Goal: Information Seeking & Learning: Learn about a topic

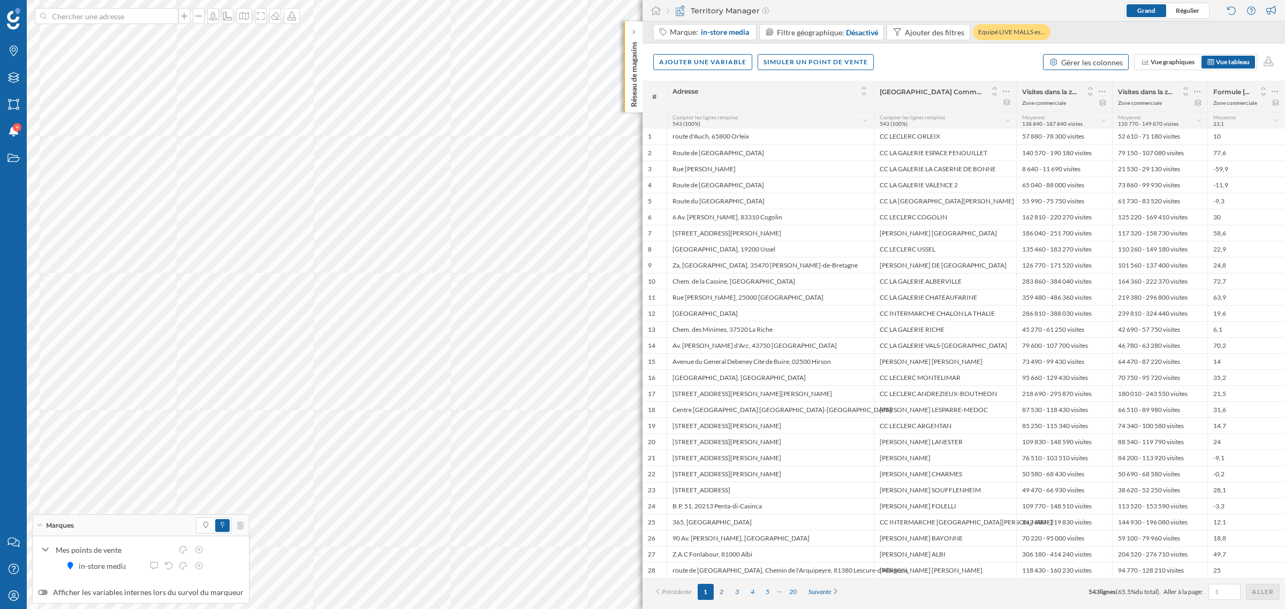
click at [856, 66] on div "Gérer les colonnes" at bounding box center [1086, 62] width 86 height 16
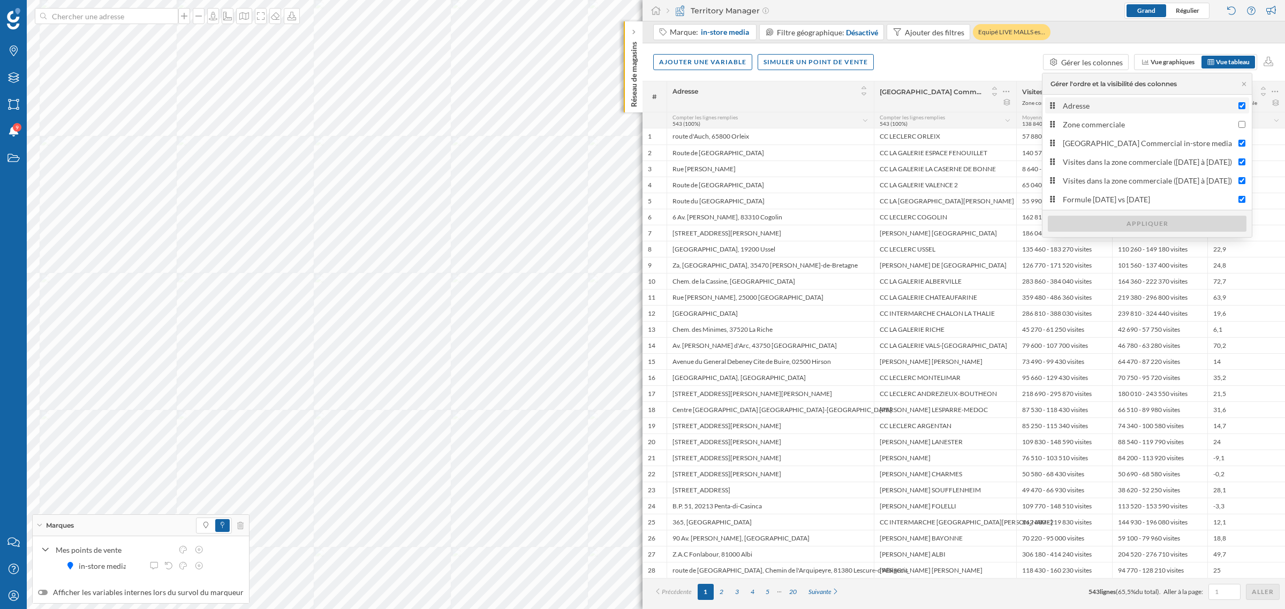
click at [856, 111] on label "Adresse" at bounding box center [1147, 105] width 204 height 16
click at [856, 109] on input "Adresse" at bounding box center [1241, 105] width 7 height 7
checkbox input "false"
click at [856, 224] on div "Appliquer" at bounding box center [1147, 223] width 199 height 16
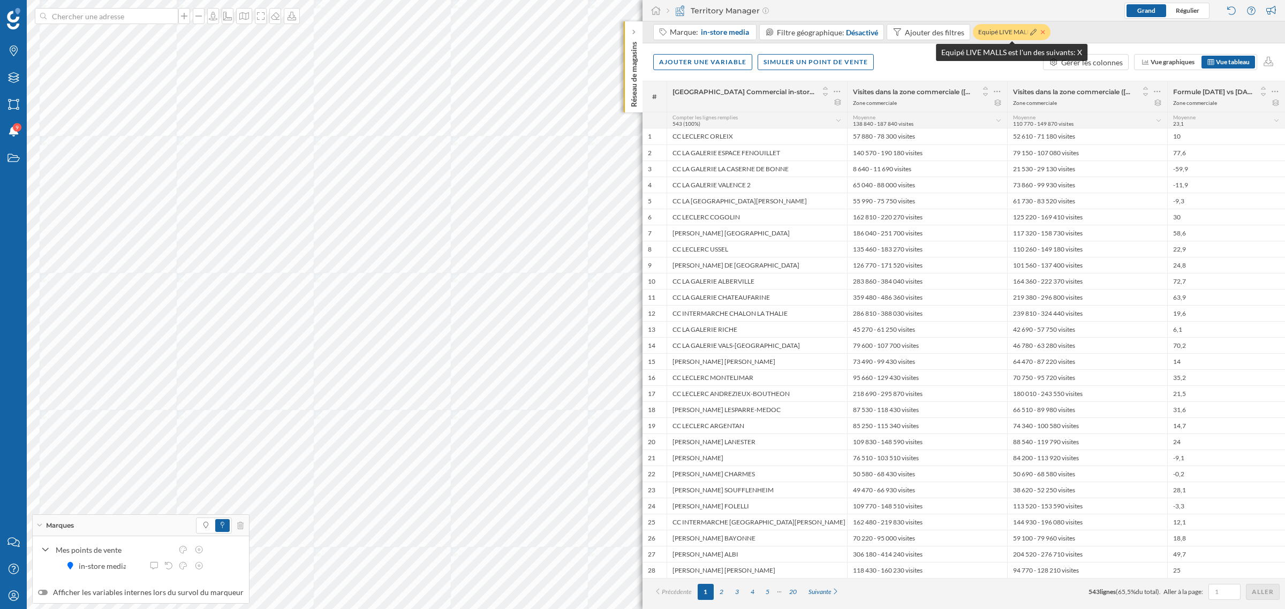
click at [856, 31] on icon at bounding box center [1043, 32] width 4 height 6
click at [856, 92] on icon at bounding box center [1274, 91] width 7 height 11
click at [856, 155] on div "Retirer la colonne" at bounding box center [1226, 155] width 94 height 11
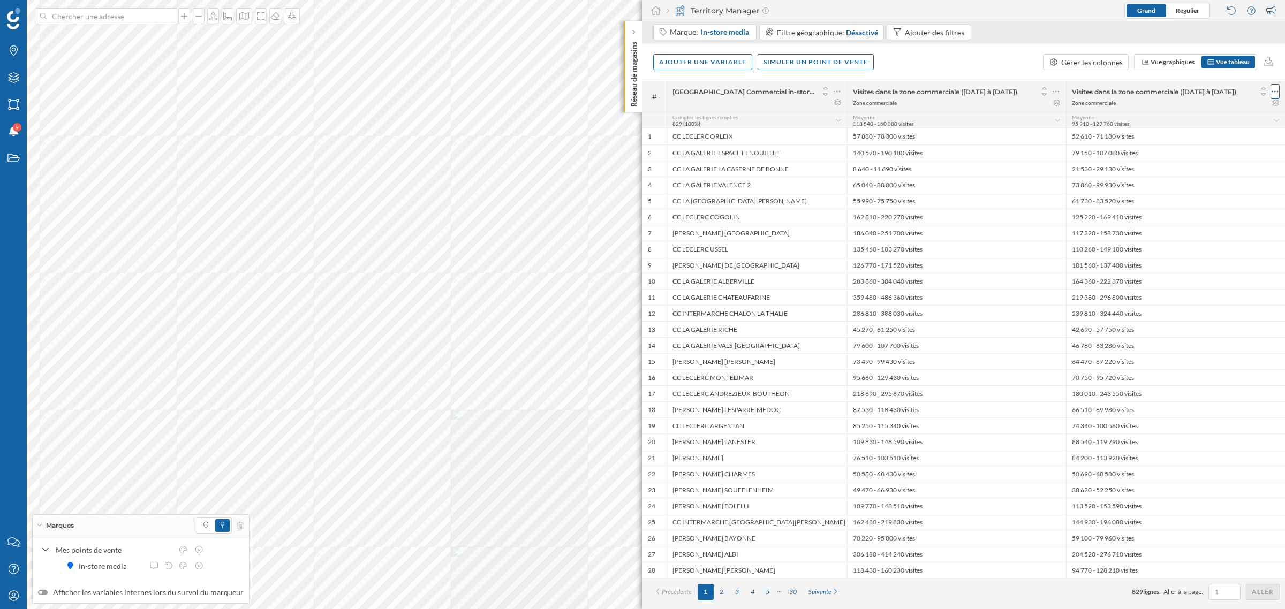
click at [856, 92] on icon at bounding box center [1275, 92] width 6 height 2
click at [856, 154] on div "Retirer la colonne" at bounding box center [1226, 155] width 94 height 11
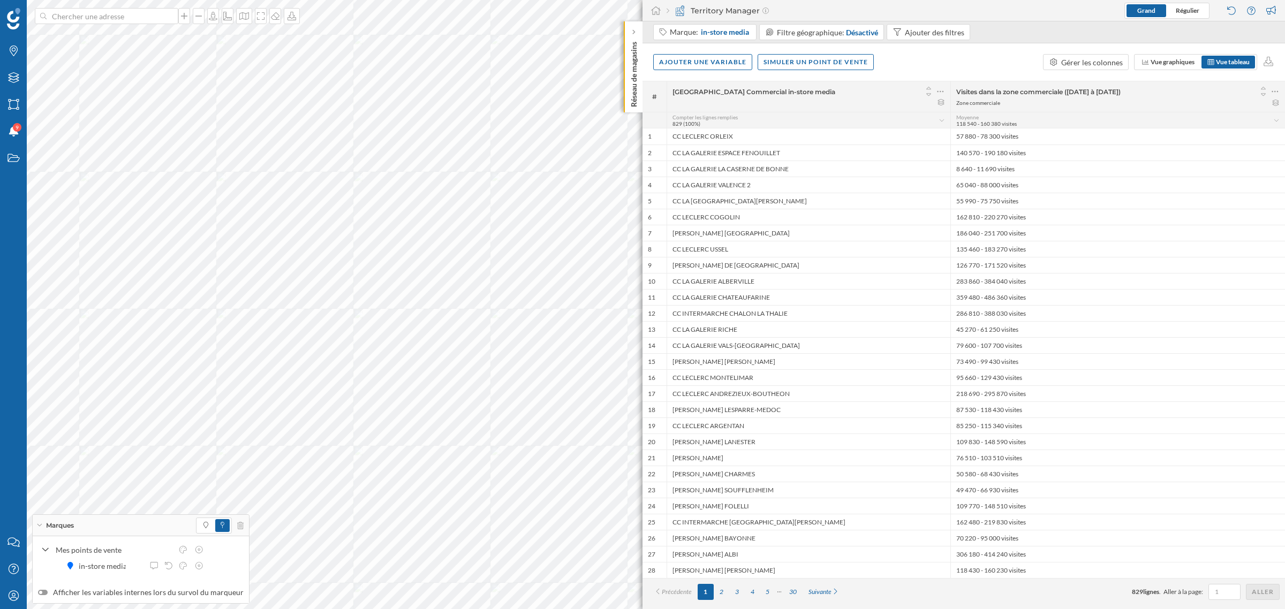
click at [57, 368] on span "Marques" at bounding box center [60, 526] width 28 height 10
click at [718, 59] on div "Ajouter une variable" at bounding box center [702, 62] width 99 height 16
click at [720, 102] on div "Variable externe" at bounding box center [712, 105] width 107 height 11
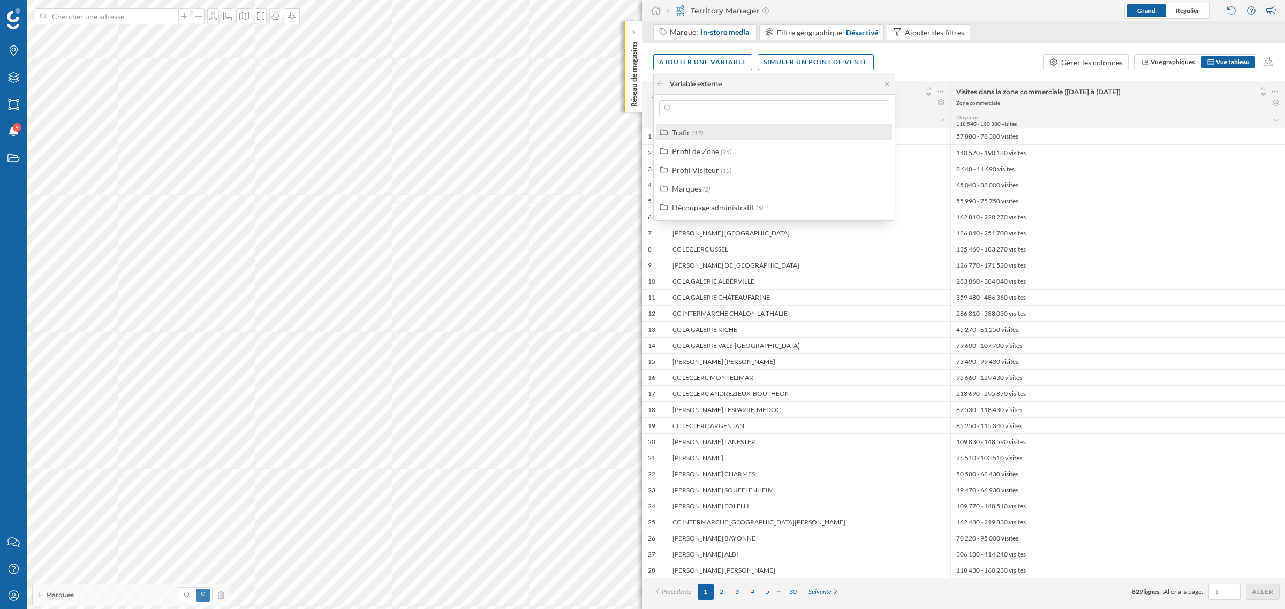
click at [715, 132] on div "Trafic (17)" at bounding box center [779, 132] width 214 height 11
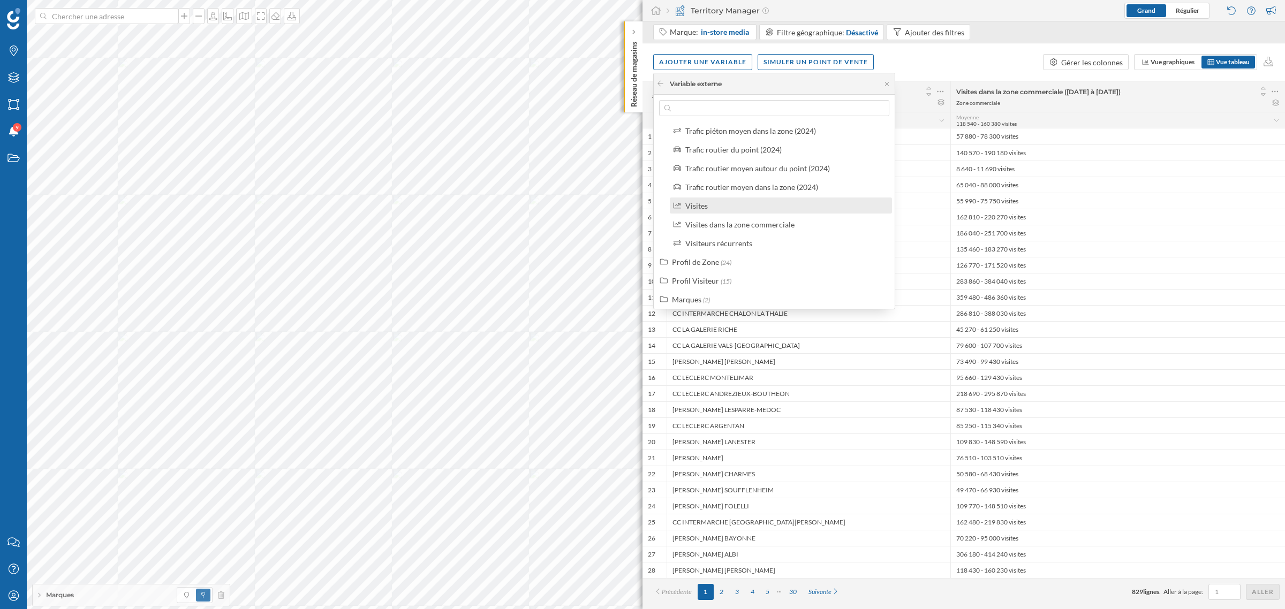
click at [708, 204] on div "Visites" at bounding box center [785, 205] width 200 height 11
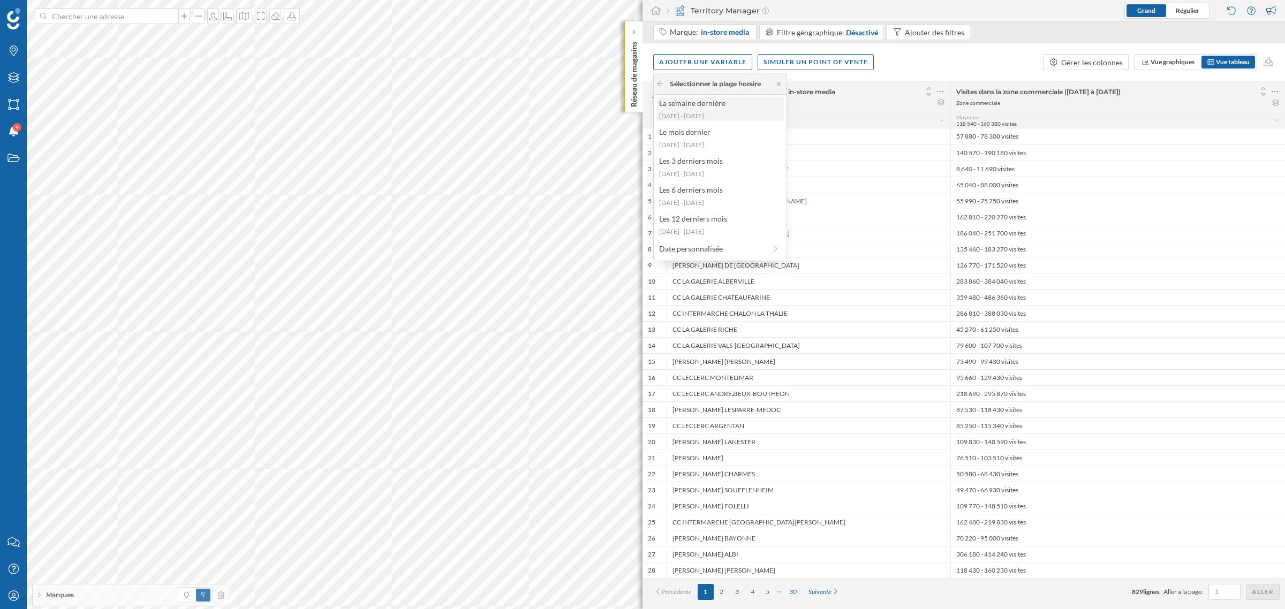
click at [696, 109] on div "La semaine dernière [DATE] - [DATE]" at bounding box center [719, 109] width 127 height 24
click at [721, 215] on div "Découpage administratif" at bounding box center [720, 208] width 128 height 16
click at [658, 80] on icon at bounding box center [660, 83] width 8 height 6
click at [661, 83] on icon at bounding box center [660, 83] width 8 height 6
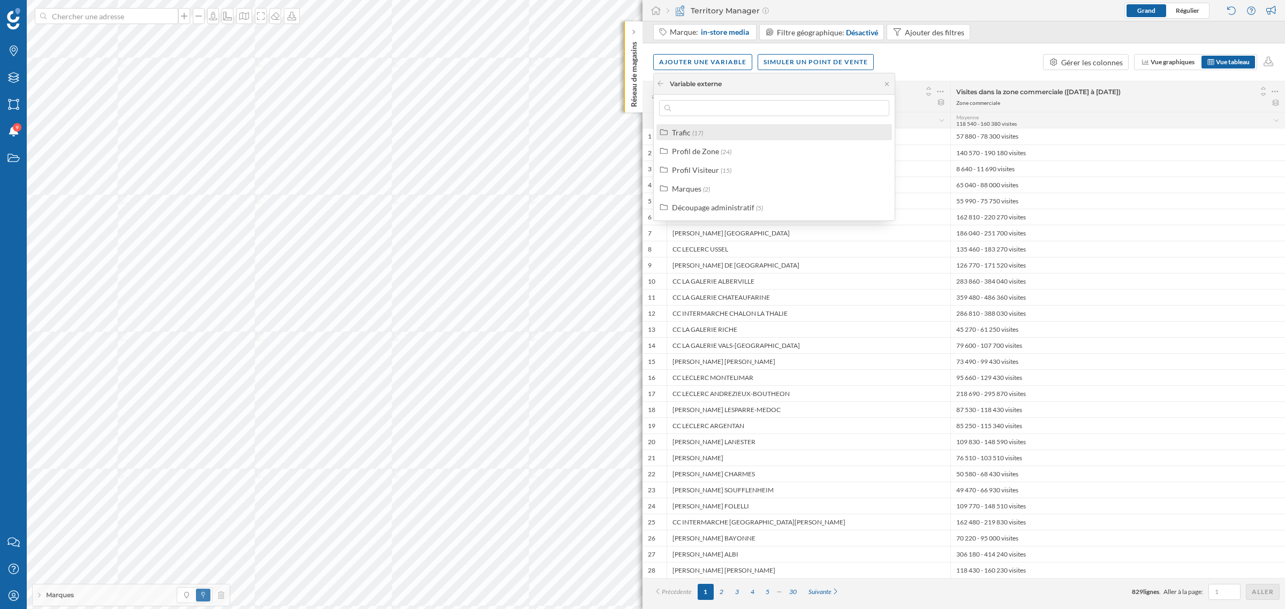
click at [694, 132] on span "(17)" at bounding box center [697, 133] width 11 height 8
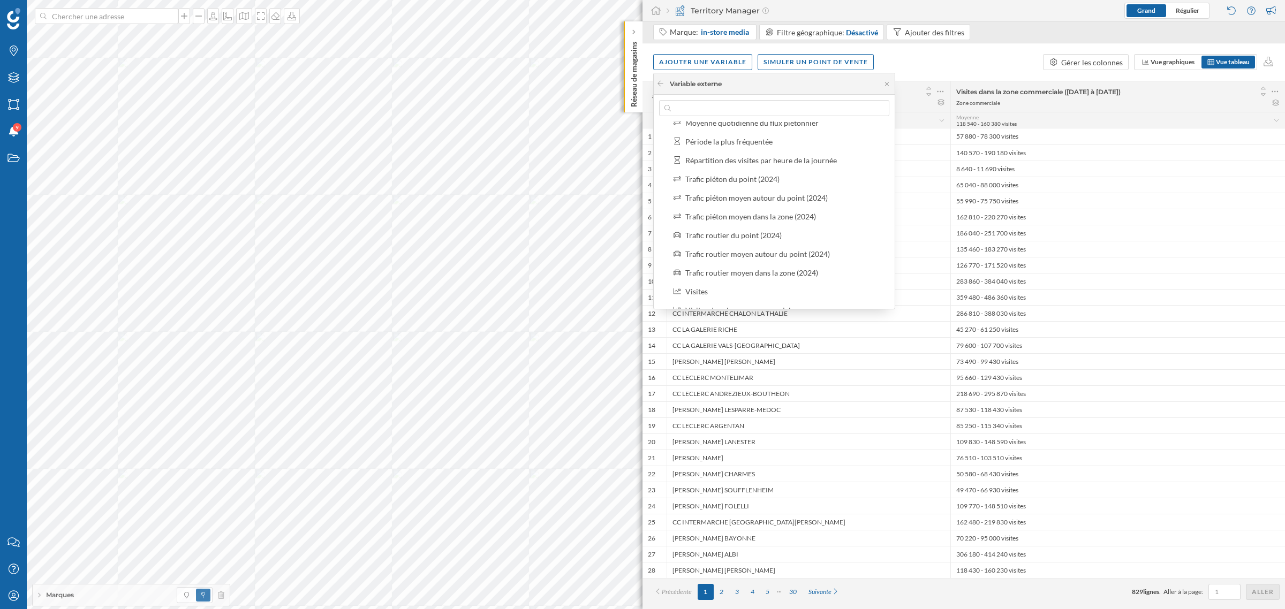
scroll to position [201, 0]
click at [738, 231] on div "Visites dans la zone commerciale" at bounding box center [739, 231] width 109 height 9
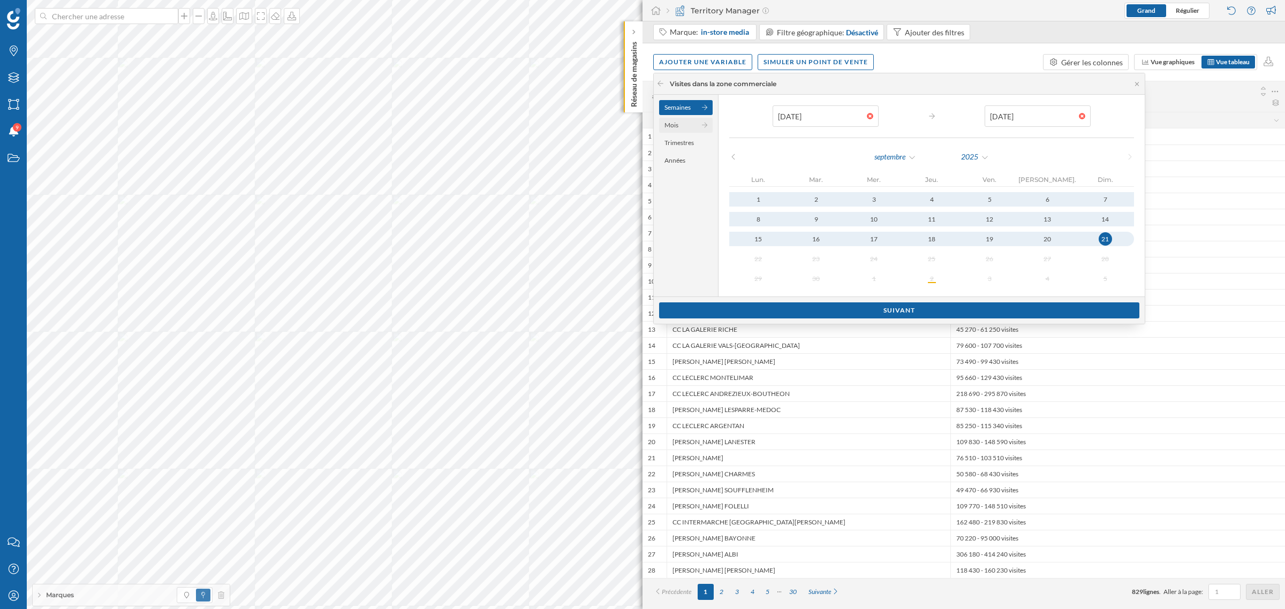
click at [687, 122] on div "Mois" at bounding box center [686, 125] width 54 height 15
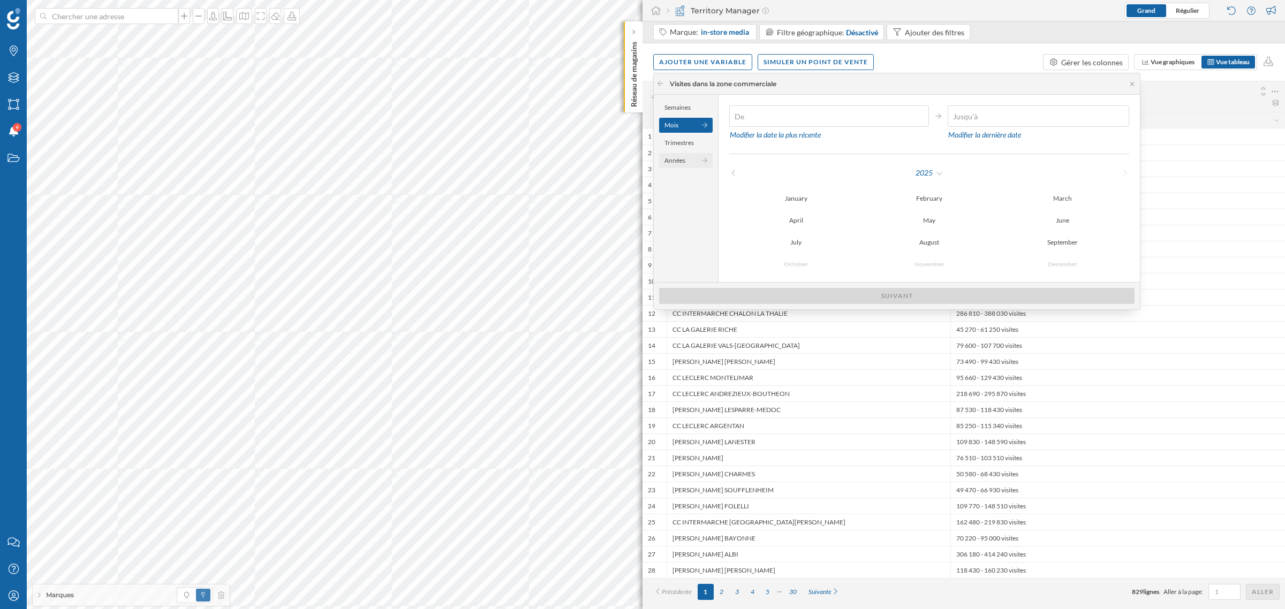
click at [676, 153] on div "Années" at bounding box center [686, 160] width 54 height 15
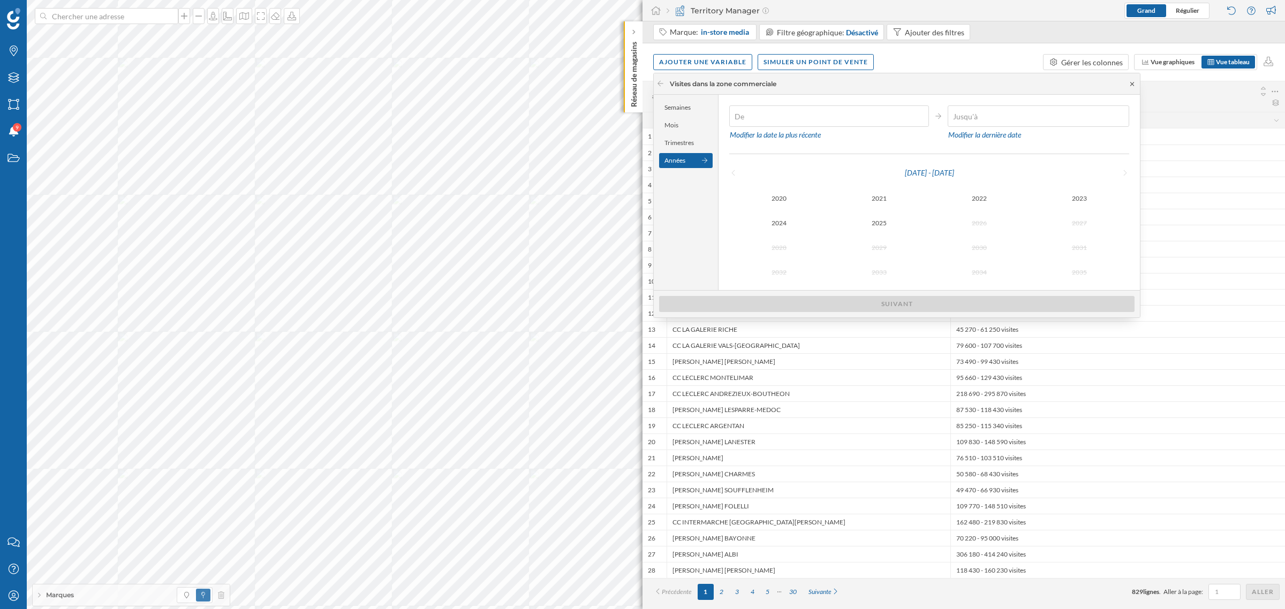
click at [856, 81] on icon at bounding box center [1132, 84] width 8 height 6
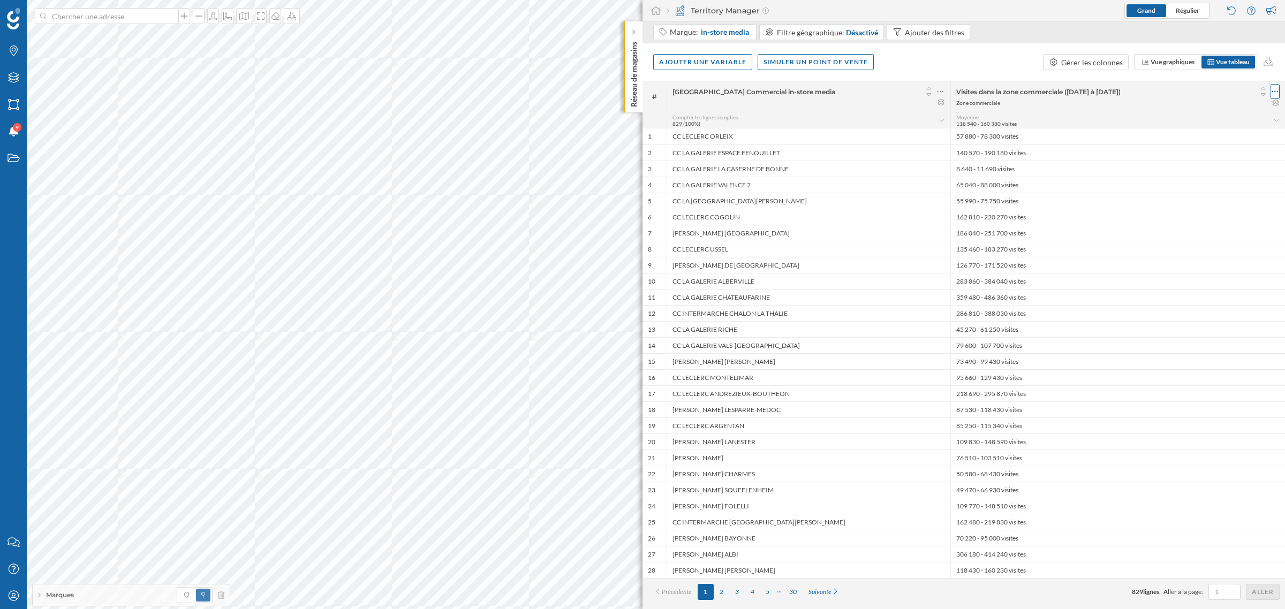
click at [856, 89] on icon at bounding box center [1274, 91] width 7 height 11
click at [856, 158] on div "Retirer la colonne" at bounding box center [1226, 155] width 94 height 11
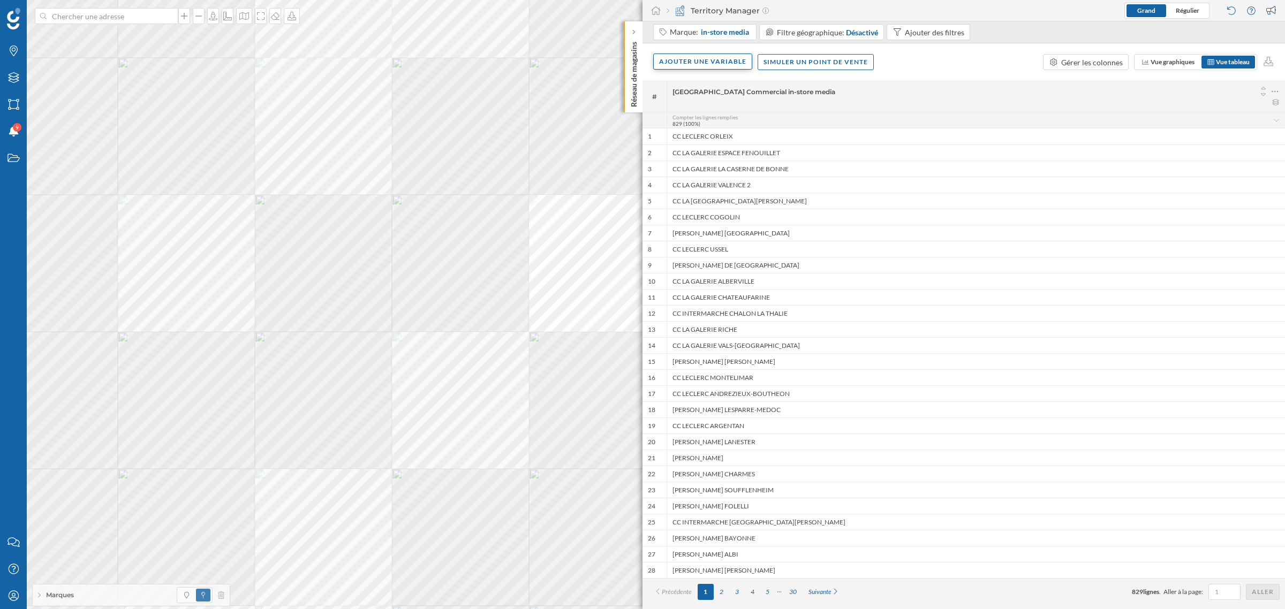
click at [697, 64] on div "Ajouter une variable" at bounding box center [702, 62] width 99 height 16
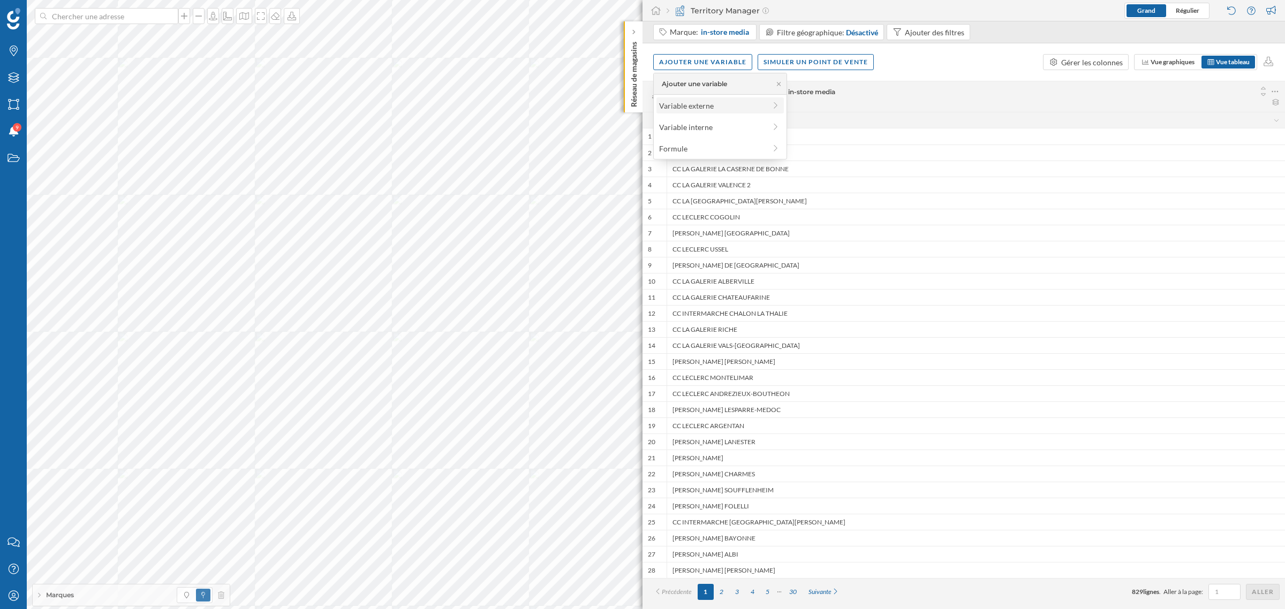
click at [715, 107] on div "Variable externe" at bounding box center [712, 105] width 107 height 11
click at [717, 139] on div "Trafic (17)" at bounding box center [774, 132] width 236 height 16
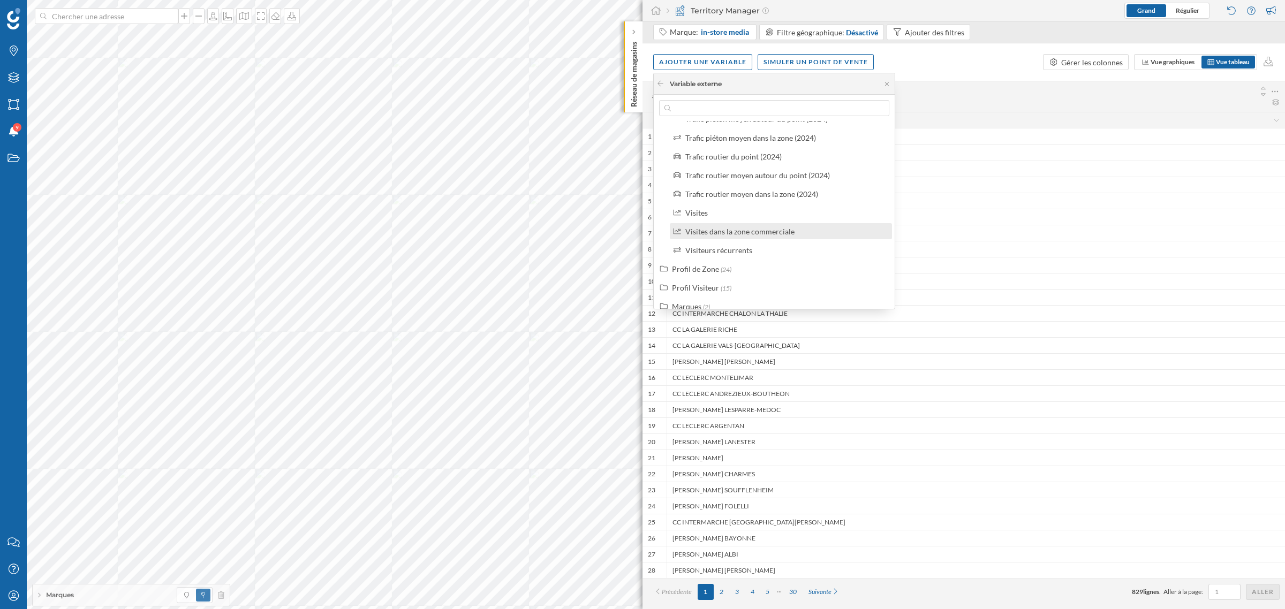
click at [771, 236] on label "Visites dans la zone commerciale" at bounding box center [739, 231] width 109 height 11
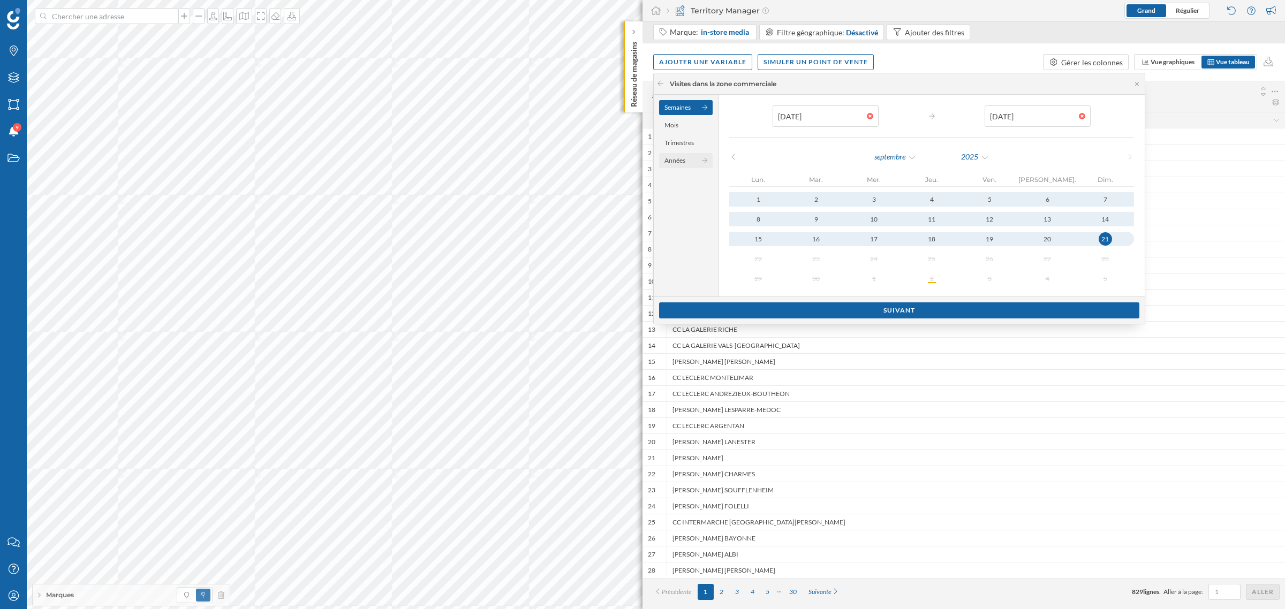
click at [672, 154] on div "Années" at bounding box center [686, 160] width 54 height 15
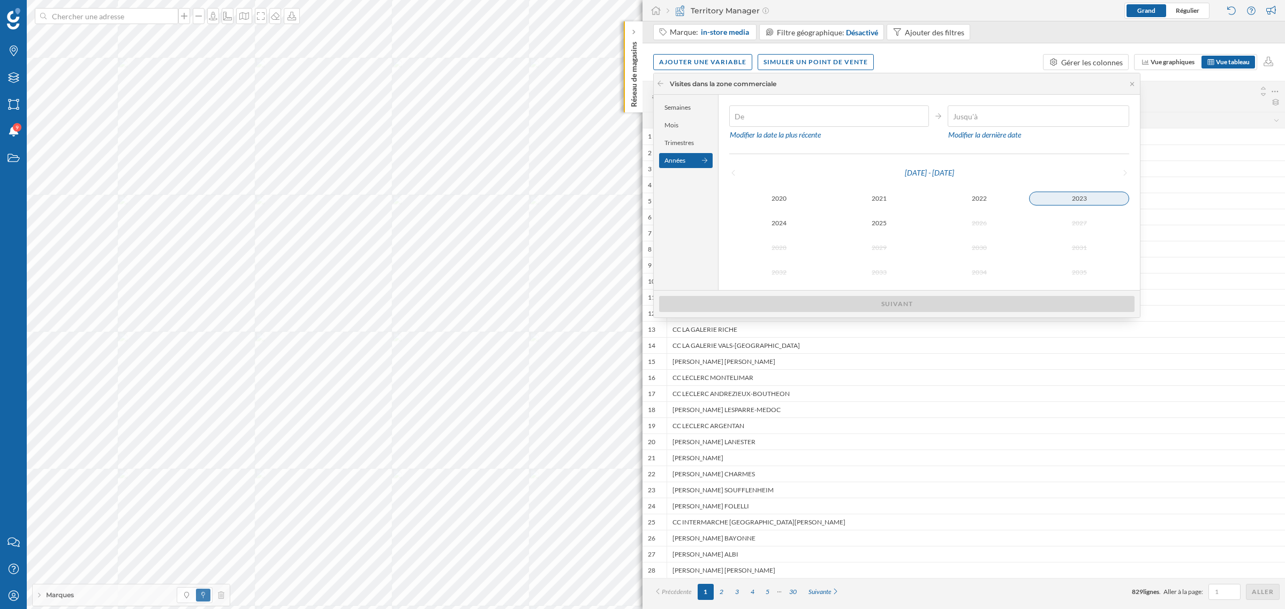
type input "[DATE]"
click at [856, 202] on div "2023" at bounding box center [1079, 199] width 100 height 14
type input "[DATE]"
click at [856, 196] on div "2023" at bounding box center [1079, 198] width 100 height 13
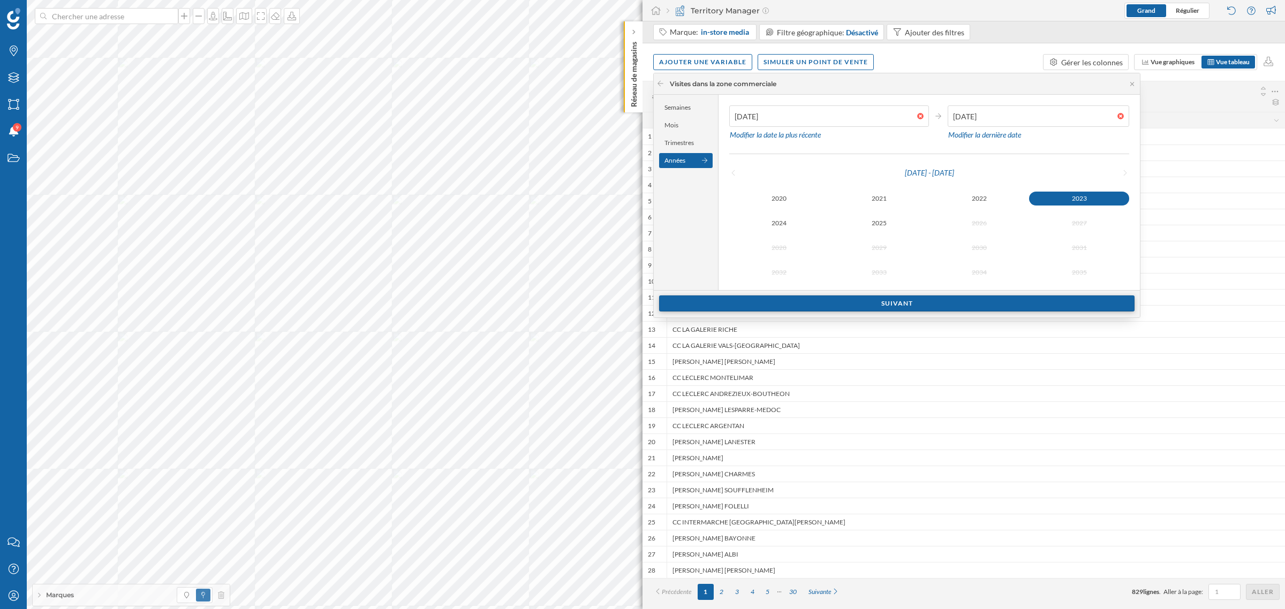
click at [856, 302] on div "Suivant" at bounding box center [896, 303] width 475 height 16
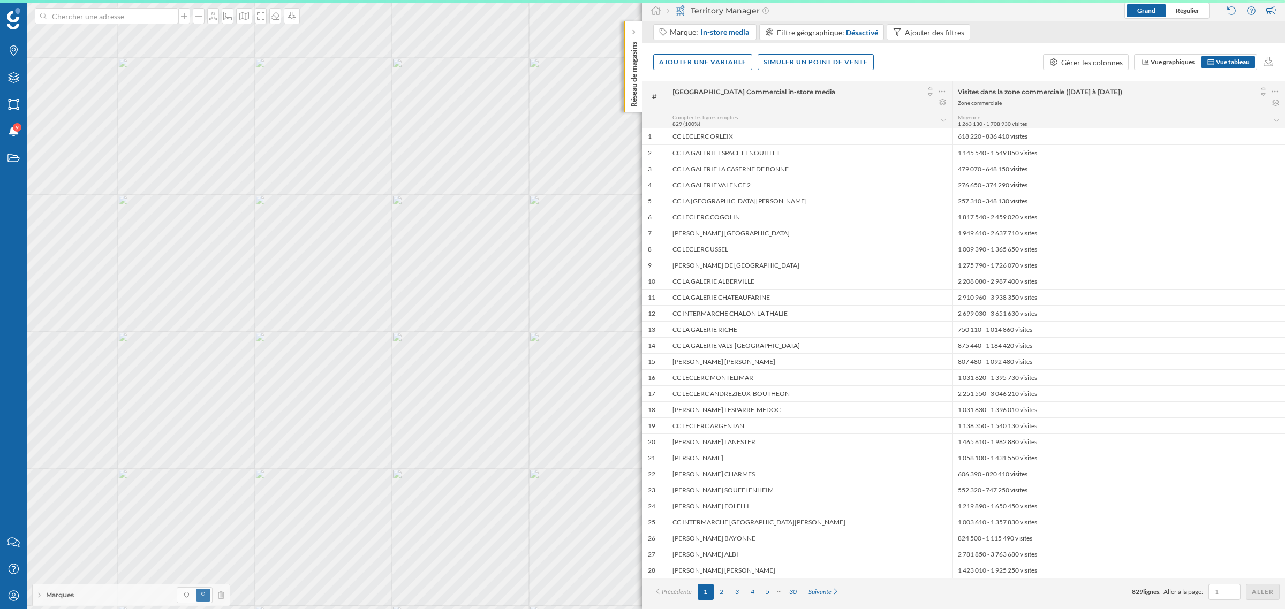
scroll to position [0, 0]
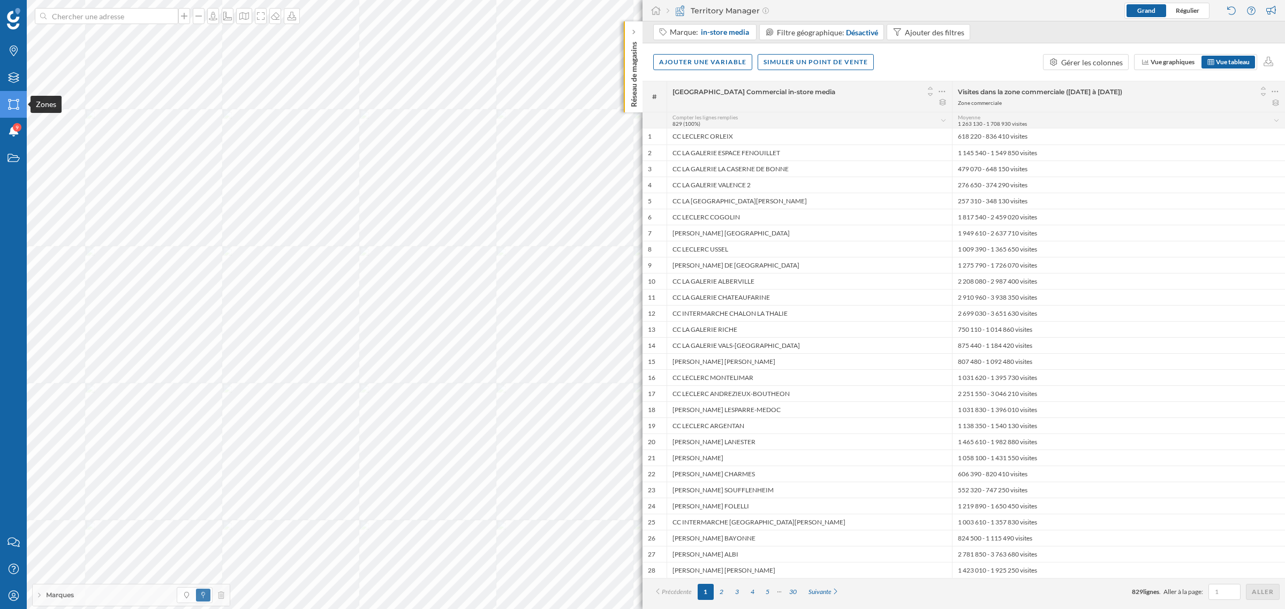
click at [8, 110] on div "Zones" at bounding box center [13, 104] width 27 height 27
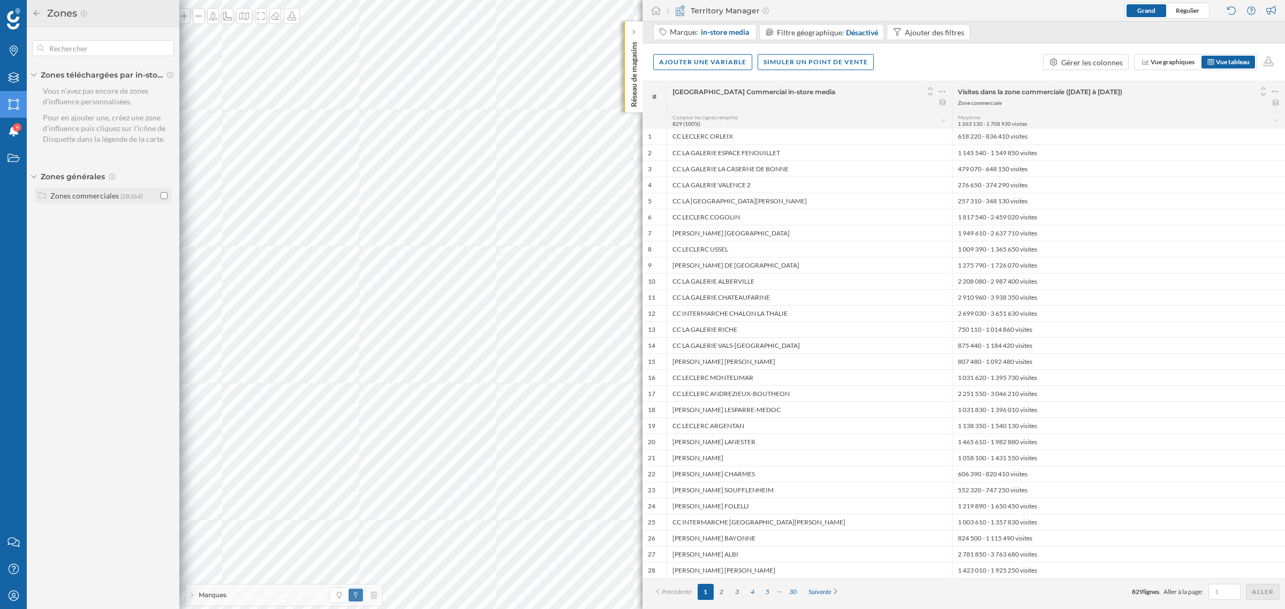
click at [128, 194] on span "(28364)" at bounding box center [131, 196] width 22 height 8
click at [163, 255] on input "checkbox" at bounding box center [164, 258] width 7 height 7
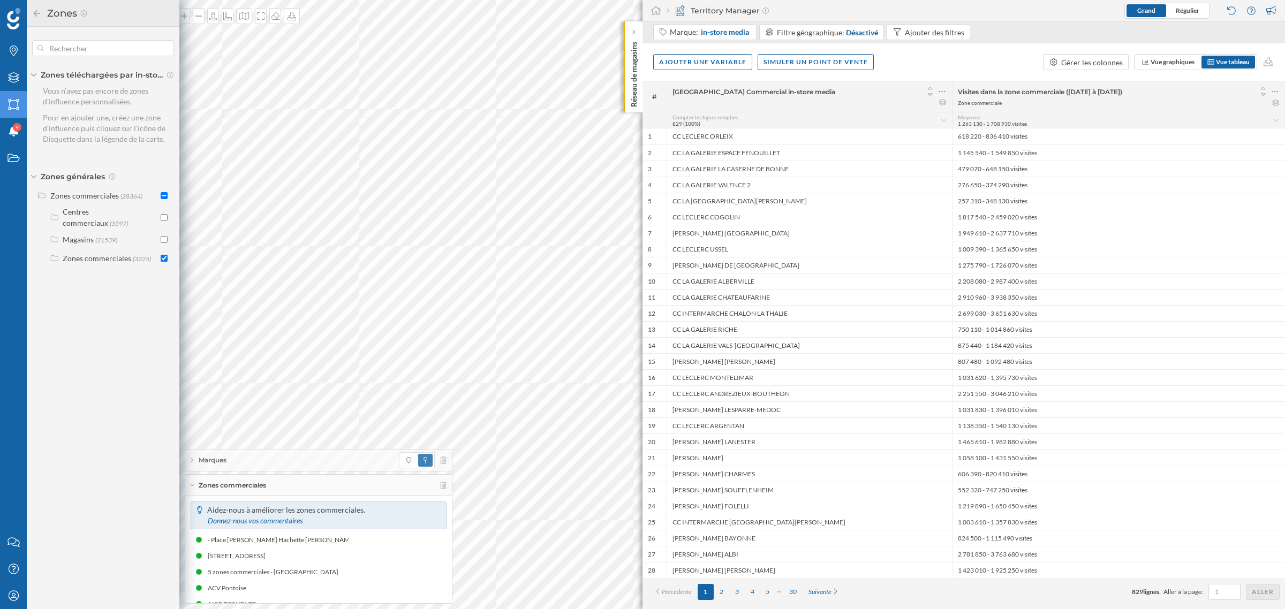
click at [163, 255] on input "checkbox" at bounding box center [164, 258] width 7 height 7
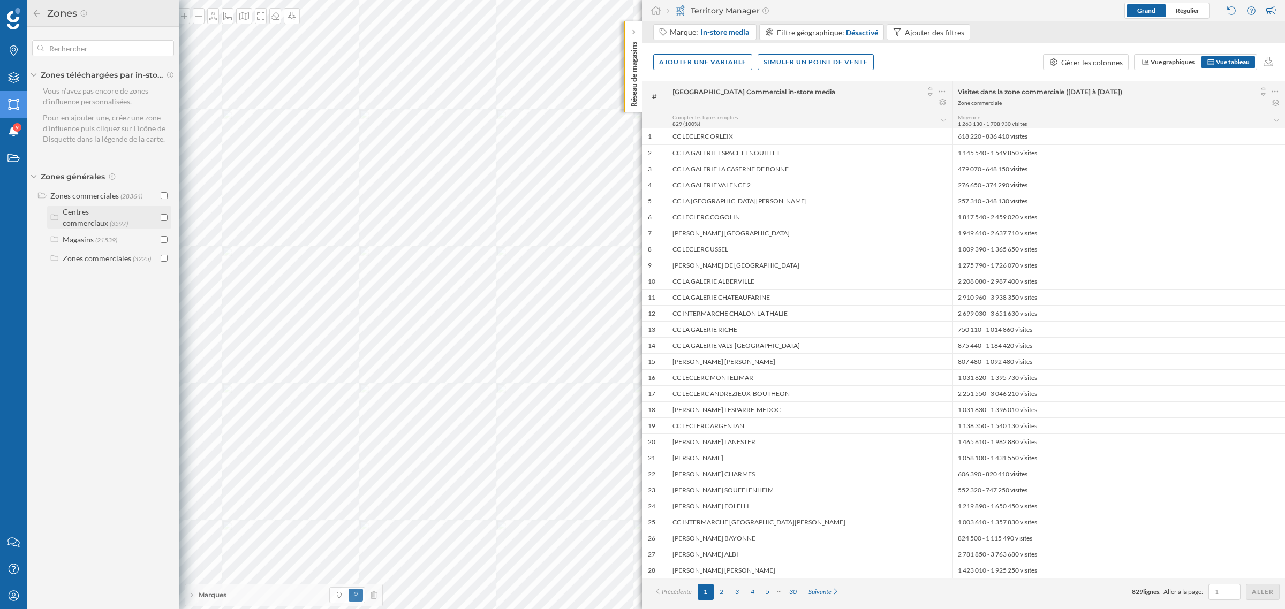
click at [160, 216] on div "Centres commerciaux (3597)" at bounding box center [109, 217] width 118 height 22
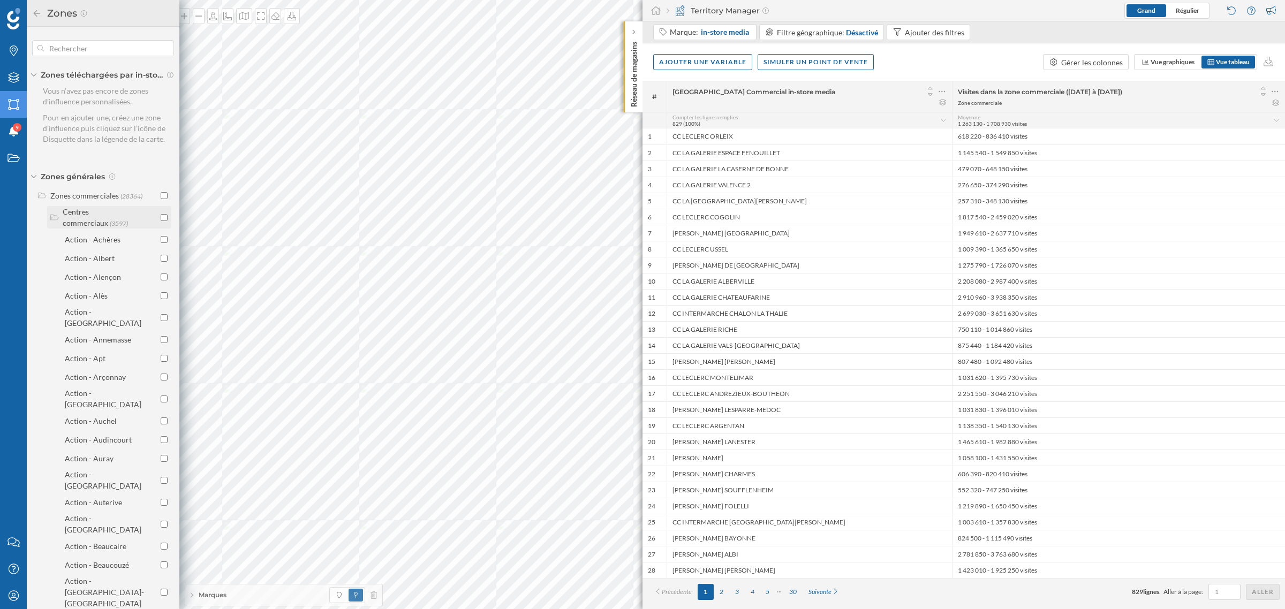
click at [161, 217] on input "checkbox" at bounding box center [164, 217] width 7 height 7
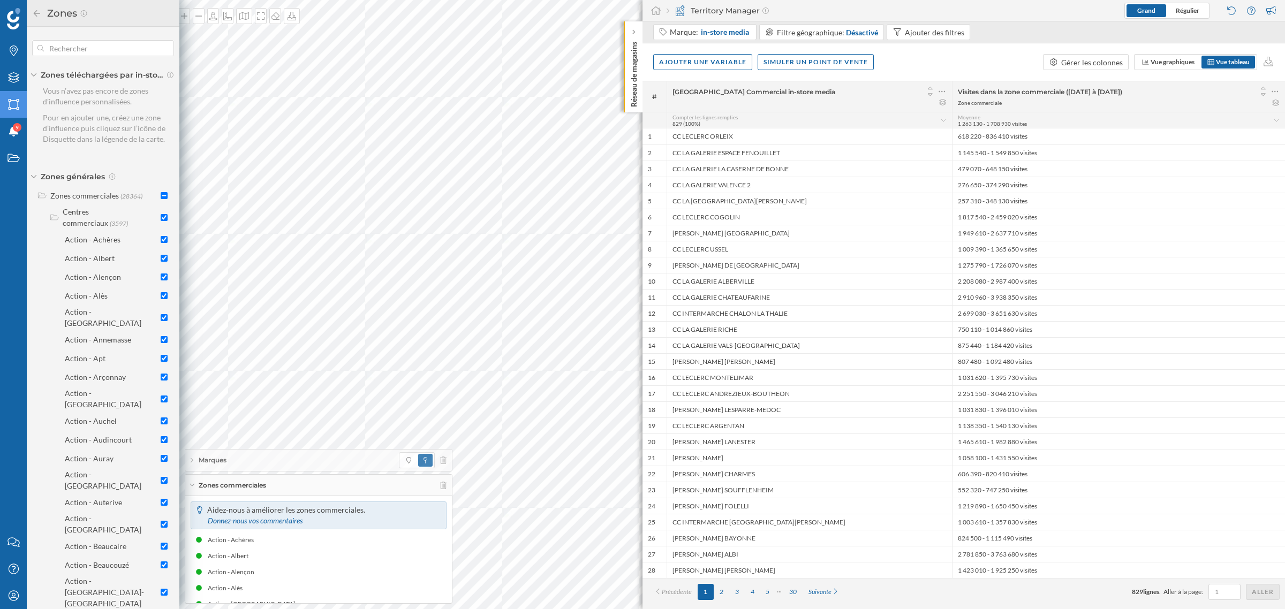
click at [37, 11] on icon at bounding box center [37, 13] width 10 height 7
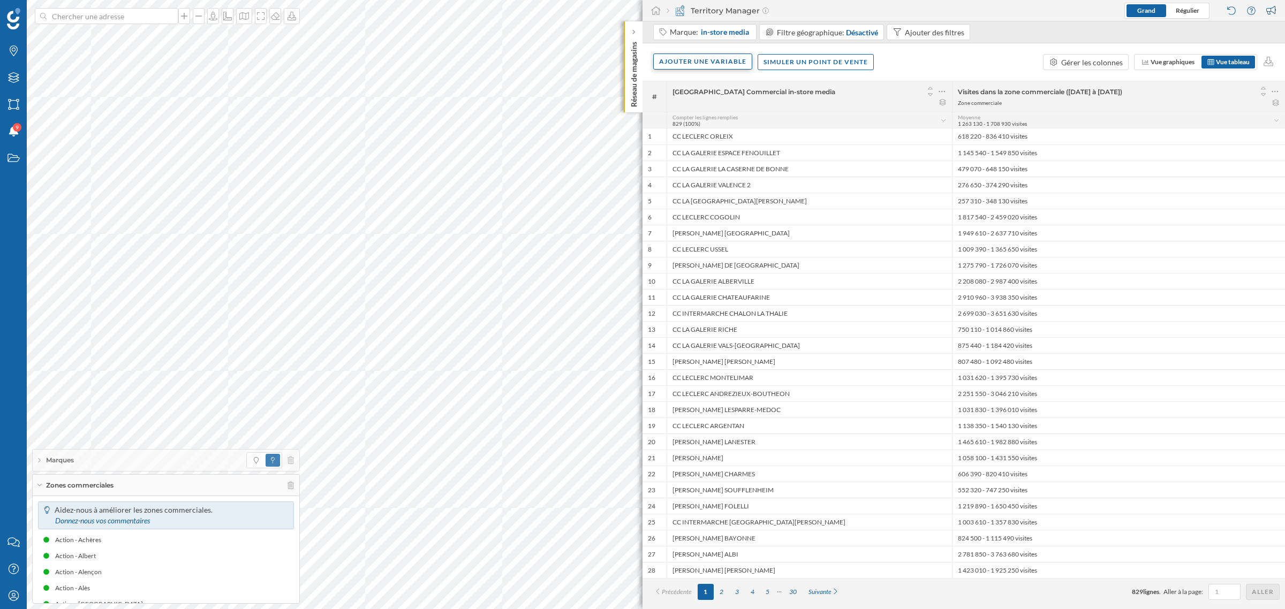
click at [704, 59] on div "Ajouter une variable" at bounding box center [702, 62] width 99 height 16
click at [712, 104] on div "Variable externe" at bounding box center [712, 105] width 107 height 11
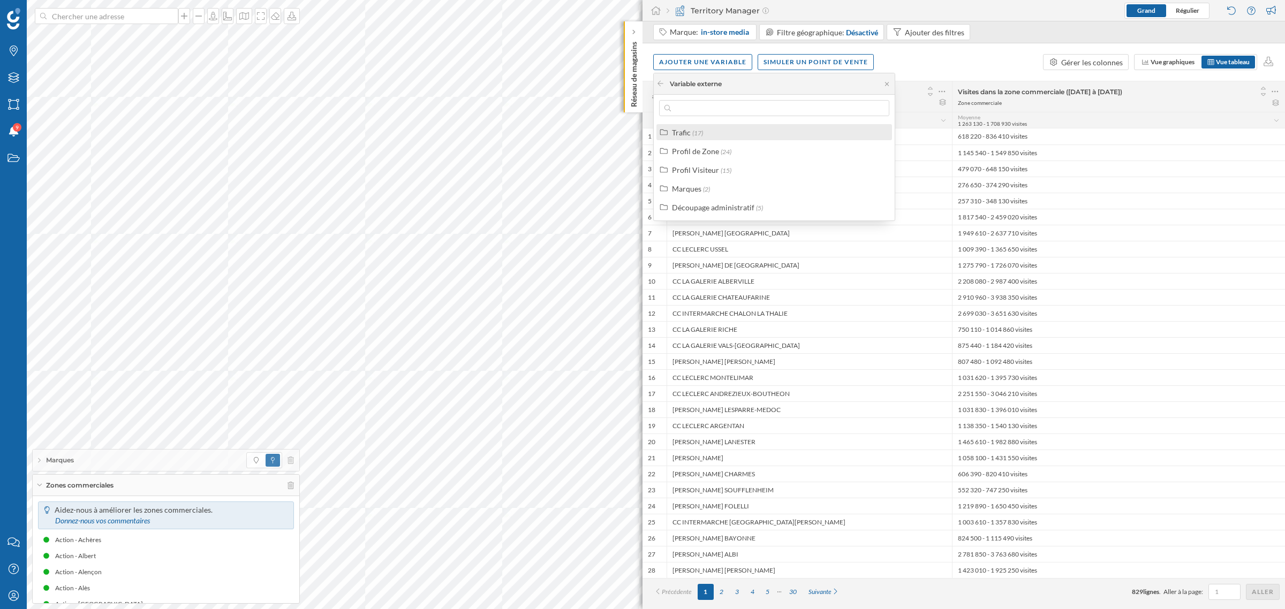
click at [711, 134] on div "Trafic (17)" at bounding box center [779, 132] width 214 height 11
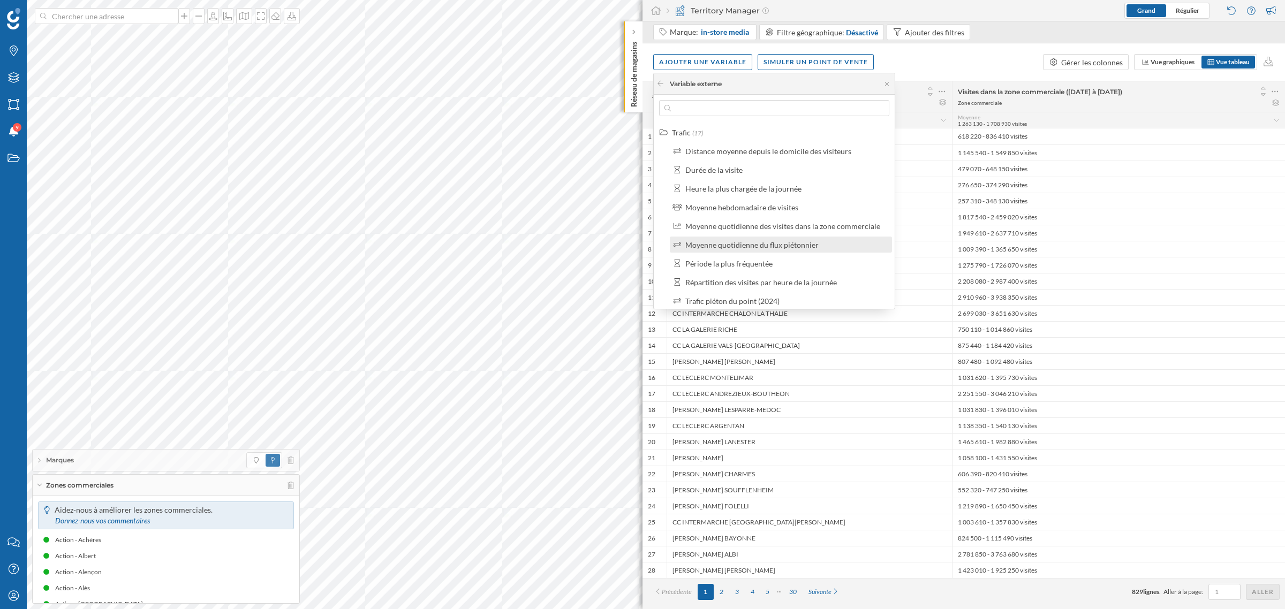
scroll to position [201, 0]
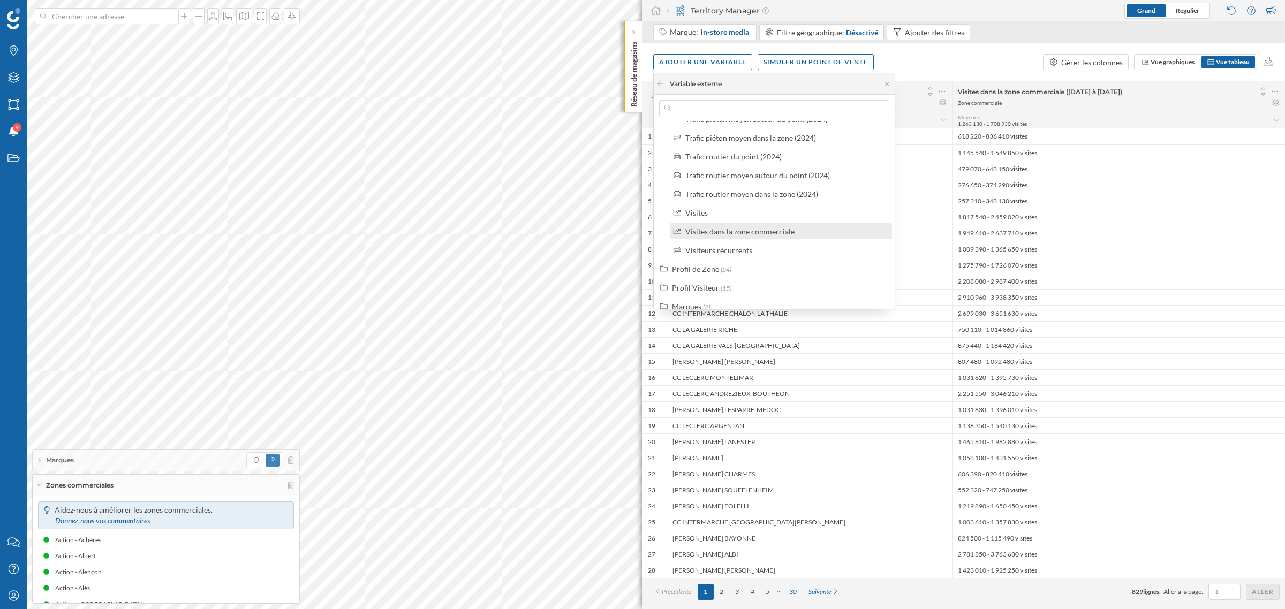
click at [745, 227] on div "Visites dans la zone commerciale" at bounding box center [739, 231] width 109 height 9
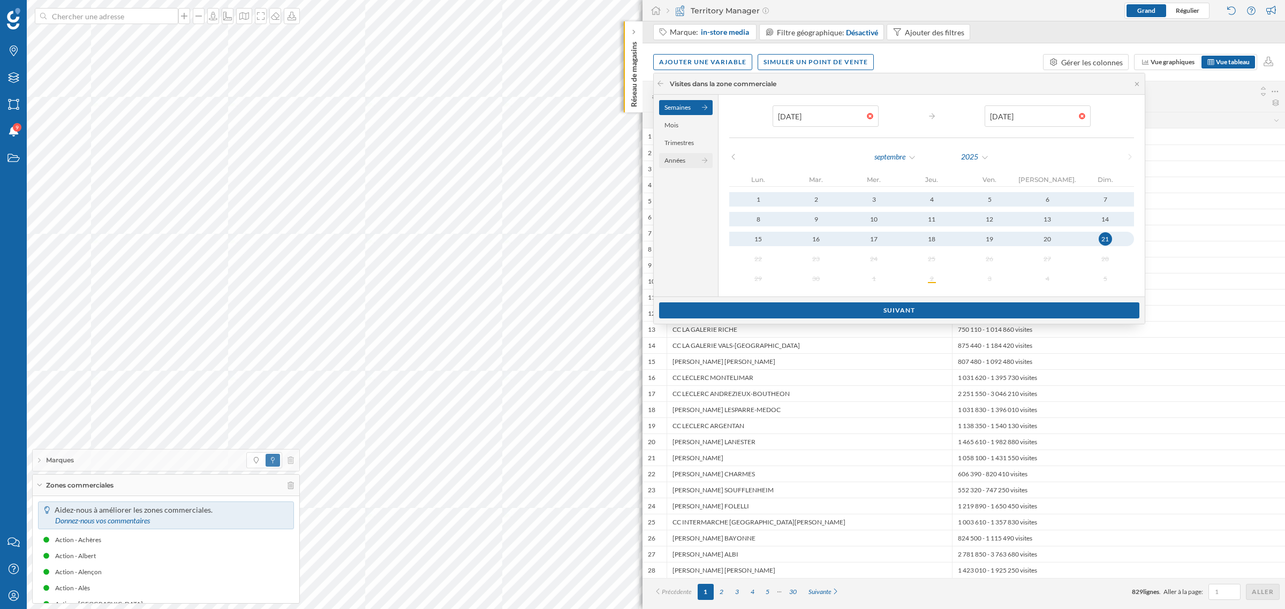
click at [683, 162] on div "Années" at bounding box center [686, 160] width 54 height 15
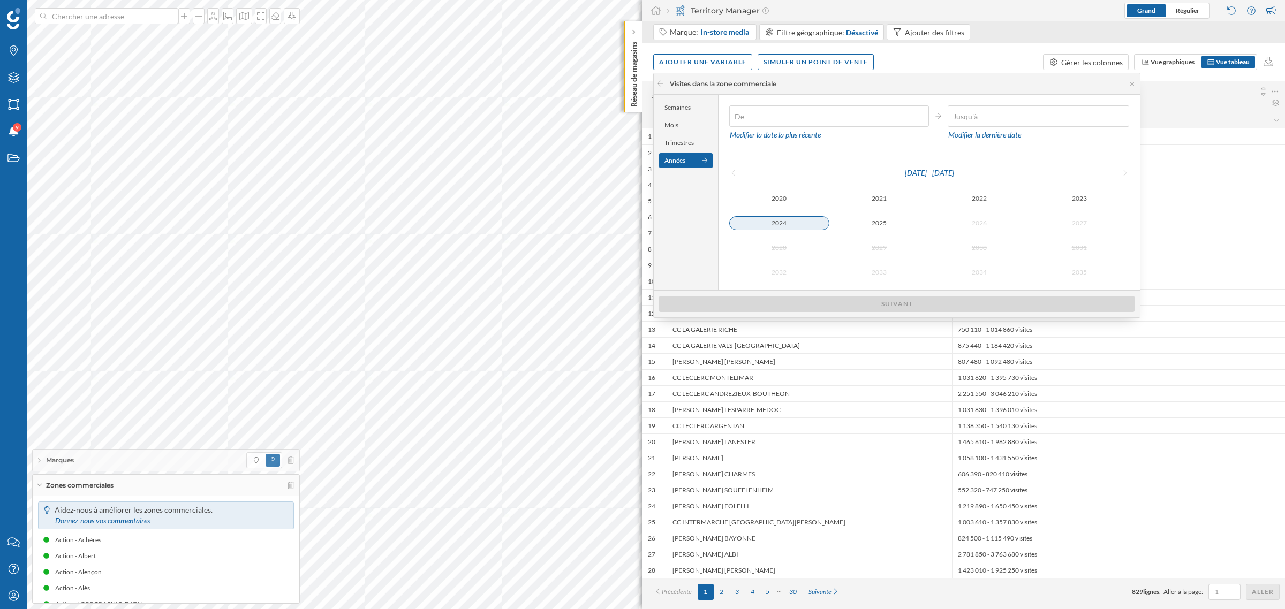
type input "[DATE]"
click at [803, 226] on div "2024" at bounding box center [779, 223] width 100 height 14
type input "[DATE]"
click at [803, 226] on div "2024" at bounding box center [779, 223] width 100 height 13
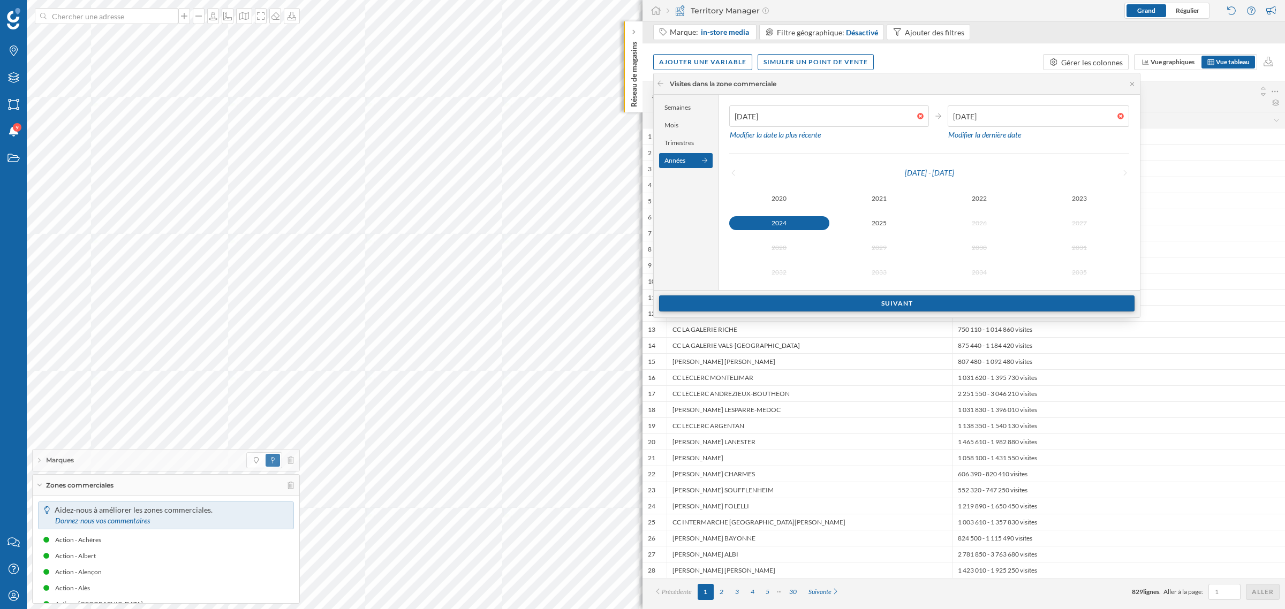
click at [839, 298] on div "Suivant" at bounding box center [896, 303] width 475 height 16
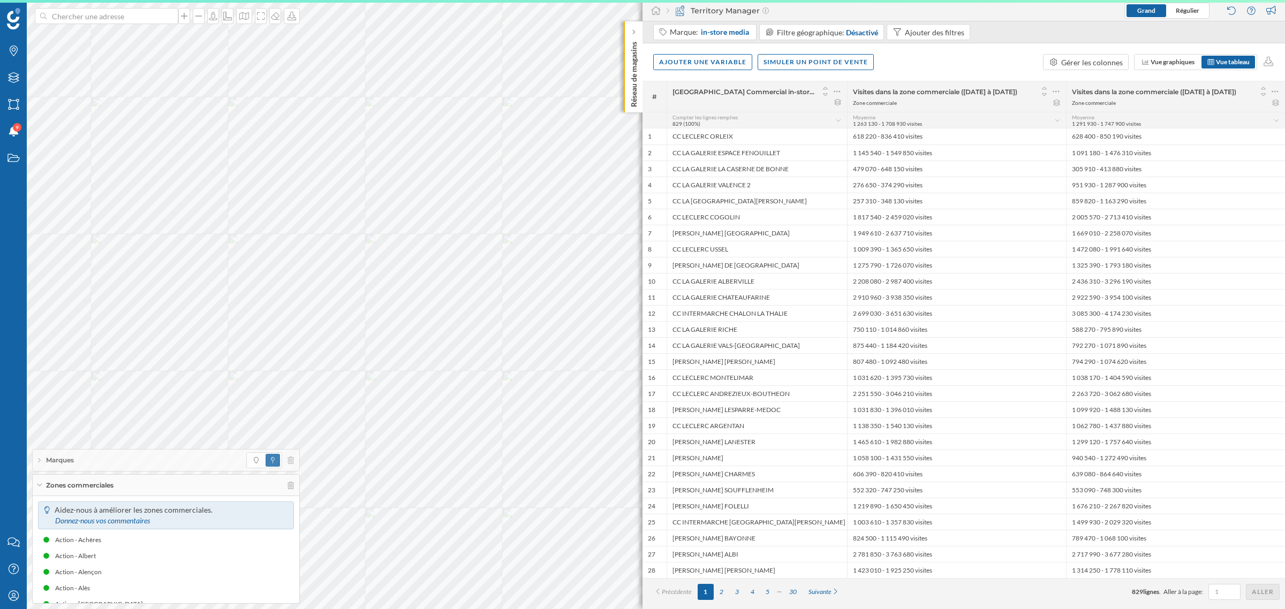
scroll to position [0, 0]
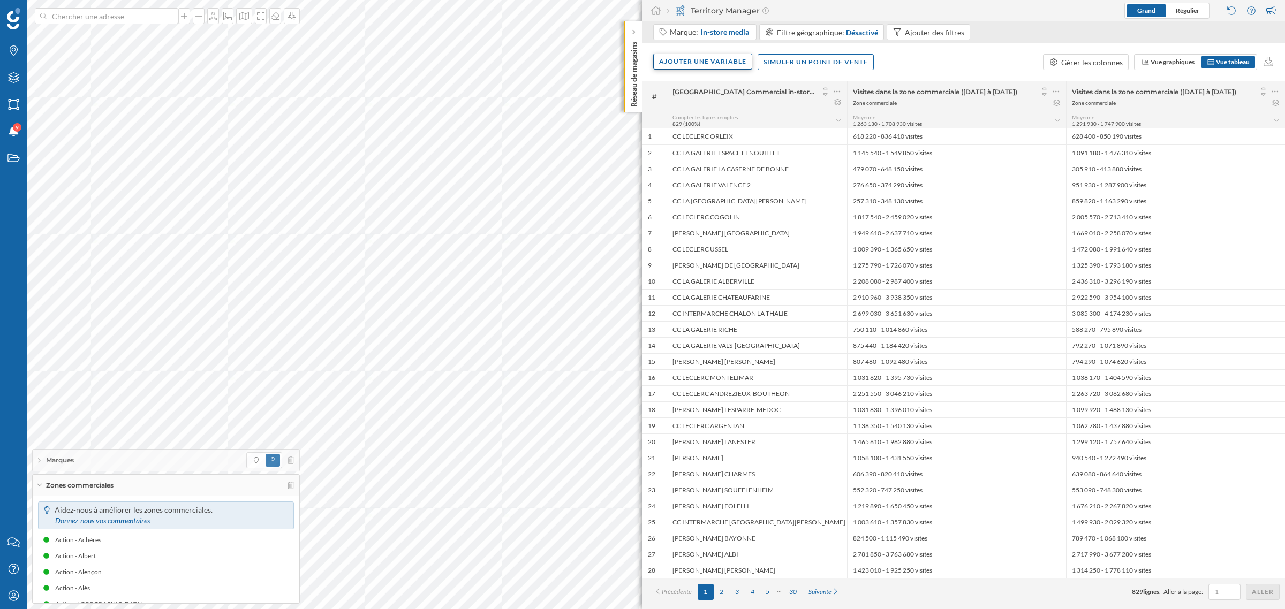
click at [737, 55] on div "Ajouter une variable" at bounding box center [702, 62] width 99 height 16
click at [718, 110] on div "Variable externe" at bounding box center [712, 105] width 107 height 11
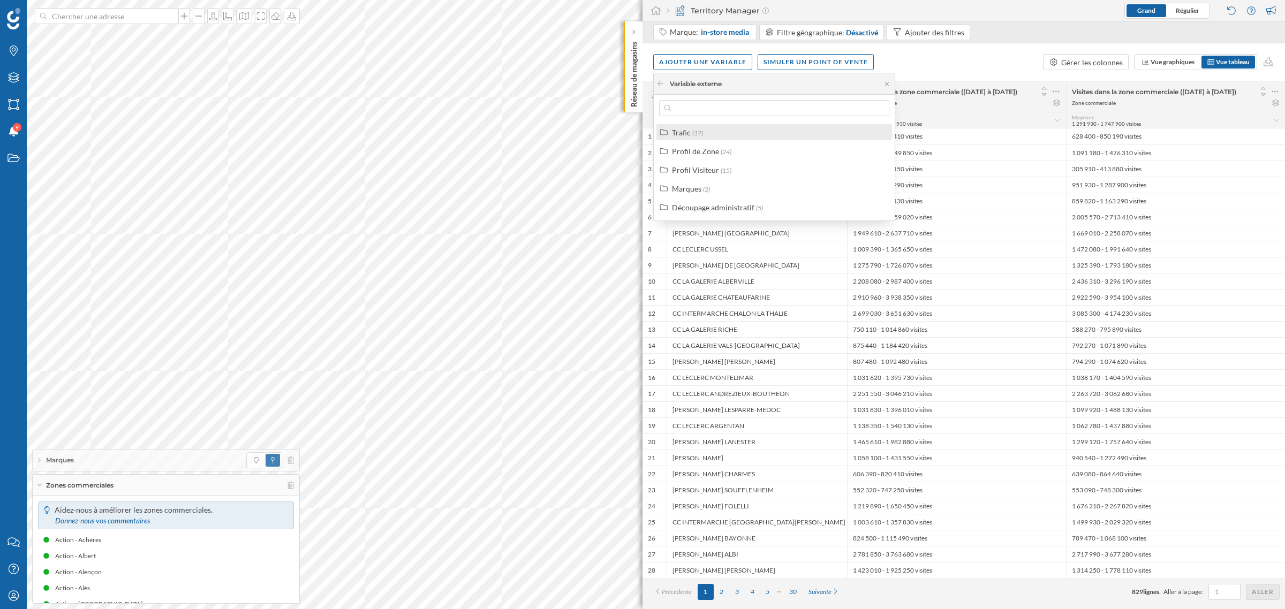
click at [707, 138] on div "Trafic (17)" at bounding box center [774, 132] width 236 height 16
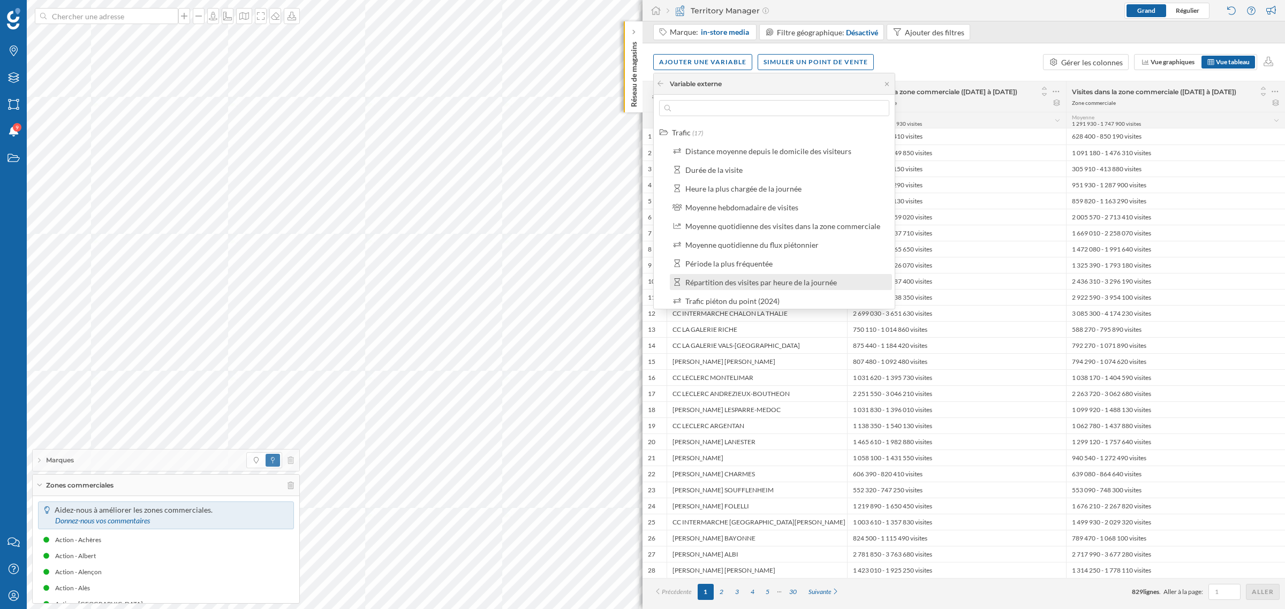
scroll to position [134, 0]
click at [732, 274] on div "Visites" at bounding box center [785, 279] width 200 height 11
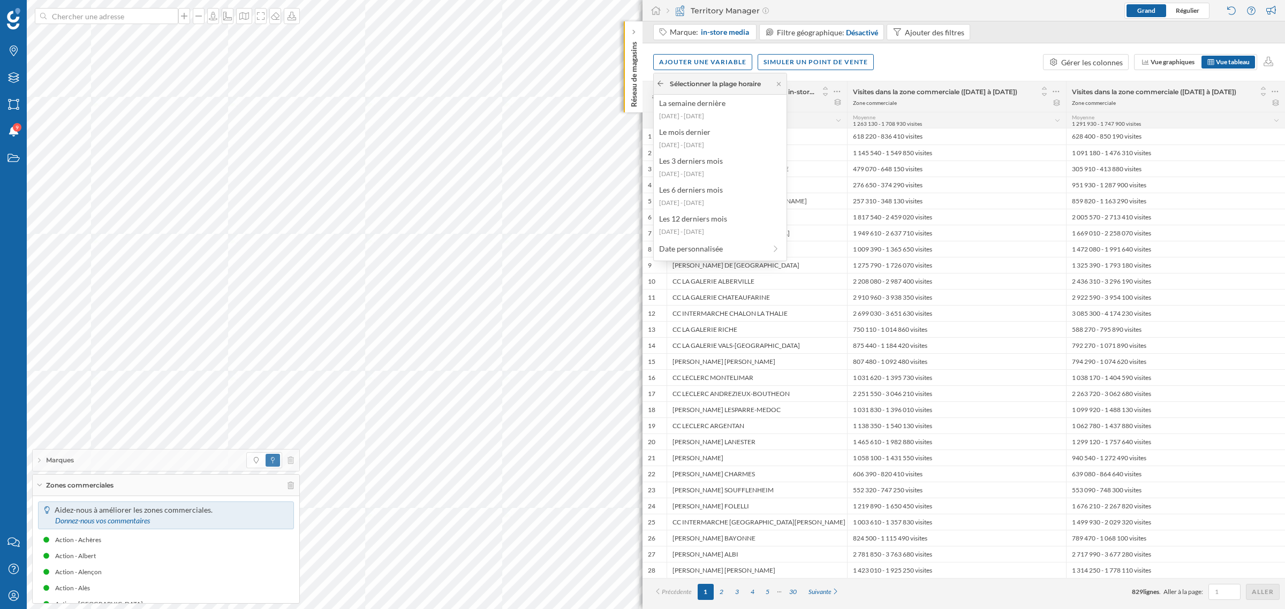
click at [661, 81] on icon at bounding box center [660, 83] width 8 height 6
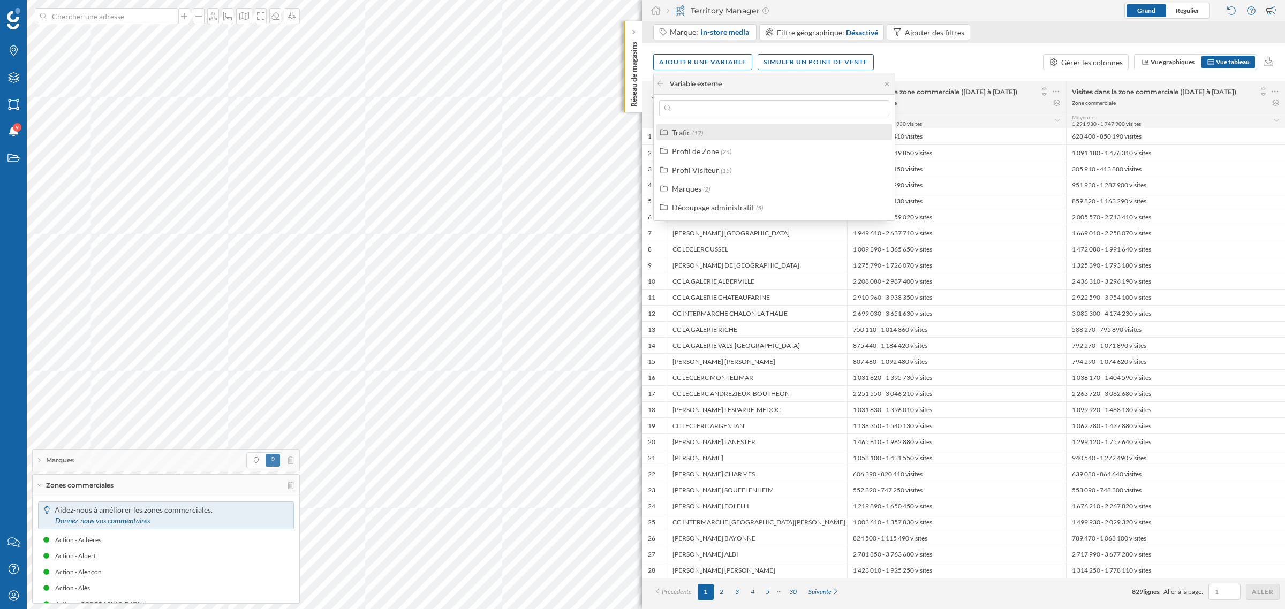
click at [707, 134] on div "Trafic (17)" at bounding box center [779, 132] width 214 height 11
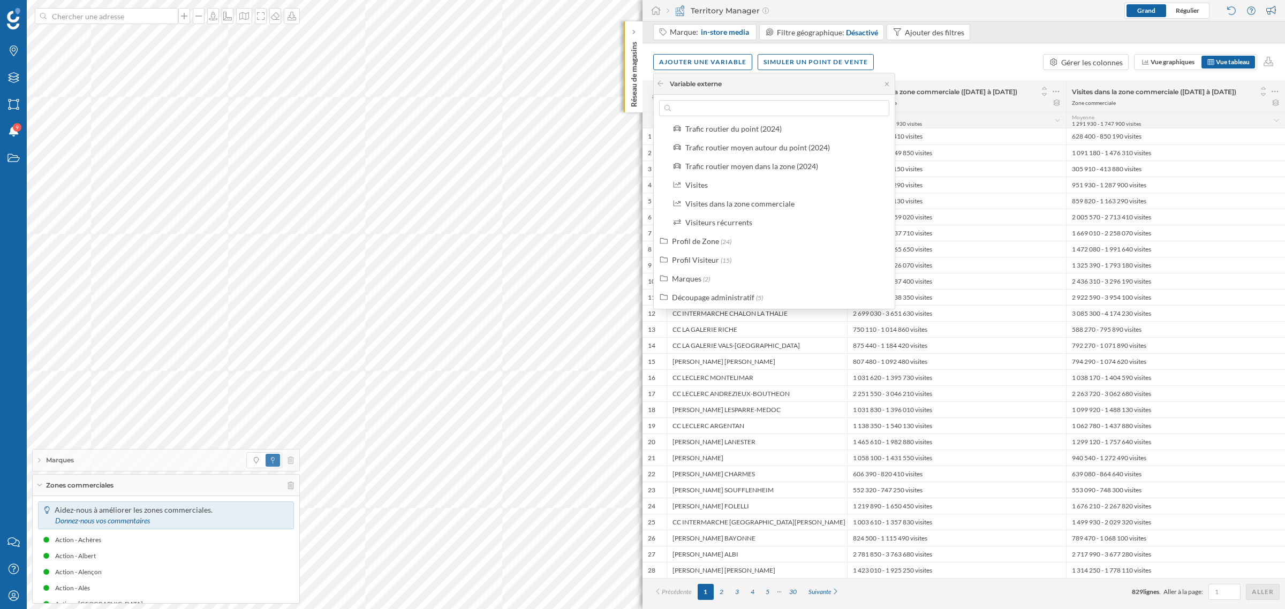
scroll to position [230, 0]
click at [732, 198] on div "Visites dans la zone commerciale" at bounding box center [739, 202] width 109 height 9
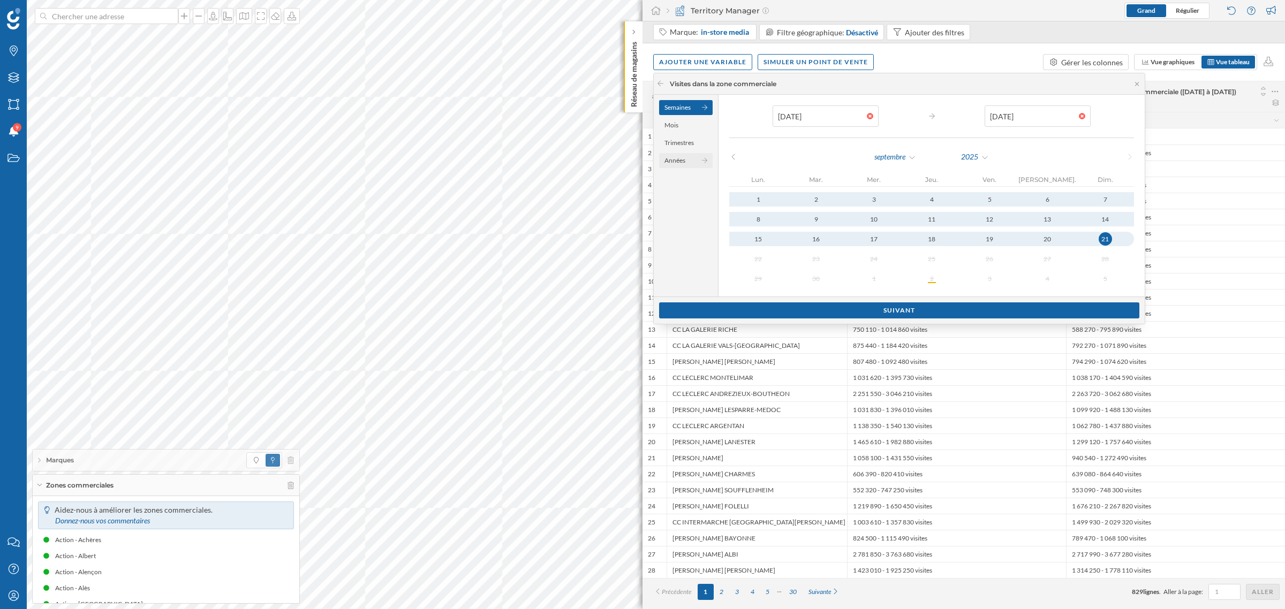
click at [667, 166] on div "Années" at bounding box center [686, 160] width 54 height 15
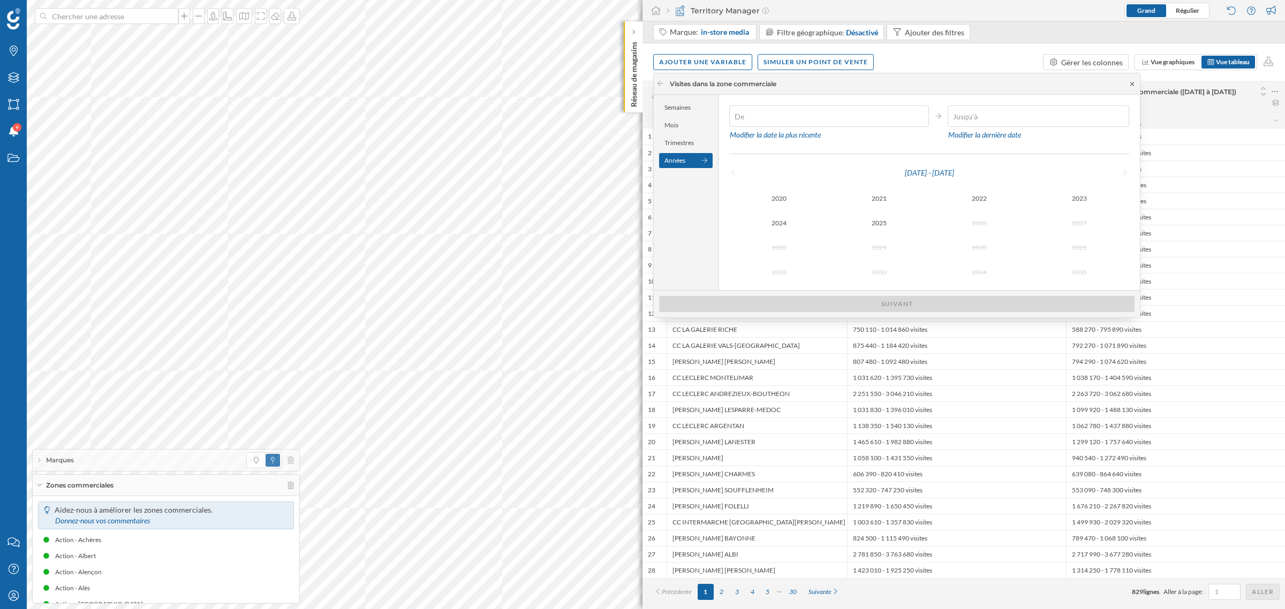
click at [856, 82] on icon at bounding box center [1132, 84] width 8 height 6
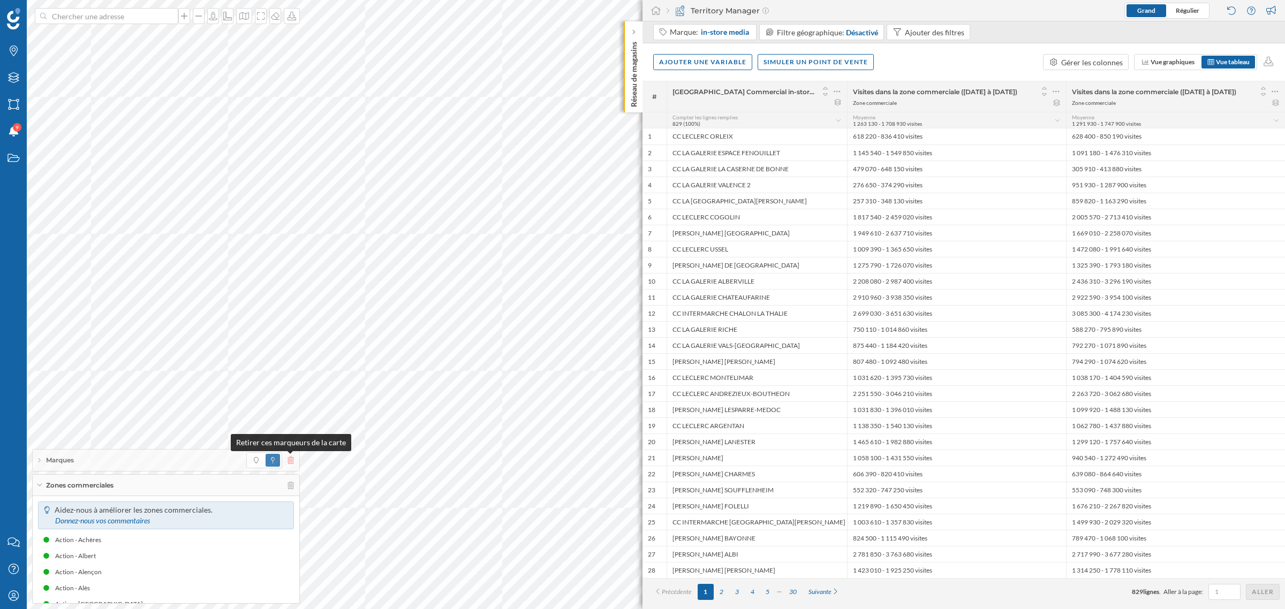
click at [292, 368] on icon at bounding box center [290, 460] width 6 height 7
click at [288, 368] on icon at bounding box center [290, 485] width 6 height 7
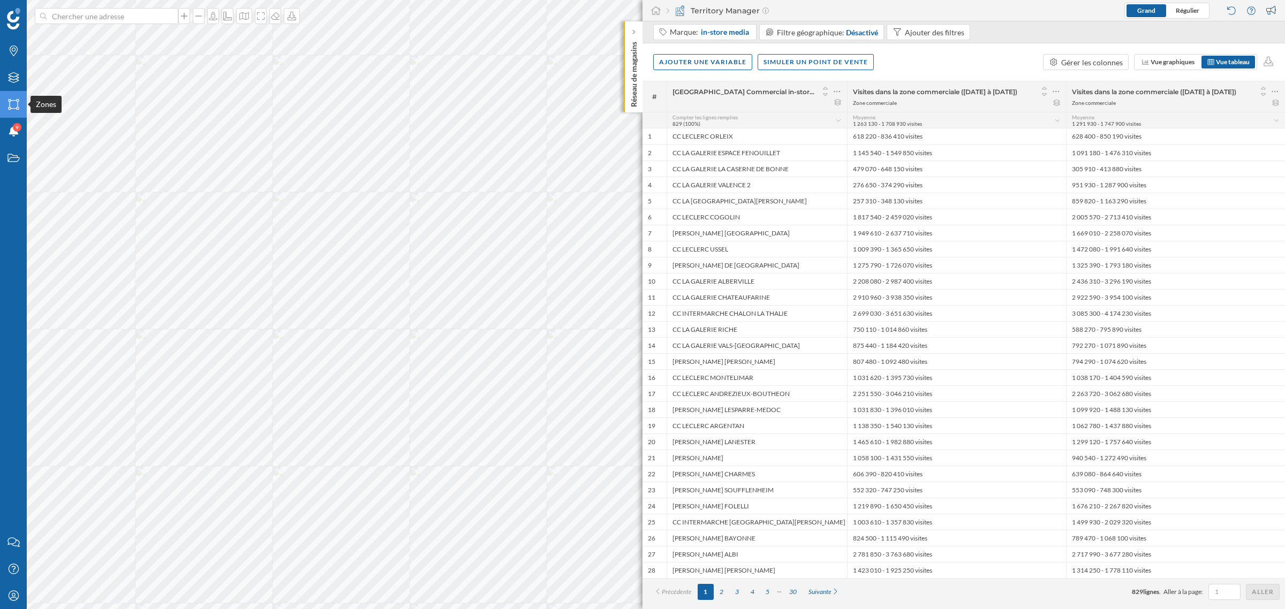
click at [10, 104] on icon "Zones" at bounding box center [13, 104] width 13 height 11
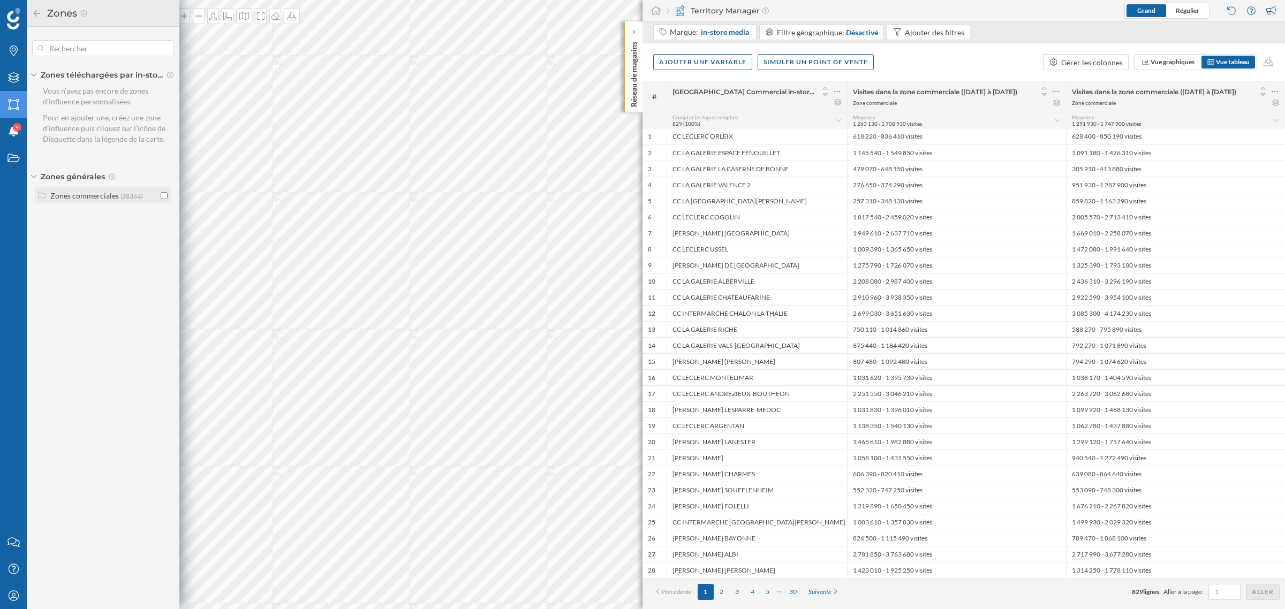
click at [111, 196] on div "Zones commerciales" at bounding box center [84, 195] width 69 height 9
click at [166, 255] on input "checkbox" at bounding box center [164, 258] width 7 height 7
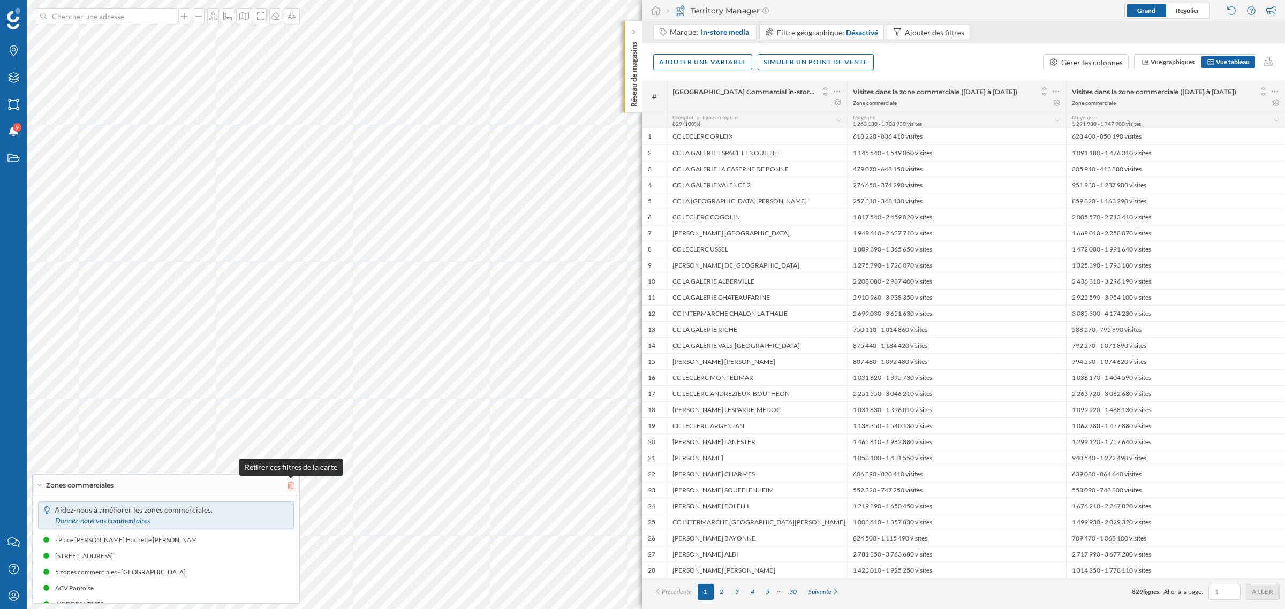
click at [290, 368] on icon at bounding box center [290, 485] width 6 height 7
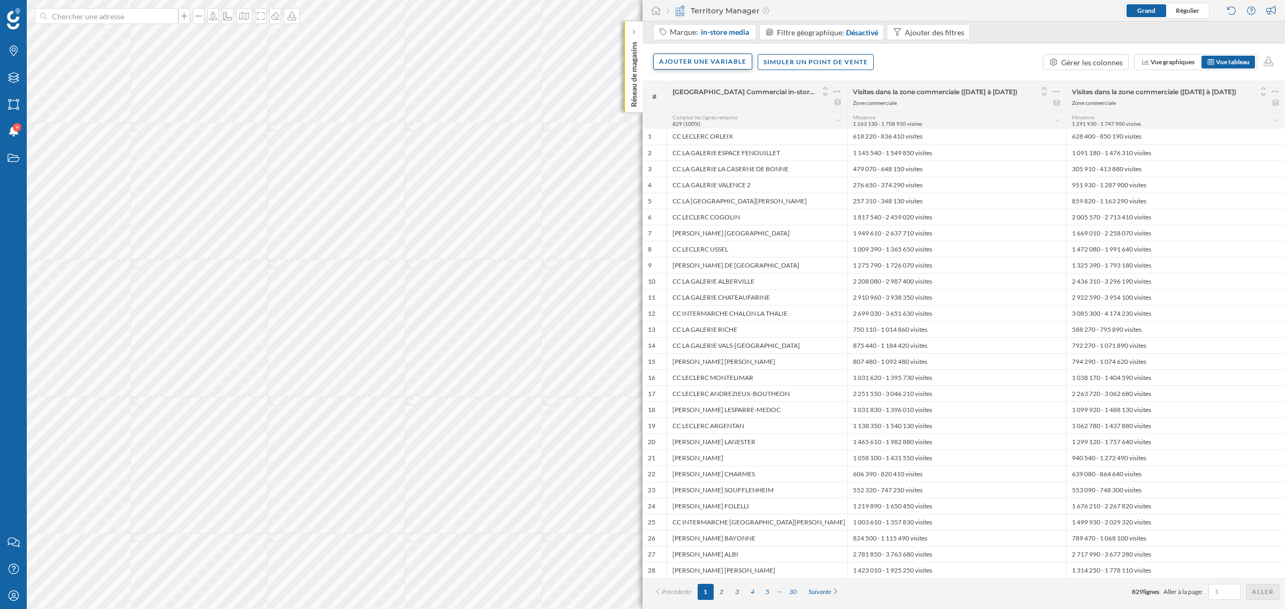
click at [692, 63] on div "Ajouter une variable" at bounding box center [702, 62] width 99 height 16
click at [710, 150] on div "Formule" at bounding box center [712, 148] width 107 height 11
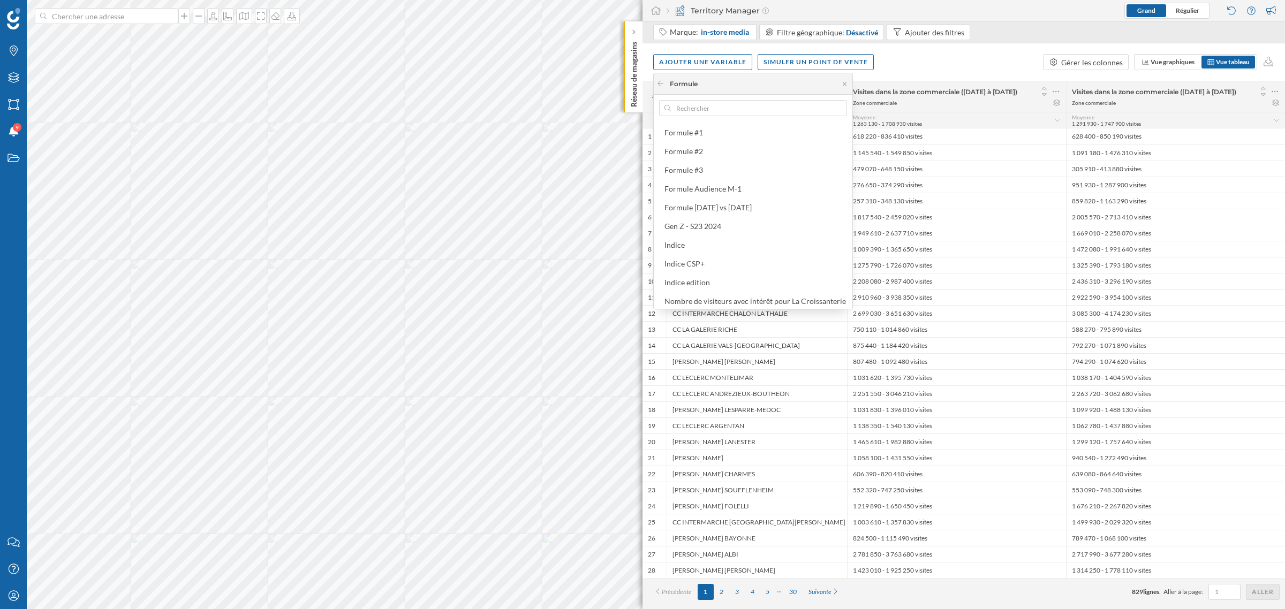
scroll to position [114, 0]
click at [756, 207] on div "Formule [DATE] vs [DATE]" at bounding box center [754, 208] width 181 height 11
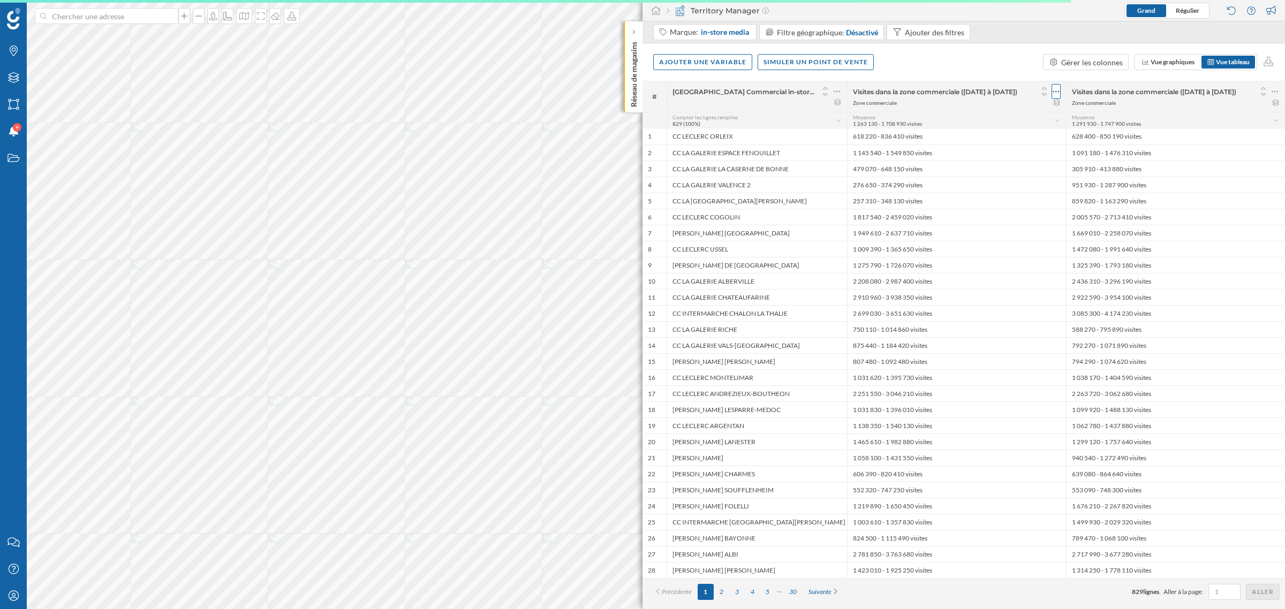
click at [856, 89] on icon at bounding box center [1055, 91] width 7 height 11
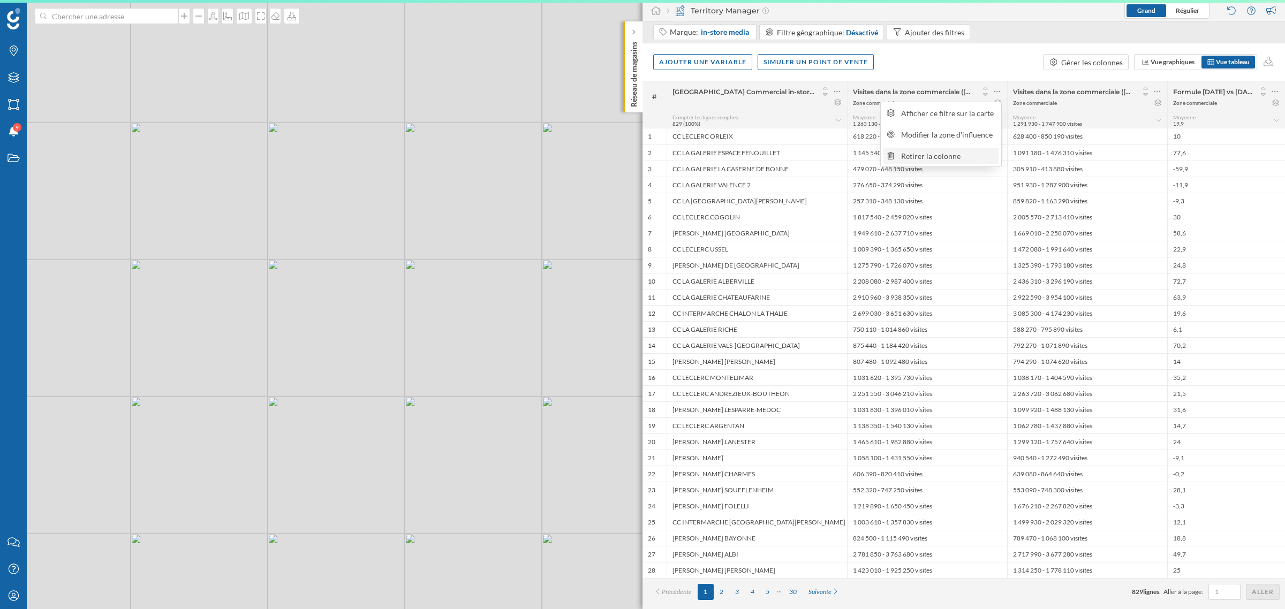
scroll to position [0, 0]
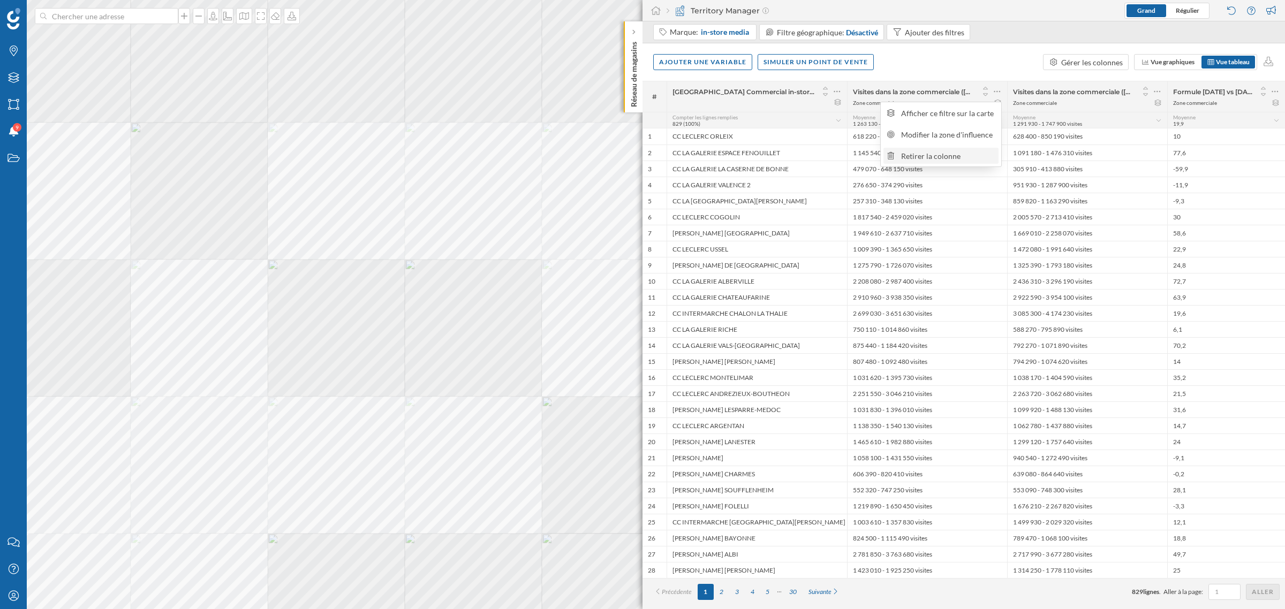
click at [856, 150] on div "Retirer la colonne" at bounding box center [948, 155] width 94 height 11
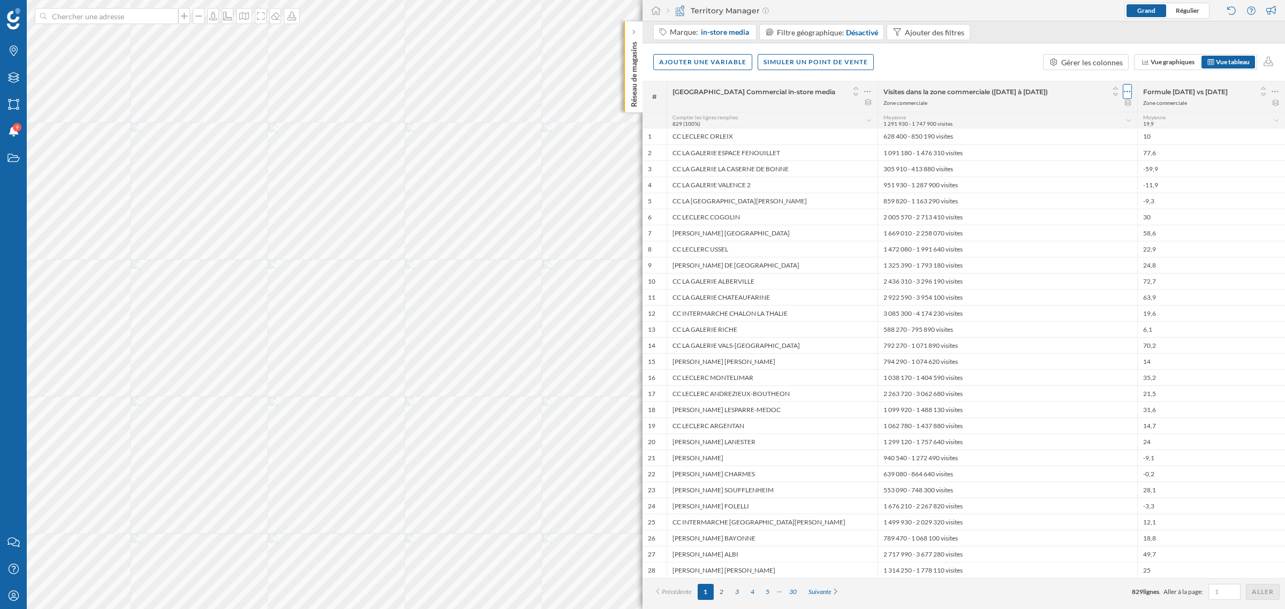
click at [856, 87] on icon at bounding box center [1127, 91] width 7 height 11
click at [856, 160] on div "Retirer la colonne" at bounding box center [1078, 155] width 94 height 11
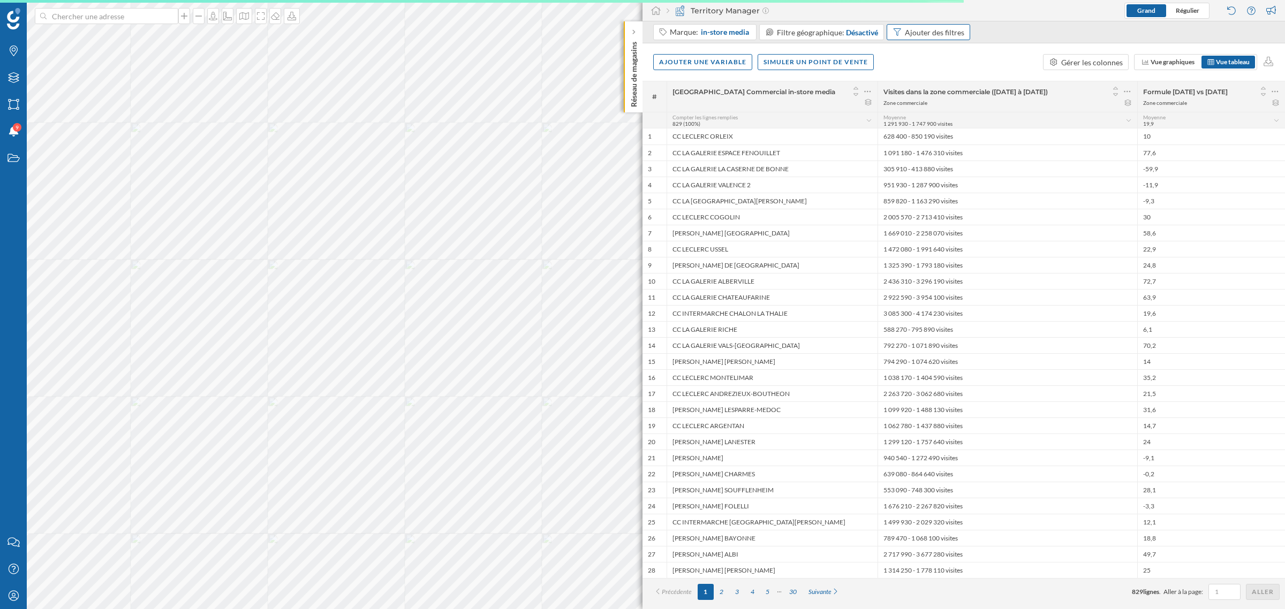
click at [856, 36] on div "Ajouter des filtres" at bounding box center [934, 32] width 59 height 11
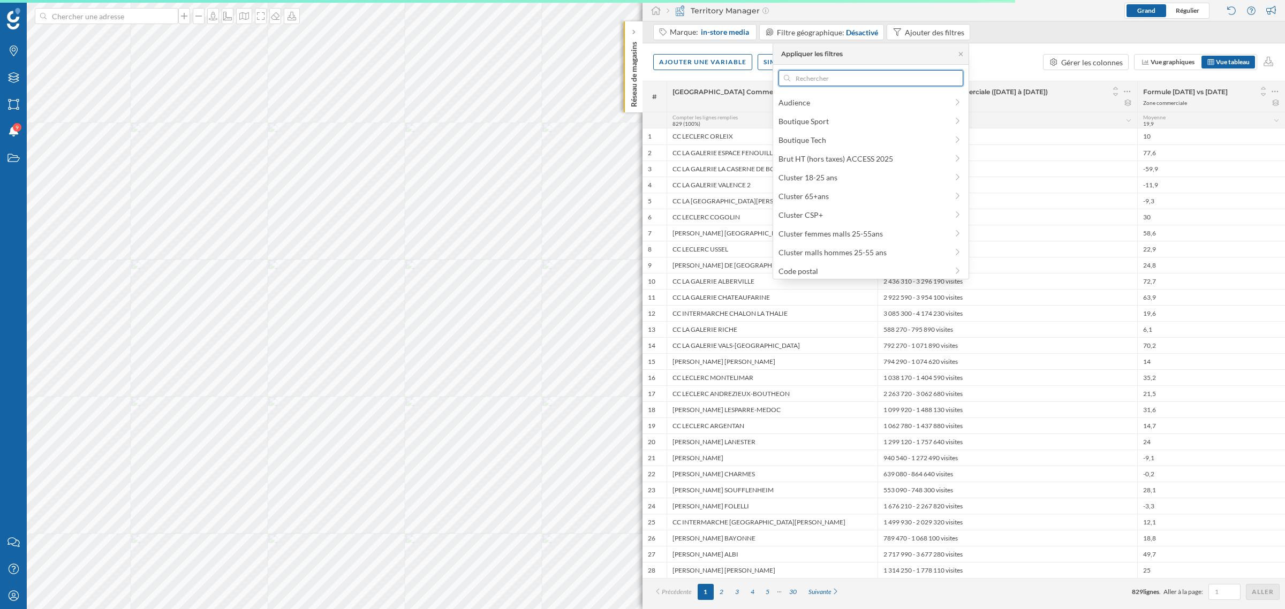
click at [799, 78] on input "text" at bounding box center [871, 78] width 162 height 16
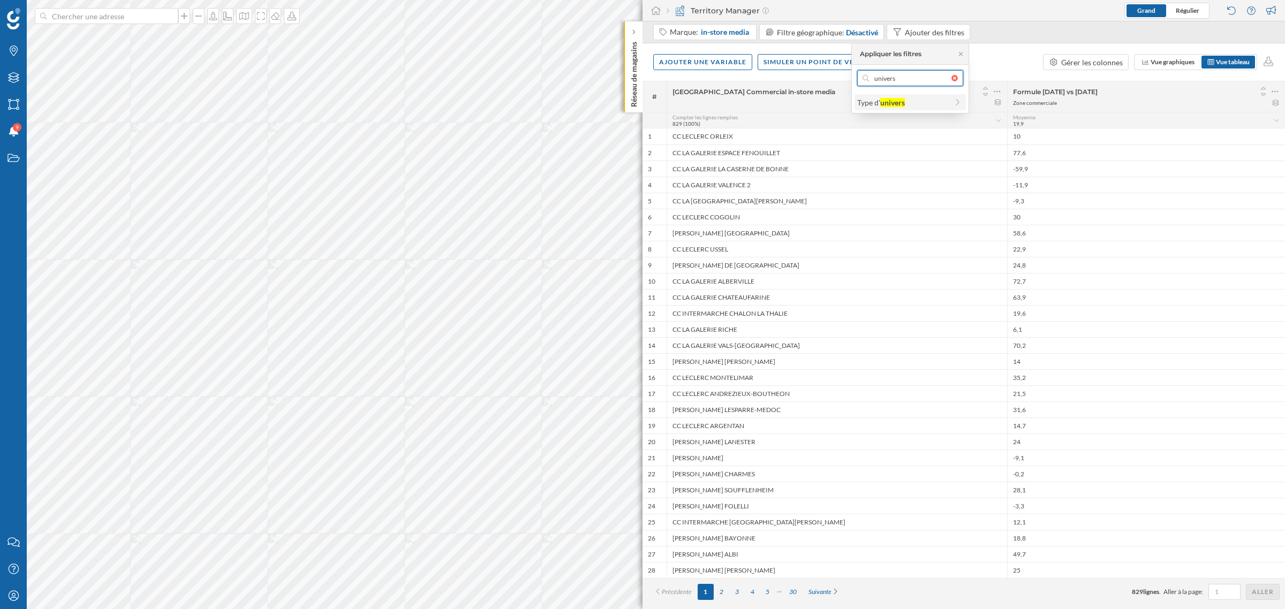
type input "univers"
click at [856, 98] on div "Type d' univers" at bounding box center [881, 102] width 48 height 9
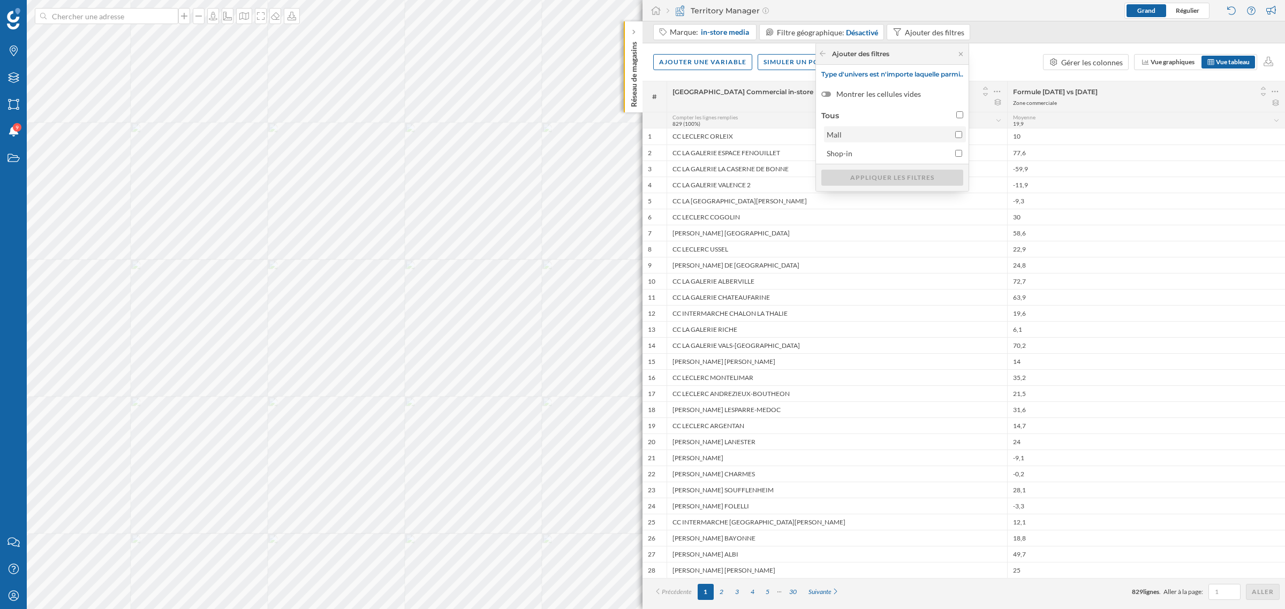
click at [856, 138] on span "Mall" at bounding box center [888, 134] width 123 height 11
click at [856, 138] on input "Mall" at bounding box center [958, 134] width 7 height 7
checkbox input "true"
click at [856, 178] on div "Appliquer les filtres" at bounding box center [892, 177] width 142 height 16
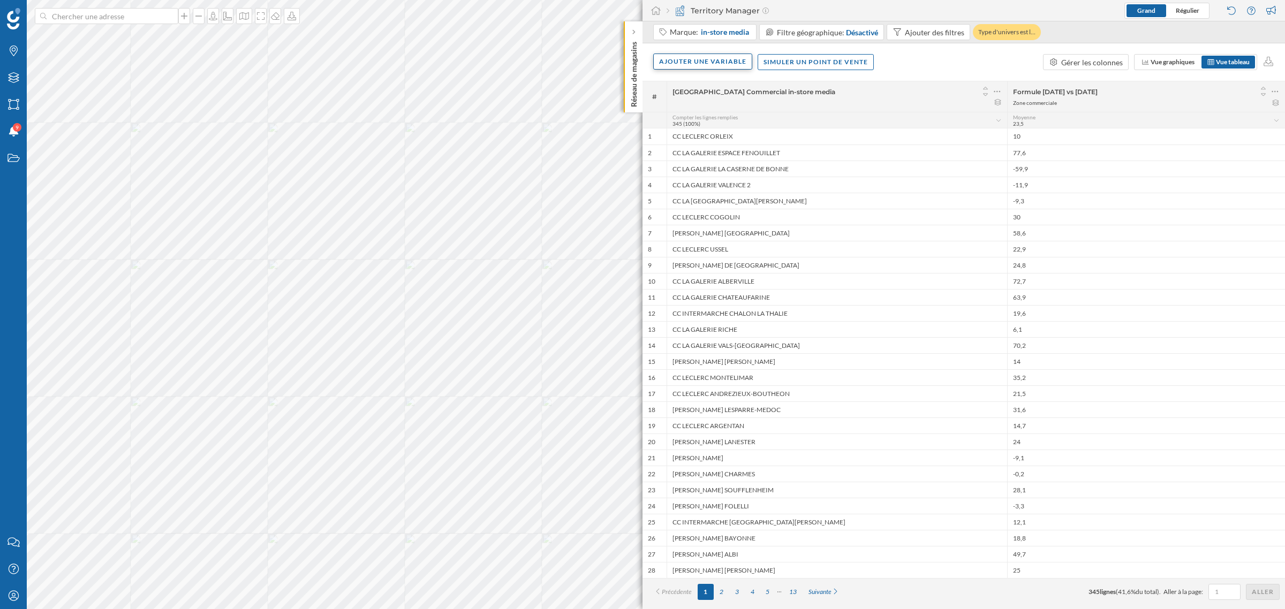
click at [731, 62] on div "Ajouter une variable" at bounding box center [702, 62] width 99 height 16
click at [718, 100] on div "Variable externe" at bounding box center [712, 105] width 107 height 11
click at [662, 81] on icon at bounding box center [660, 83] width 8 height 6
click at [703, 148] on div "Formule" at bounding box center [712, 148] width 107 height 11
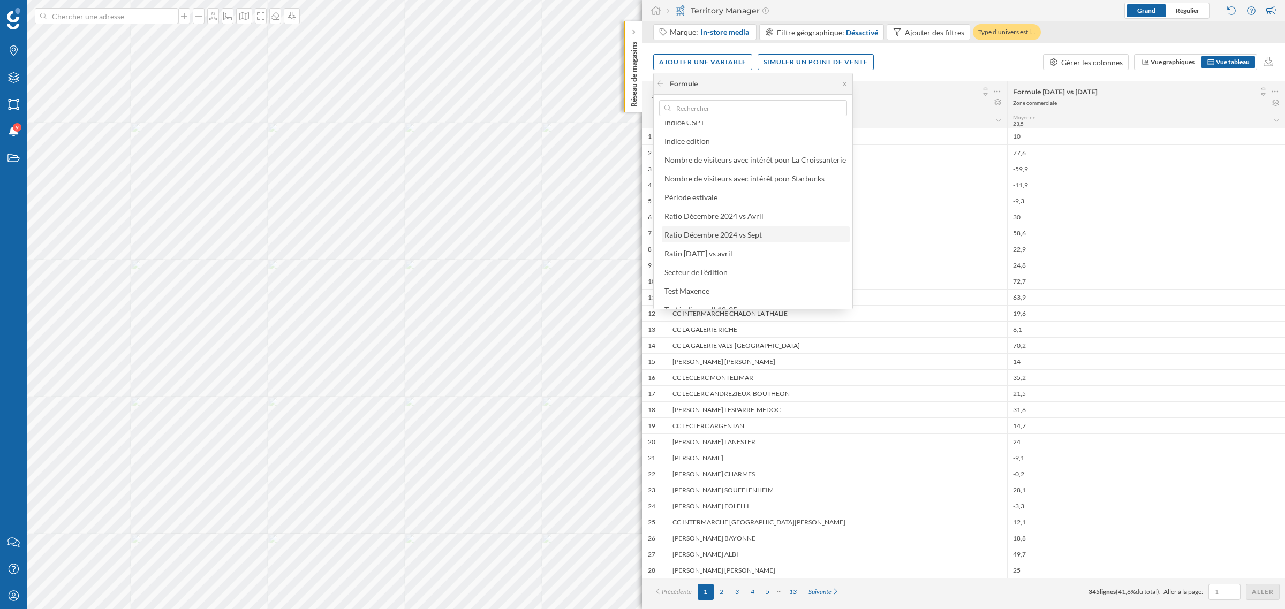
scroll to position [257, 0]
click at [757, 232] on div "Ratio Décembre 2024 vs Sept" at bounding box center [712, 234] width 97 height 9
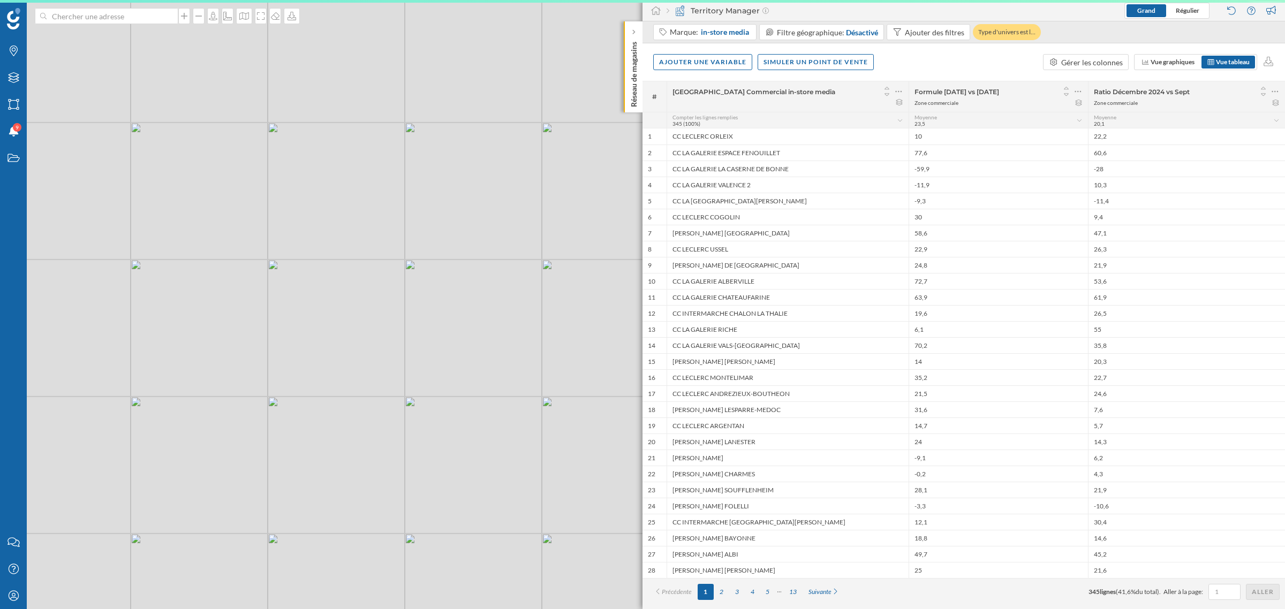
scroll to position [0, 0]
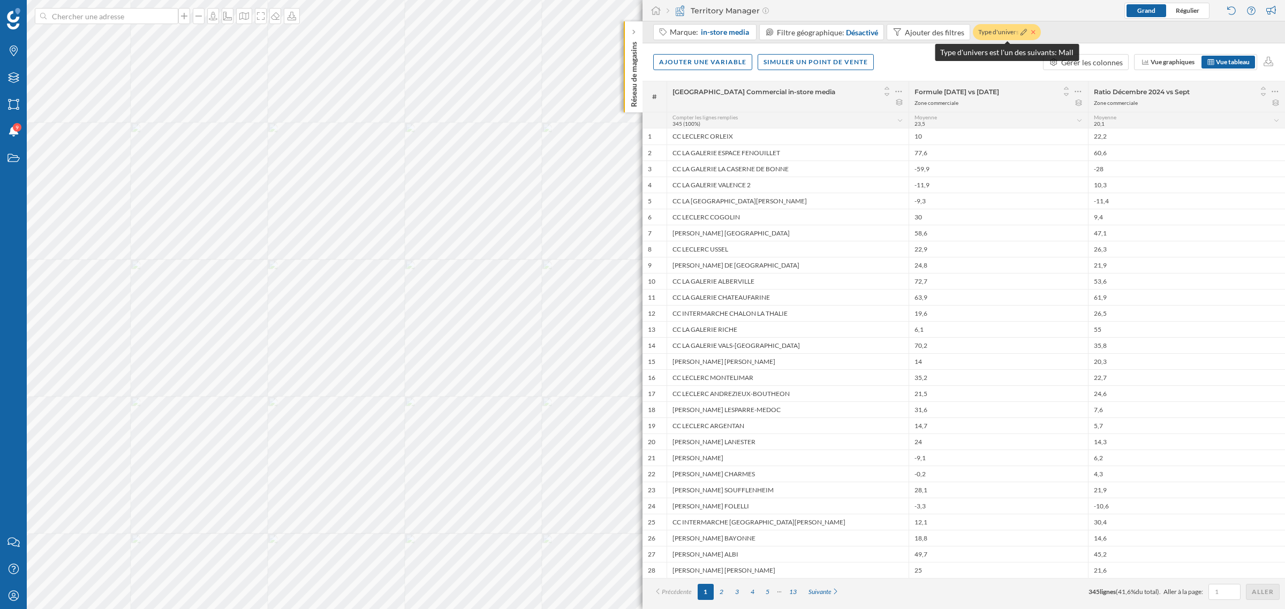
click at [856, 32] on icon at bounding box center [1033, 32] width 4 height 4
click at [856, 30] on div "Ajouter des filtres" at bounding box center [934, 32] width 59 height 11
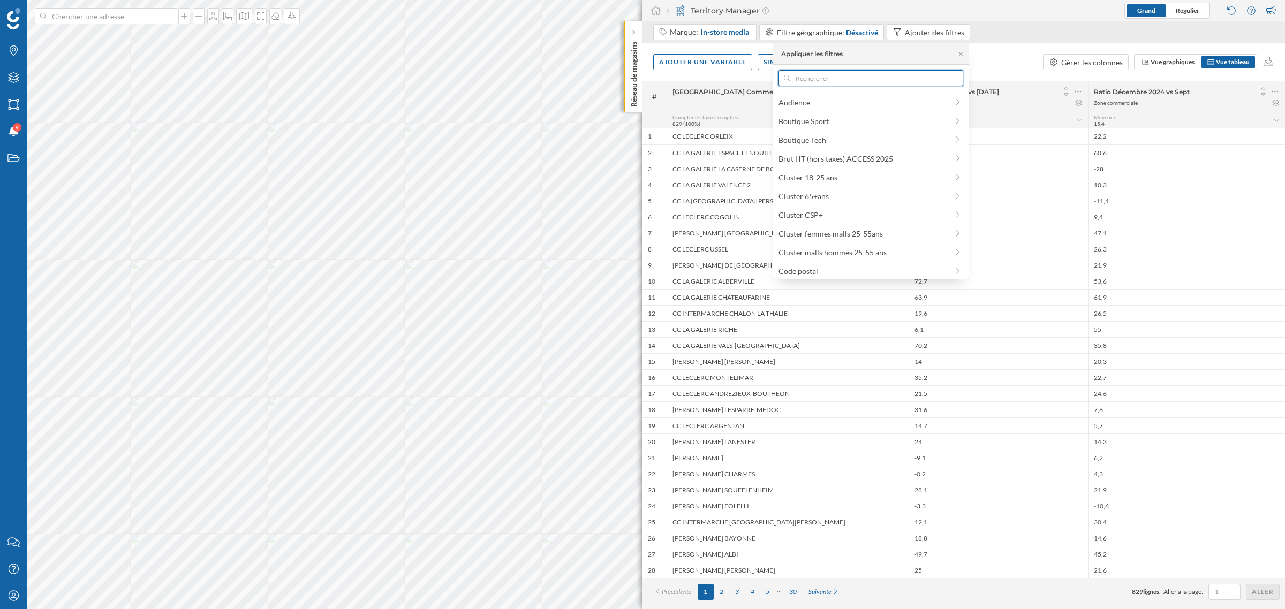
click at [856, 75] on input "text" at bounding box center [871, 78] width 162 height 16
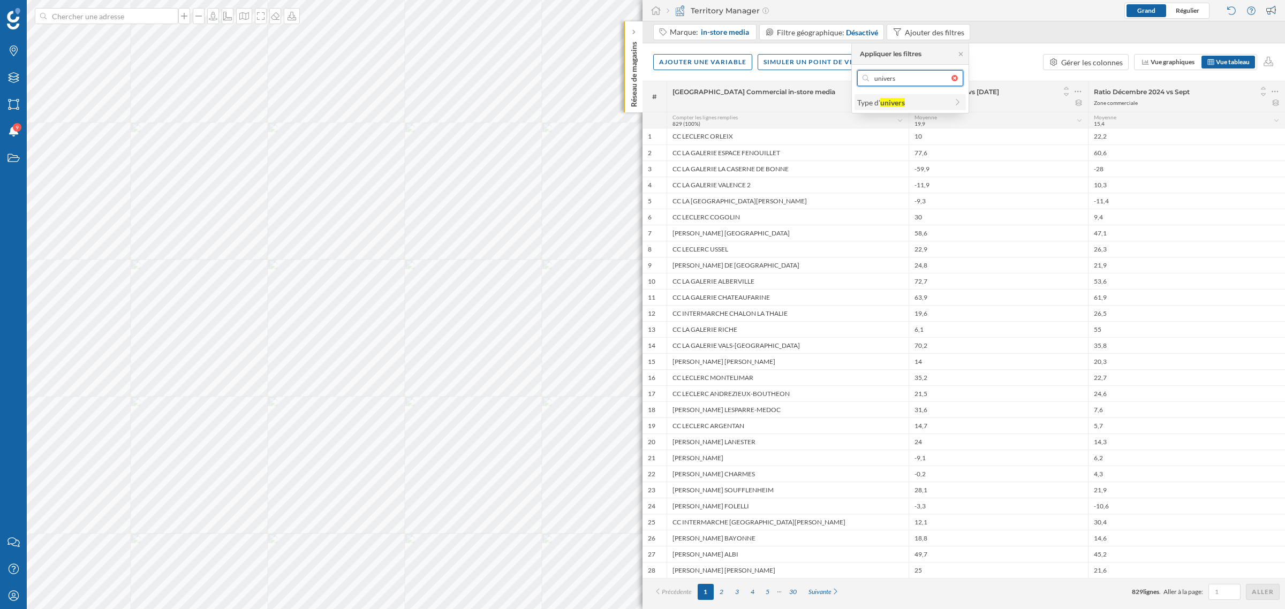
type input "univers"
click at [856, 105] on span "Type d' univers" at bounding box center [902, 102] width 90 height 11
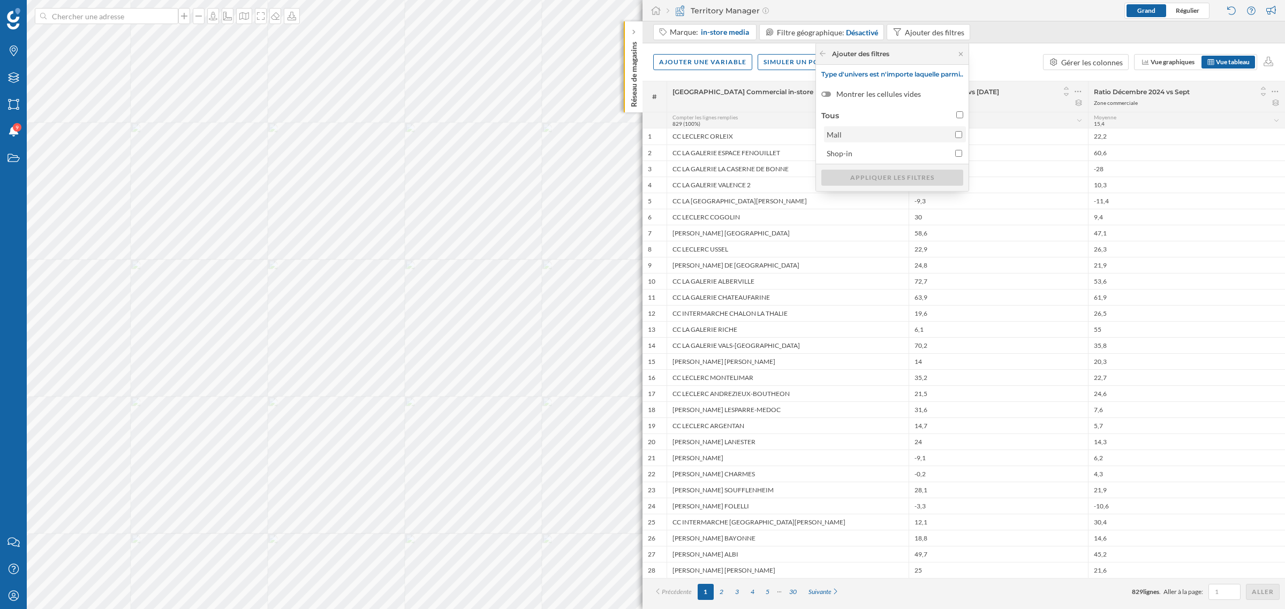
click at [856, 138] on span "Mall" at bounding box center [888, 134] width 123 height 11
click at [856, 138] on input "Mall" at bounding box center [958, 134] width 7 height 7
checkbox input "true"
click at [856, 174] on div "Appliquer les filtres" at bounding box center [892, 177] width 142 height 16
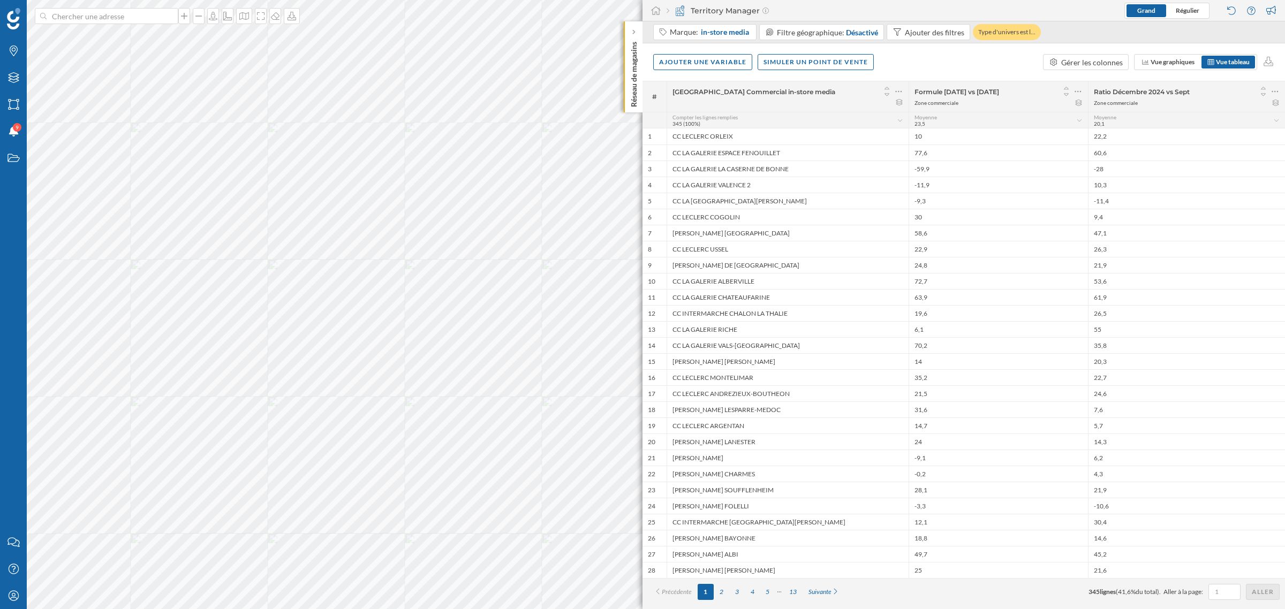
drag, startPoint x: 1093, startPoint y: 91, endPoint x: 1202, endPoint y: 93, distance: 108.7
click at [856, 93] on span "Ratio Décembre 2024 vs Sept" at bounding box center [1173, 92] width 159 height 8
click at [856, 92] on span "Ratio Décembre 2024 vs Sept" at bounding box center [1173, 92] width 159 height 8
click at [856, 95] on icon at bounding box center [1274, 91] width 7 height 11
click at [856, 156] on div "Retirer la colonne" at bounding box center [1226, 155] width 94 height 11
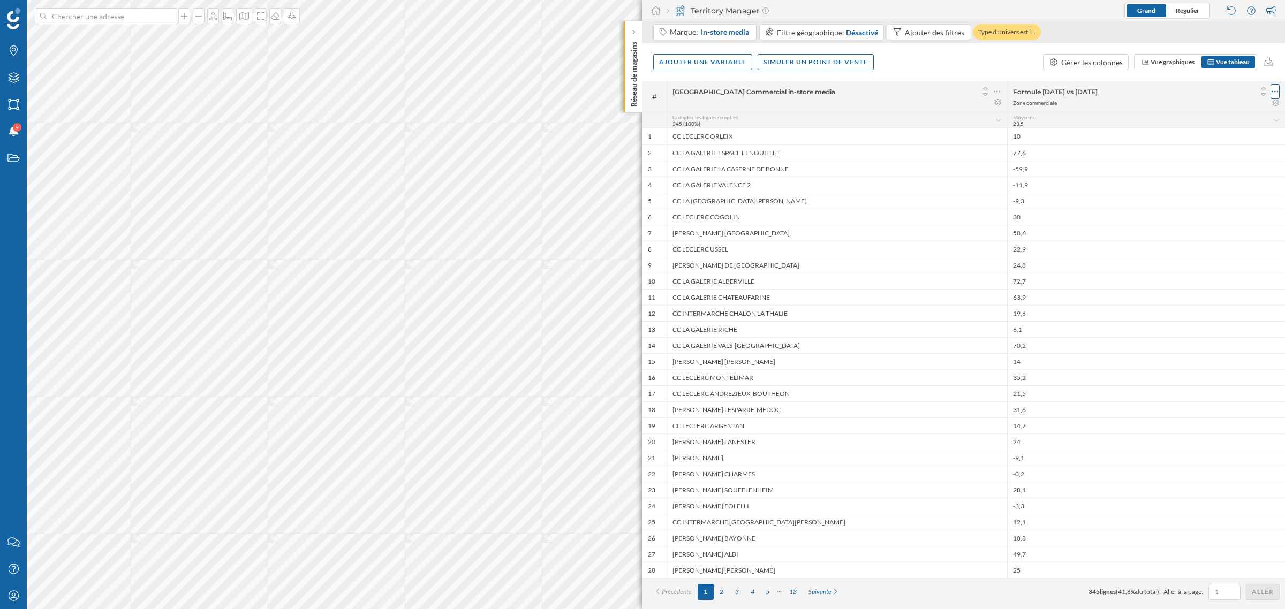
drag, startPoint x: 1280, startPoint y: 94, endPoint x: 1273, endPoint y: 98, distance: 8.2
click at [856, 94] on div "Formule [DATE] vs [DATE] Zone commerciale" at bounding box center [1146, 96] width 278 height 31
click at [856, 91] on icon at bounding box center [1274, 91] width 7 height 11
click at [856, 153] on div "Retirer la colonne" at bounding box center [1226, 155] width 94 height 11
click at [724, 54] on div "Ajouter une variable Simuler un point de vente Gérer les colonnes Vue graphique…" at bounding box center [963, 61] width 642 height 37
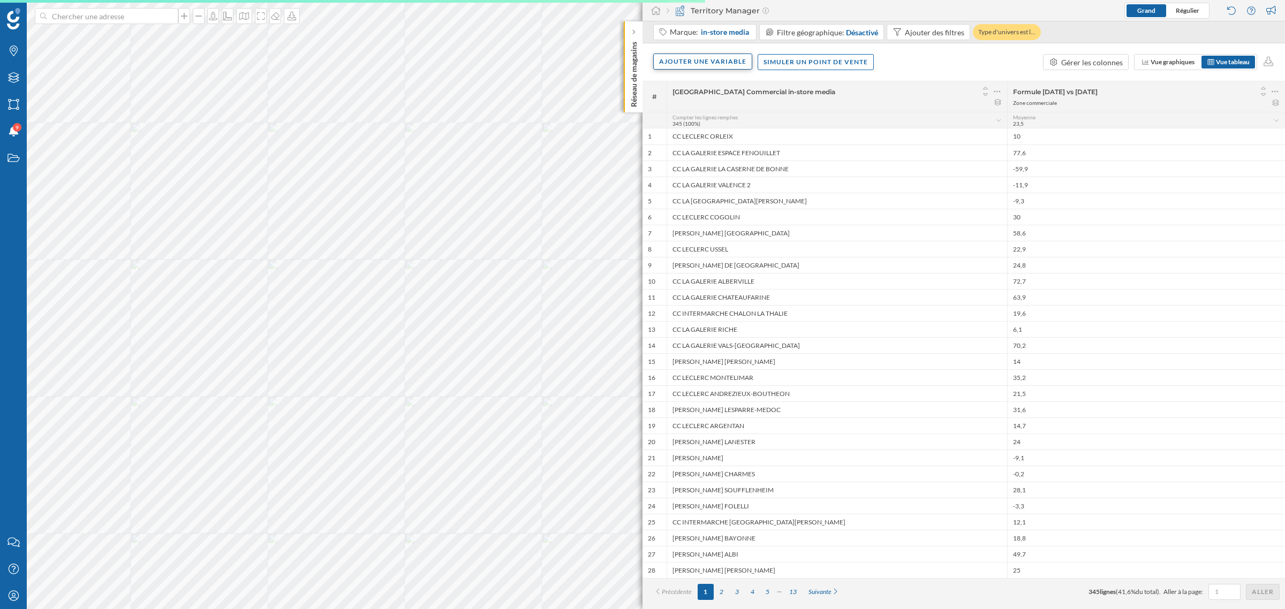
click at [724, 60] on div "Ajouter une variable" at bounding box center [702, 62] width 99 height 16
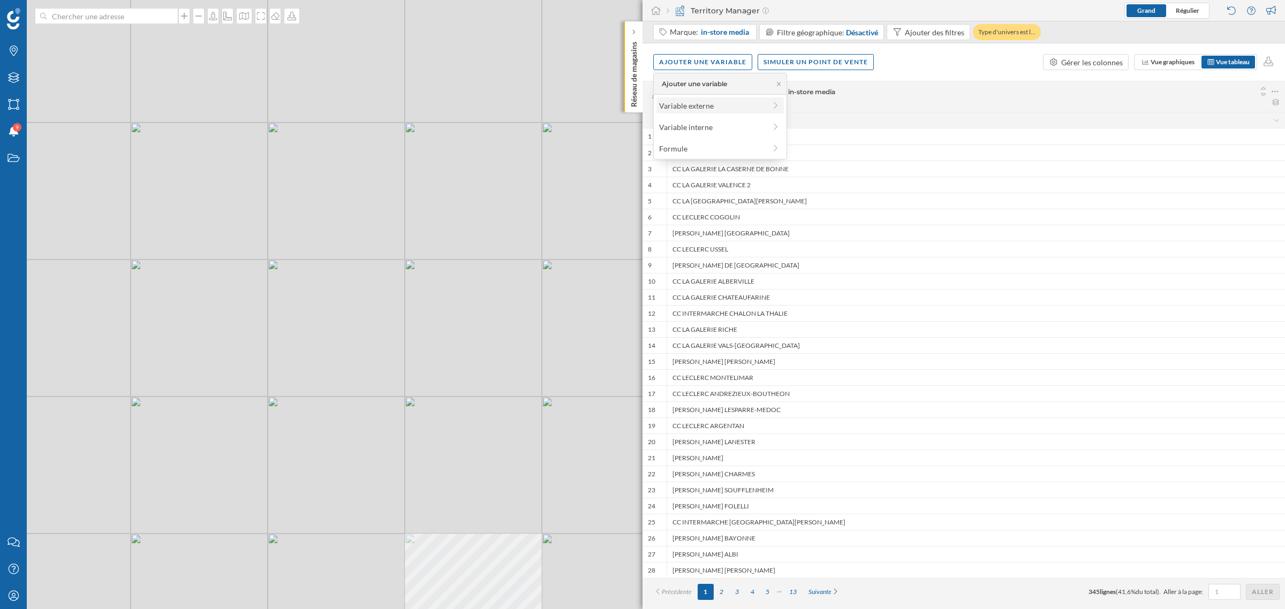
click at [710, 102] on div "Variable externe" at bounding box center [712, 105] width 107 height 11
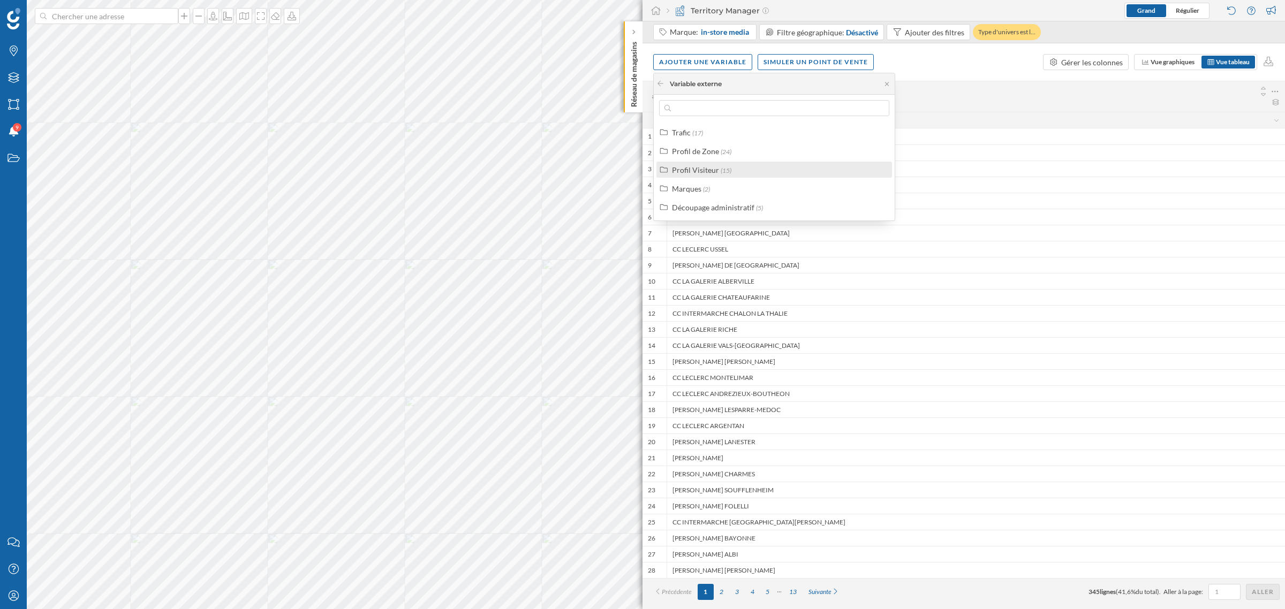
click at [713, 166] on div "Profil Visiteur" at bounding box center [695, 169] width 47 height 9
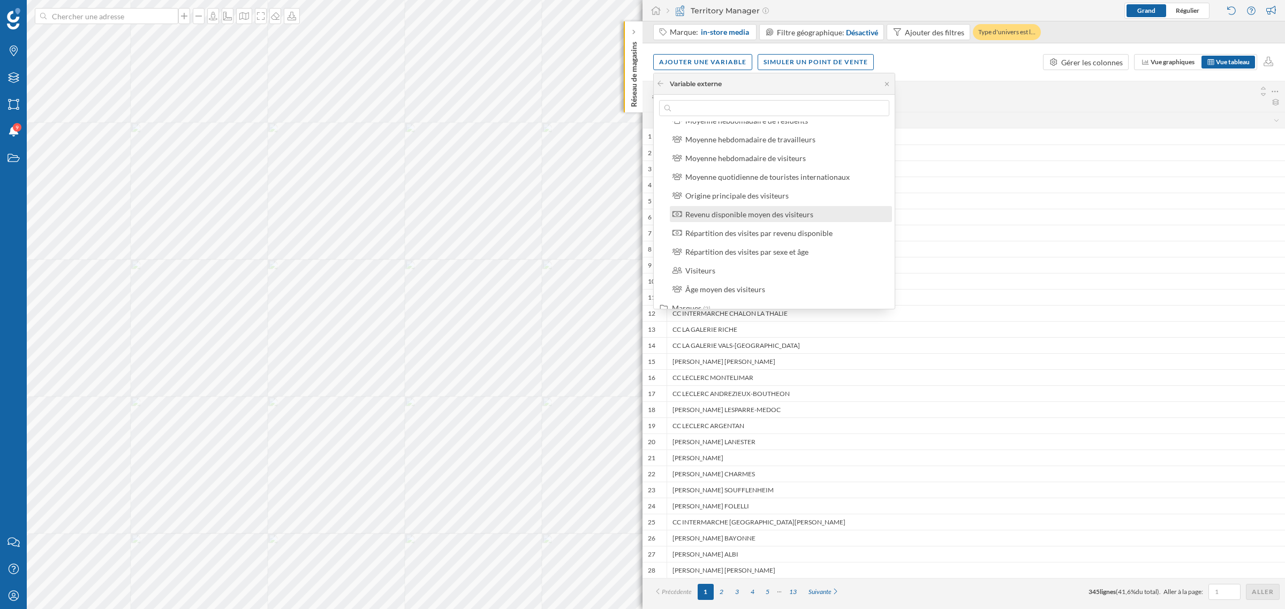
scroll to position [162, 0]
click at [809, 210] on div "Revenu disponible moyen des visiteurs" at bounding box center [749, 213] width 128 height 9
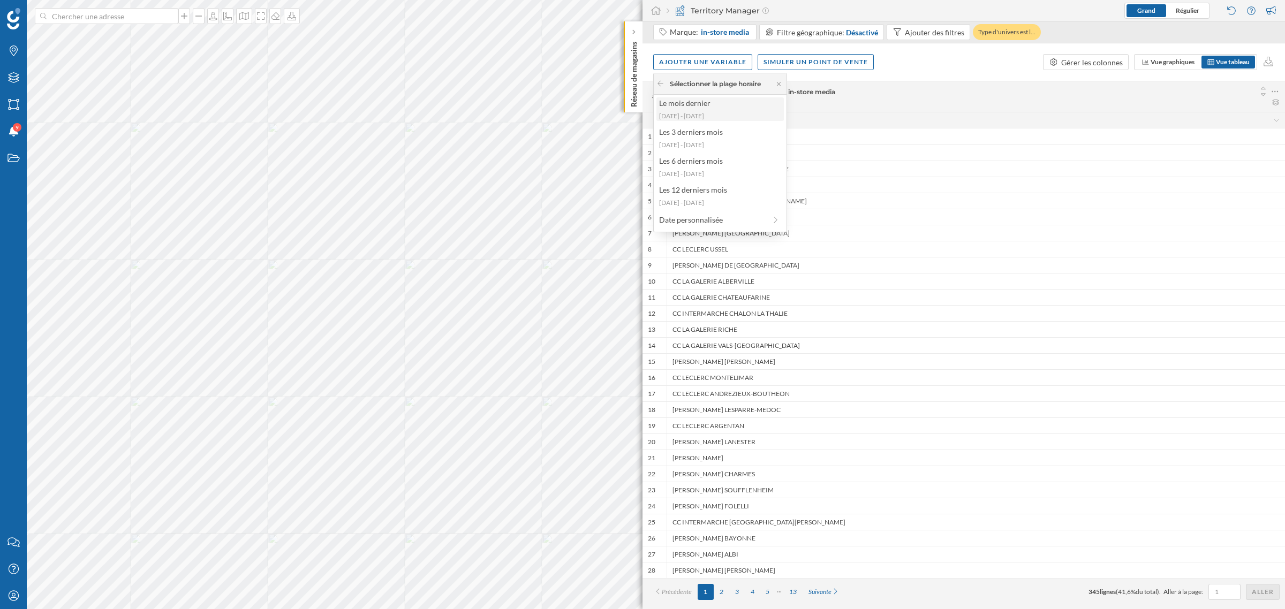
click at [704, 98] on div "Le mois dernier" at bounding box center [719, 102] width 121 height 11
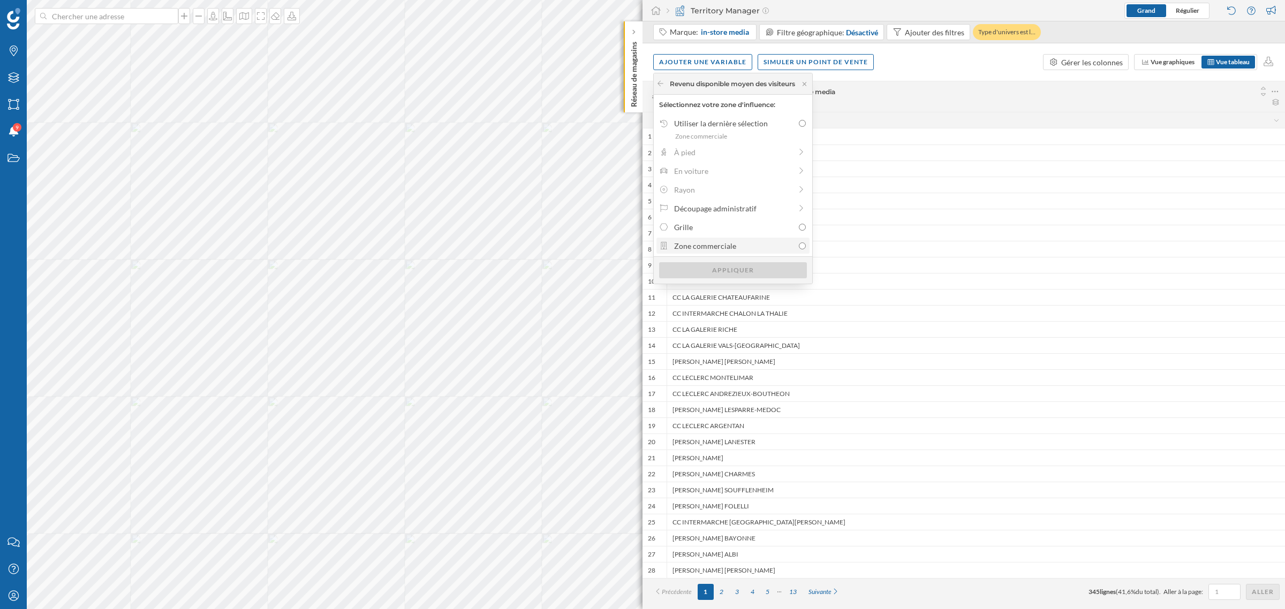
click at [715, 242] on div "Zone commerciale" at bounding box center [733, 245] width 119 height 11
click at [799, 242] on input "Zone commerciale" at bounding box center [802, 245] width 7 height 7
radio input "true"
click at [725, 272] on div "Appliquer" at bounding box center [733, 270] width 148 height 16
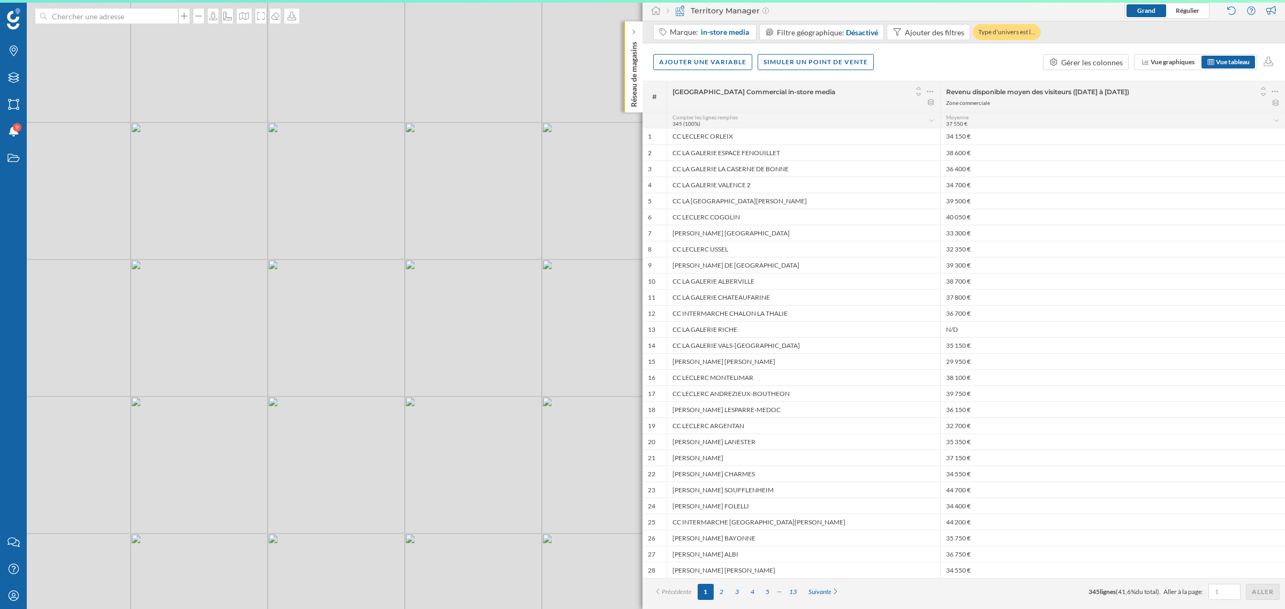
scroll to position [0, 0]
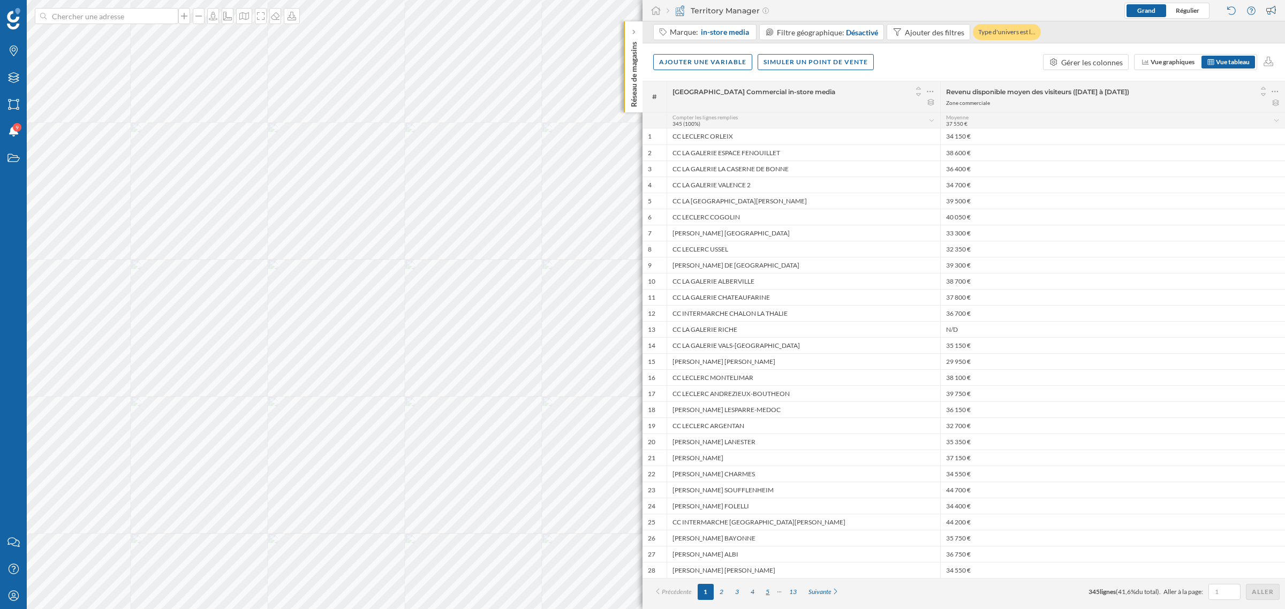
click at [772, 368] on div "5" at bounding box center [768, 592] width 16 height 16
click at [796, 368] on div "7" at bounding box center [791, 592] width 16 height 16
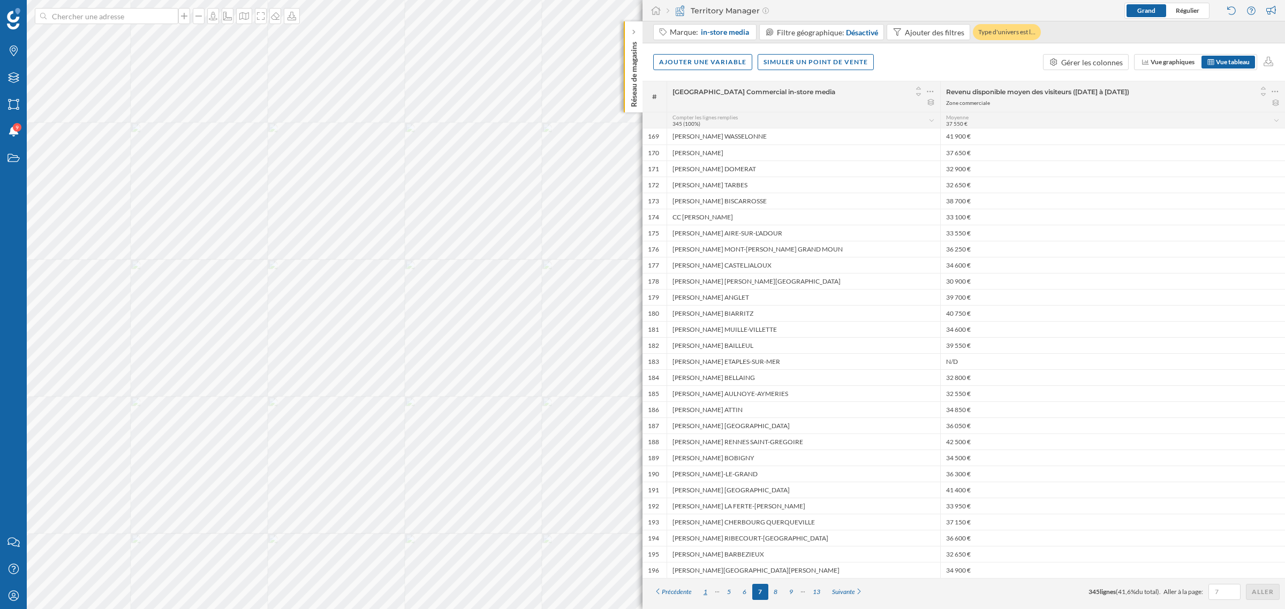
click at [700, 368] on div "1" at bounding box center [705, 592] width 16 height 16
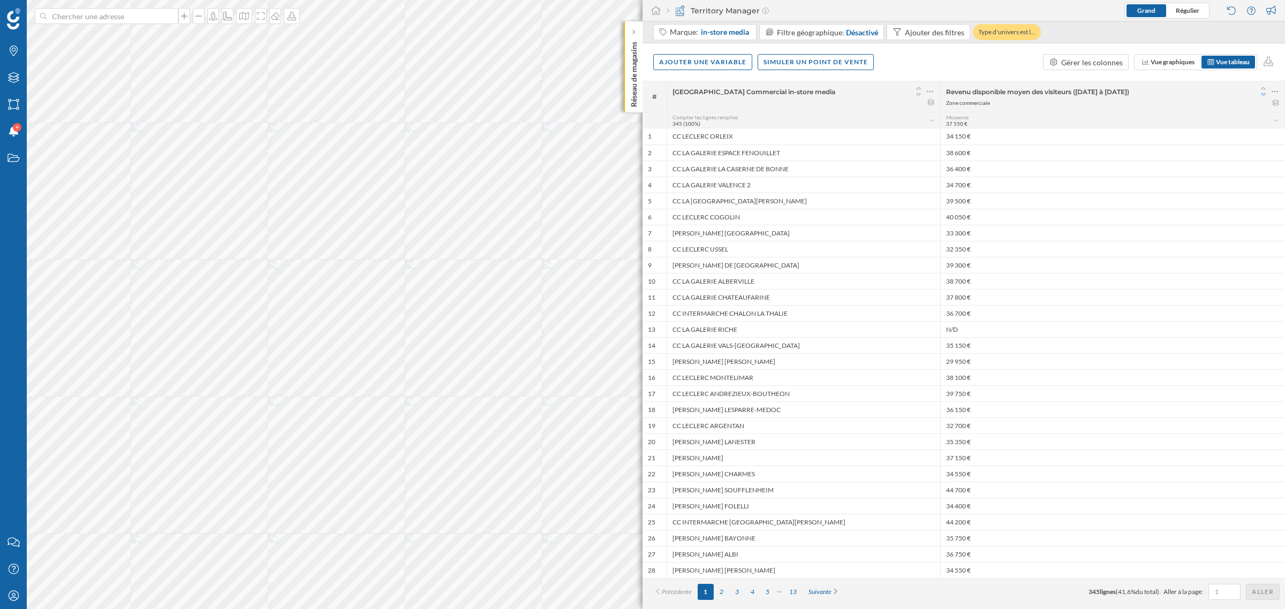
click at [856, 96] on icon at bounding box center [1263, 94] width 10 height 7
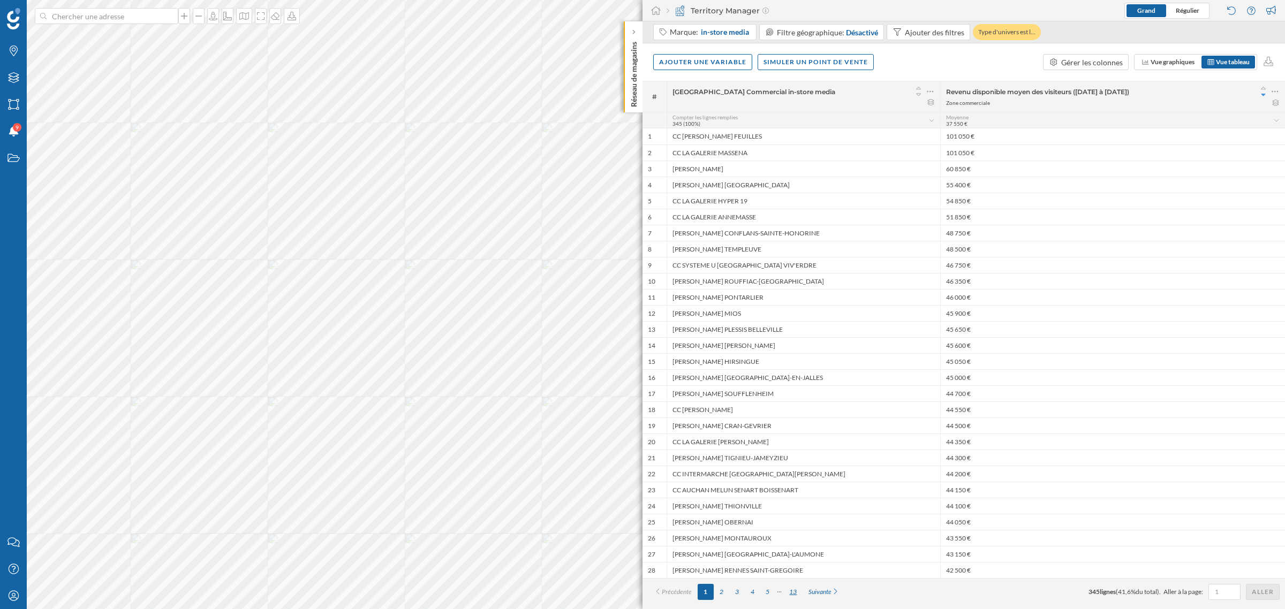
click at [792, 368] on div "13" at bounding box center [792, 592] width 19 height 16
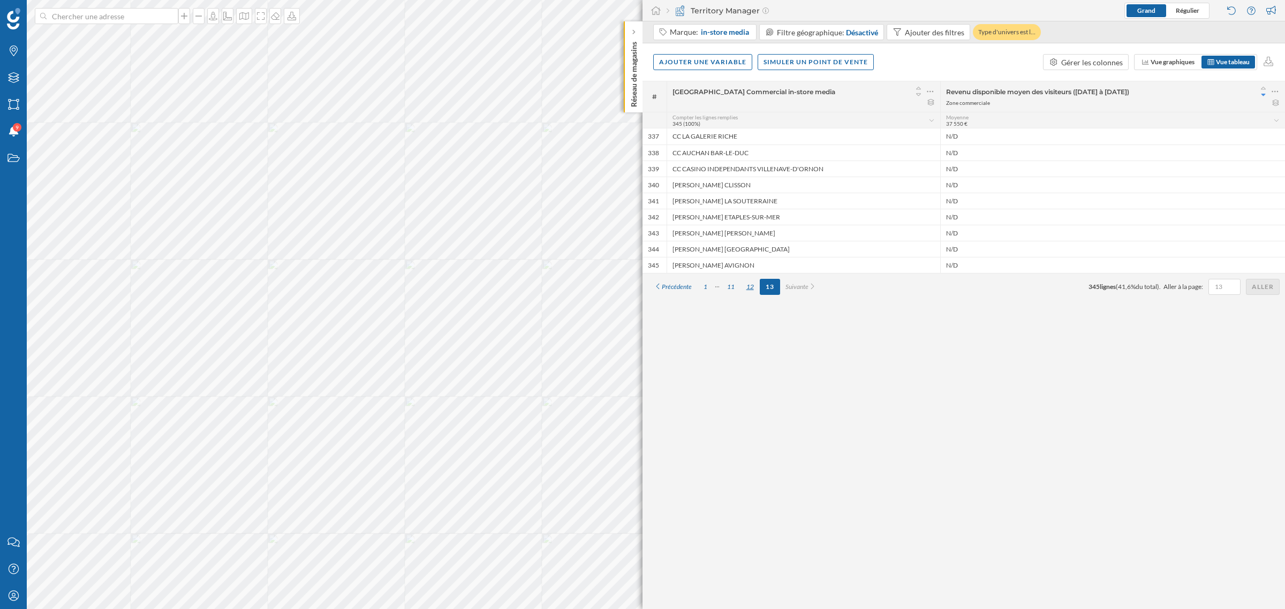
click at [748, 279] on div "12" at bounding box center [749, 287] width 19 height 16
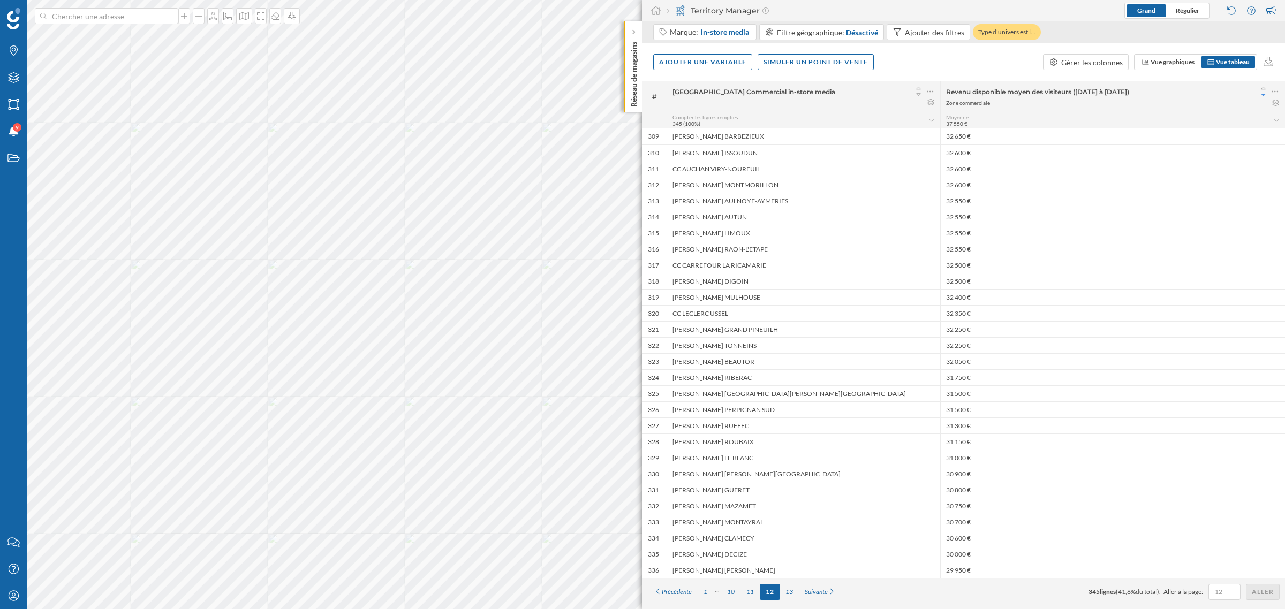
click at [798, 368] on div "13" at bounding box center [789, 592] width 19 height 16
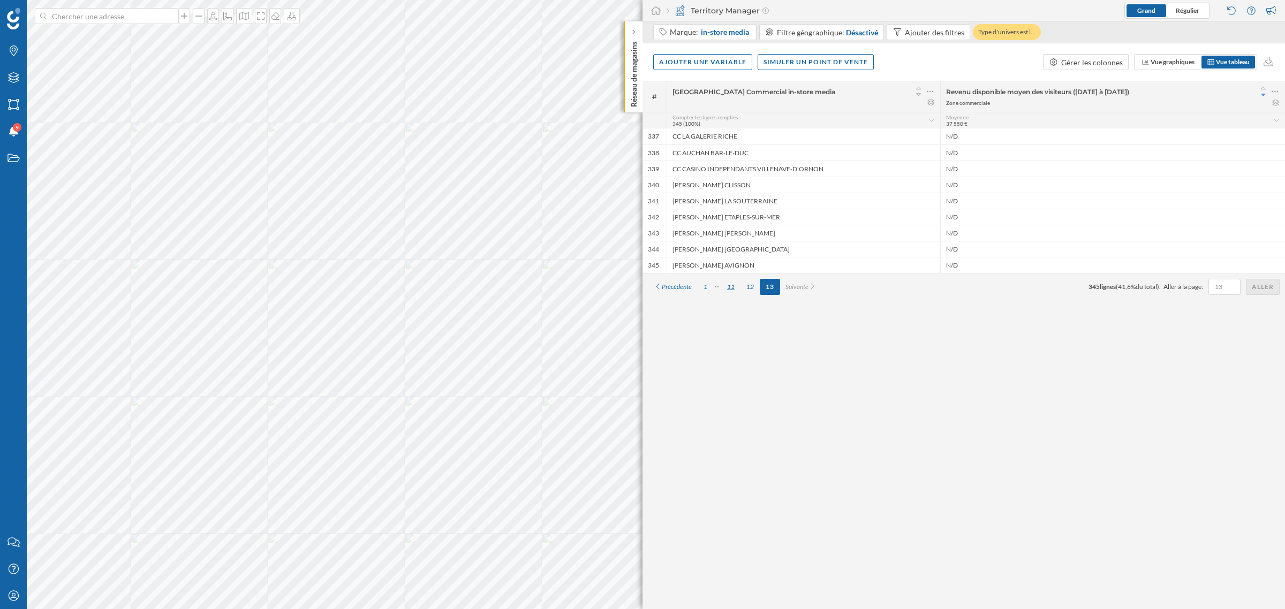
click at [732, 282] on div "11" at bounding box center [730, 287] width 19 height 16
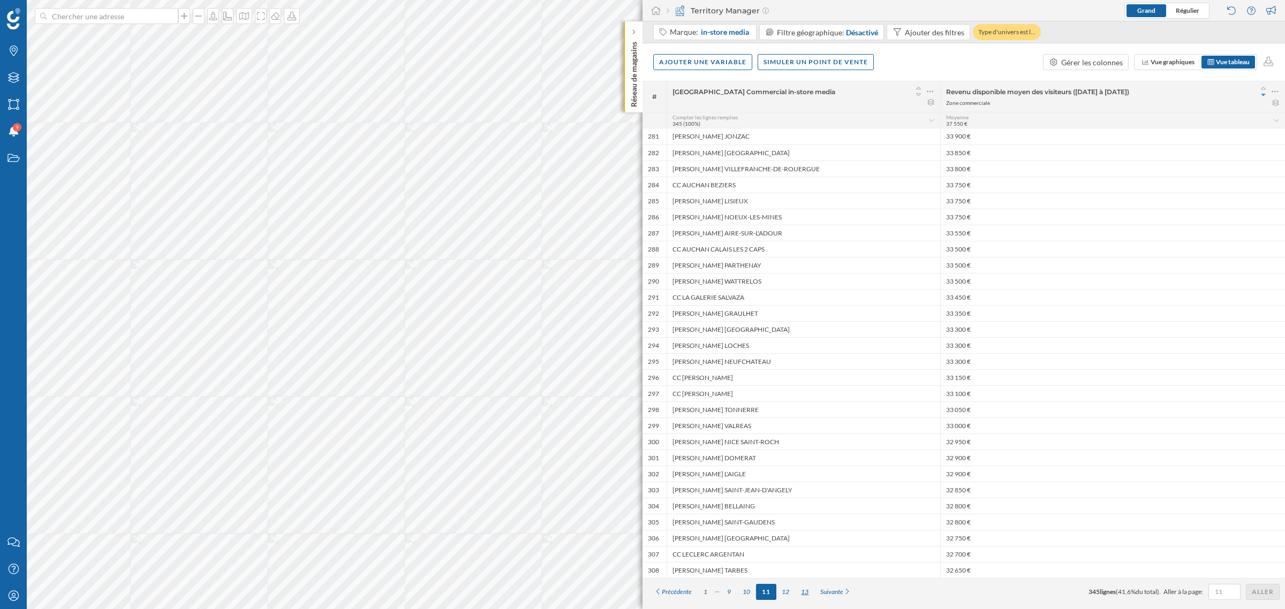
click at [807, 368] on div "13" at bounding box center [804, 592] width 19 height 16
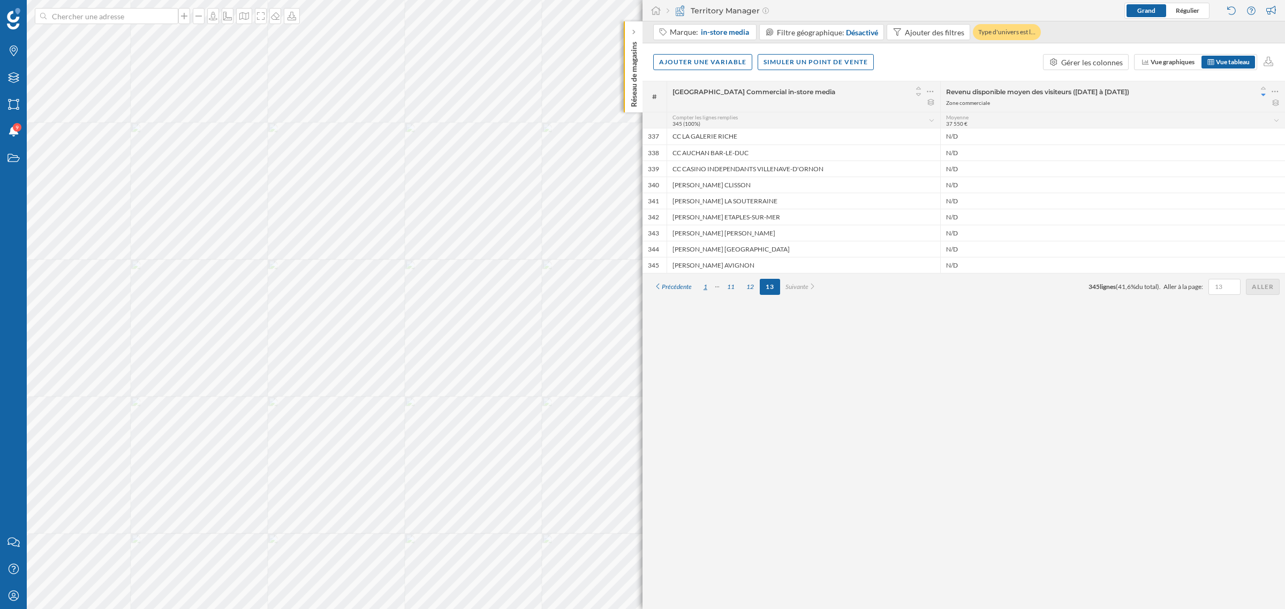
click at [704, 285] on div "1" at bounding box center [705, 287] width 16 height 16
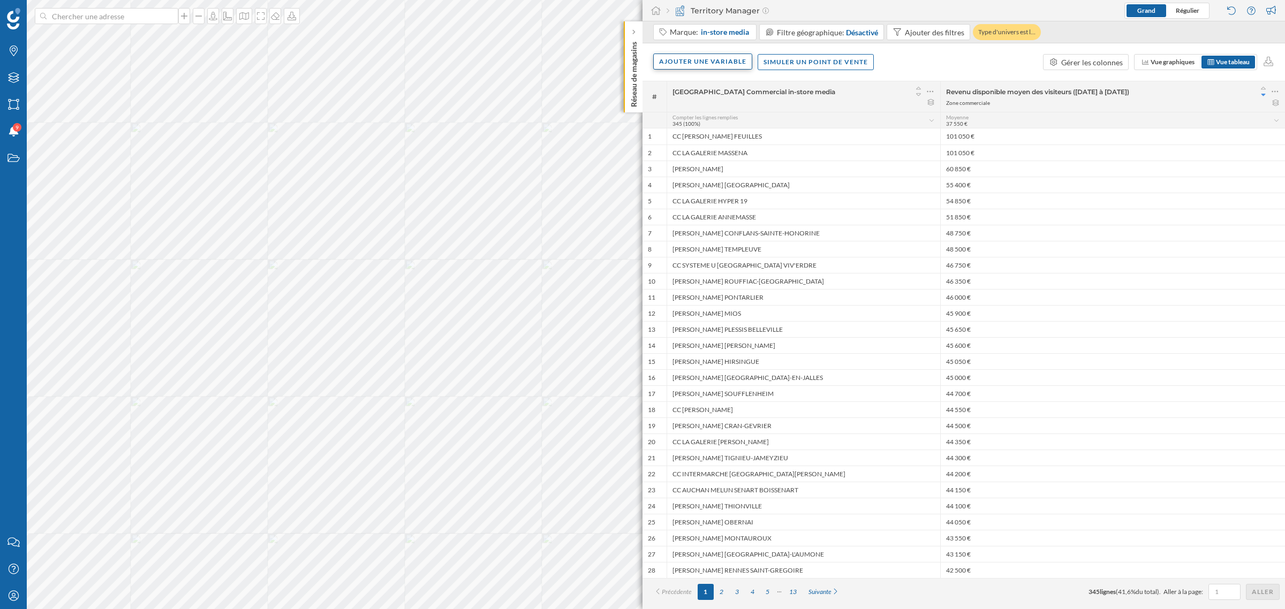
click at [706, 65] on div "Ajouter une variable" at bounding box center [702, 62] width 99 height 16
click at [699, 100] on div "Variable externe" at bounding box center [712, 105] width 107 height 11
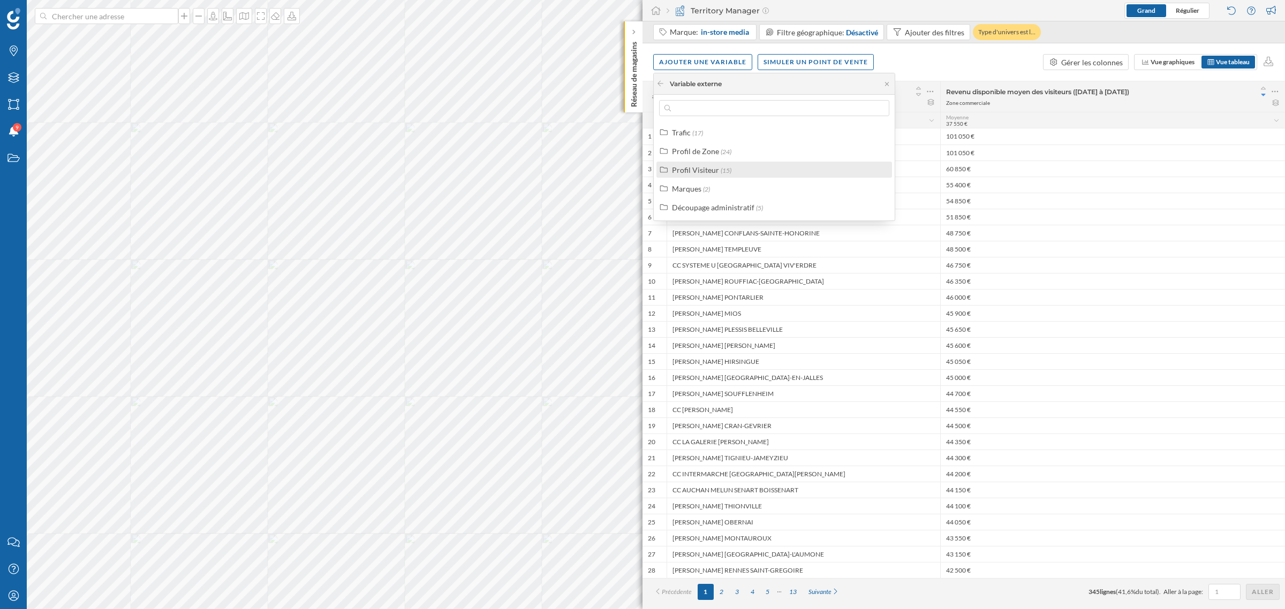
click at [708, 170] on div "Profil Visiteur" at bounding box center [695, 169] width 47 height 9
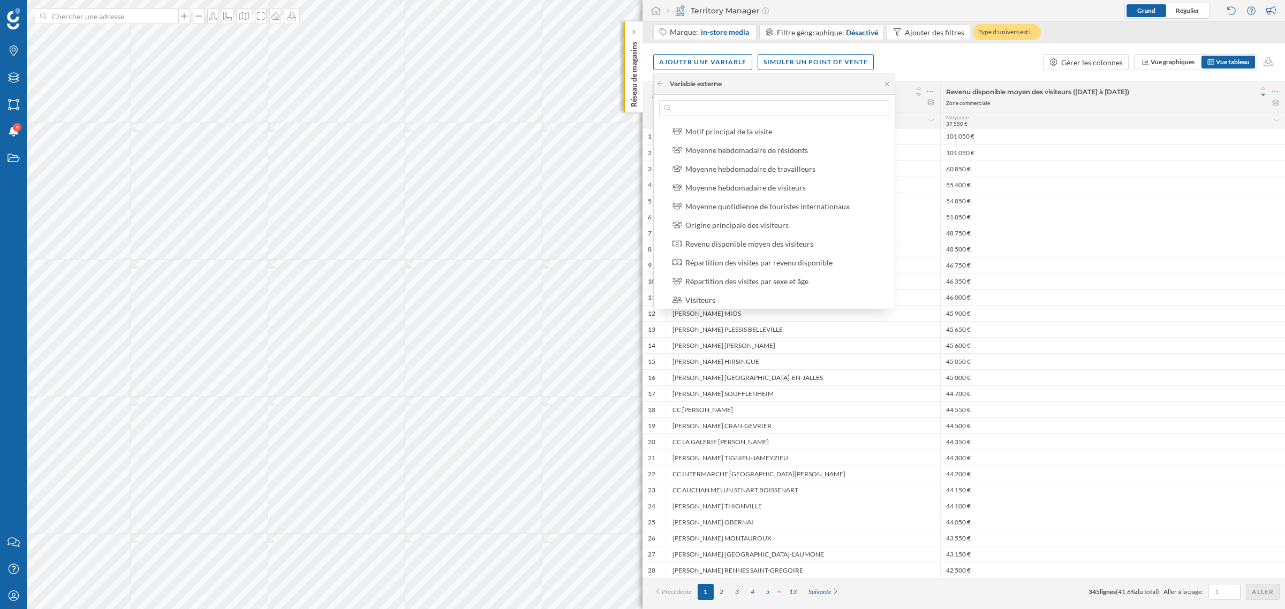
scroll to position [134, 0]
click at [750, 241] on div "Revenu disponible moyen des visiteurs" at bounding box center [749, 242] width 128 height 9
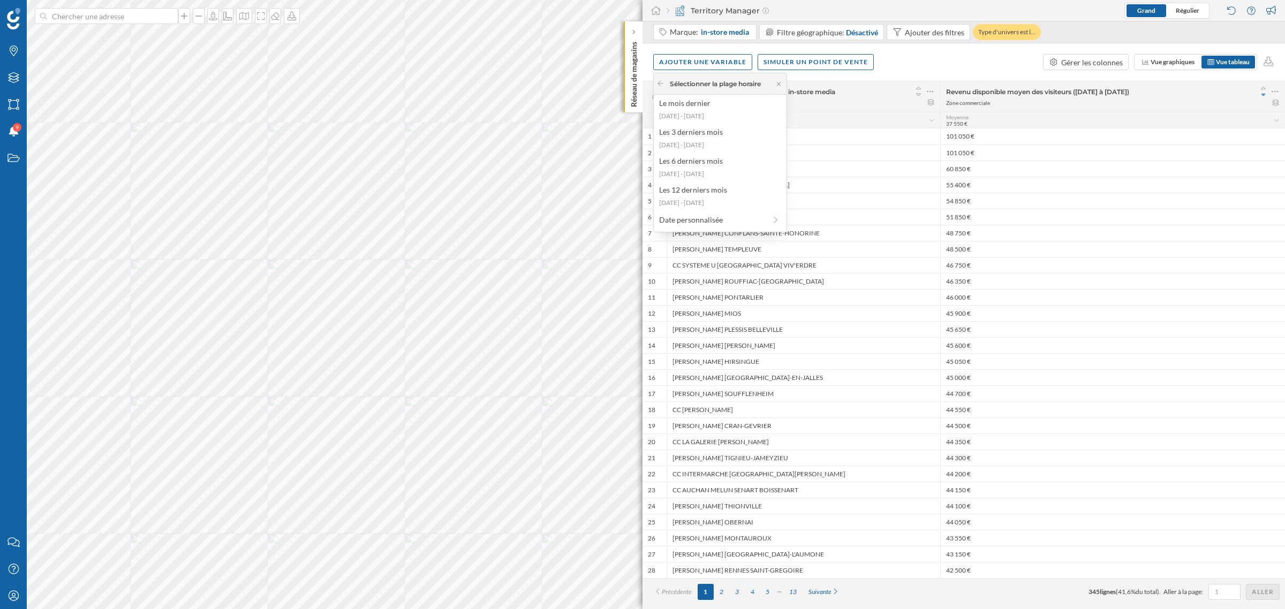
click at [660, 78] on div "Sélectionner la plage horaire" at bounding box center [720, 83] width 133 height 21
click at [659, 85] on icon at bounding box center [660, 83] width 6 height 5
click at [856, 74] on div "Ajouter une variable Simuler un point de vente Gérer les colonnes Vue graphique…" at bounding box center [963, 61] width 642 height 37
click at [727, 63] on div "Ajouter une variable" at bounding box center [702, 62] width 99 height 16
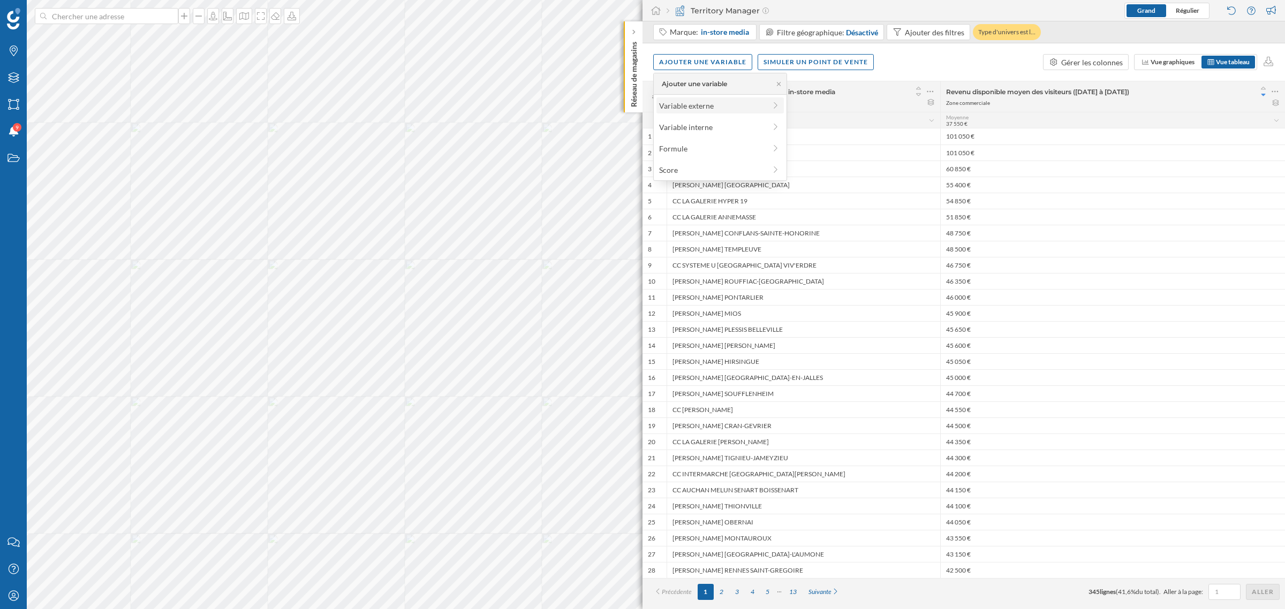
click at [709, 107] on div "Variable externe" at bounding box center [712, 105] width 107 height 11
click at [724, 153] on span "(24)" at bounding box center [726, 152] width 11 height 8
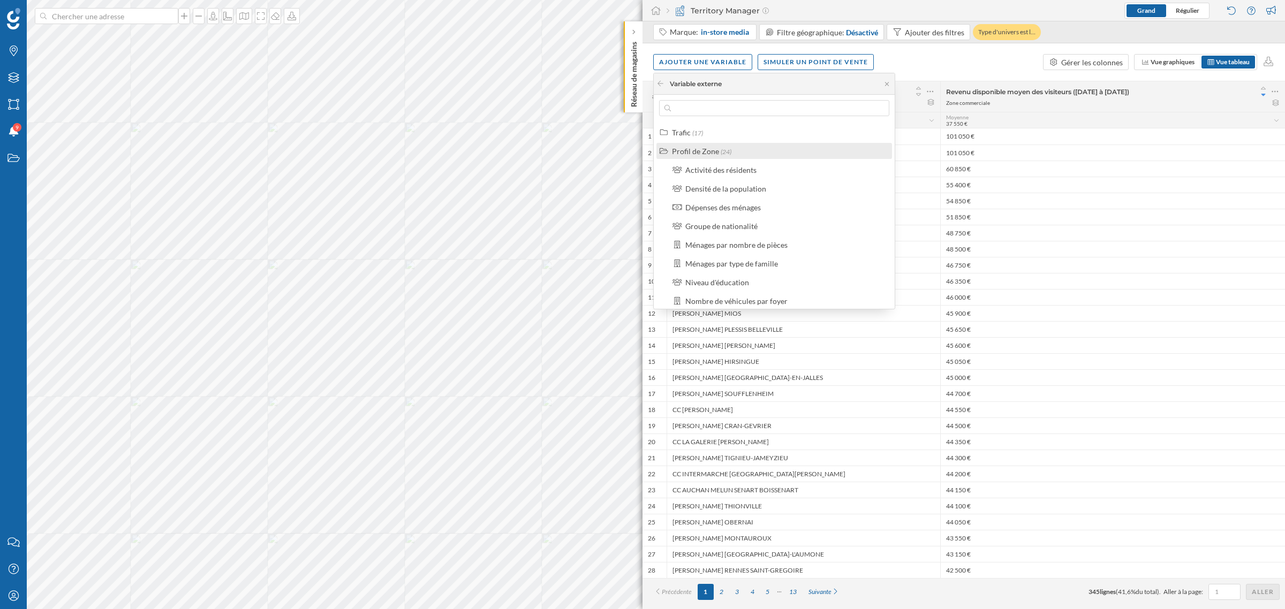
click at [724, 153] on span "(24)" at bounding box center [726, 152] width 11 height 8
click at [659, 84] on icon at bounding box center [660, 83] width 8 height 6
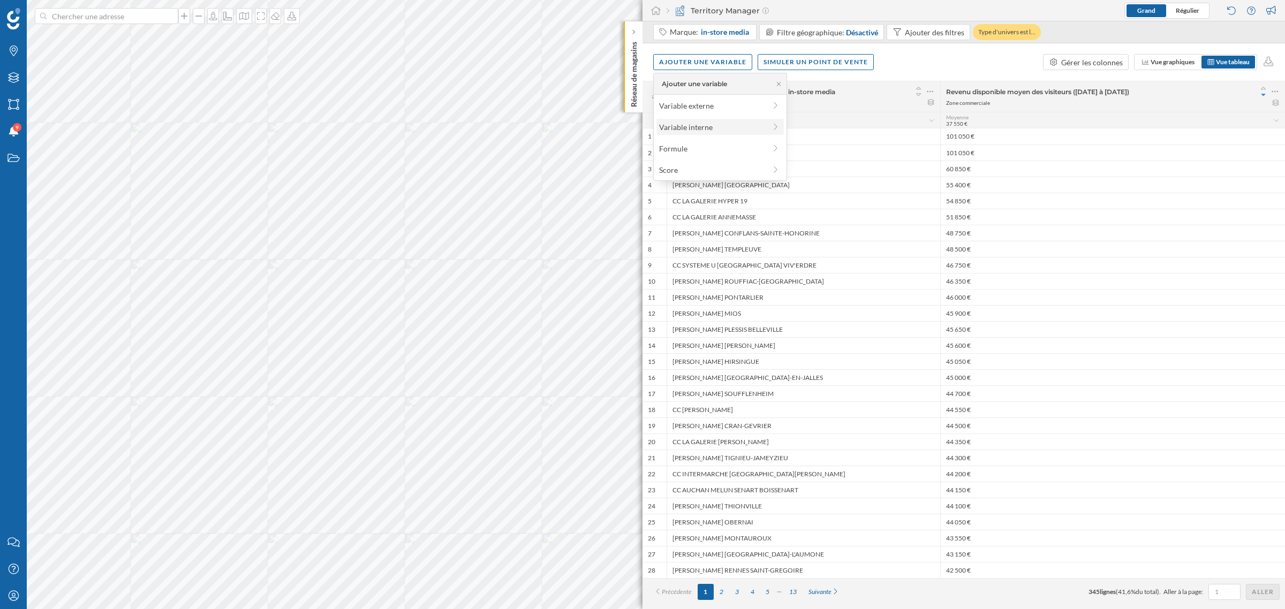
click at [696, 124] on div "Variable interne" at bounding box center [712, 127] width 107 height 11
click at [713, 317] on div "Charger plus d'éléments" at bounding box center [723, 317] width 119 height 16
click at [718, 319] on div "Charger plus d'éléments" at bounding box center [723, 317] width 119 height 16
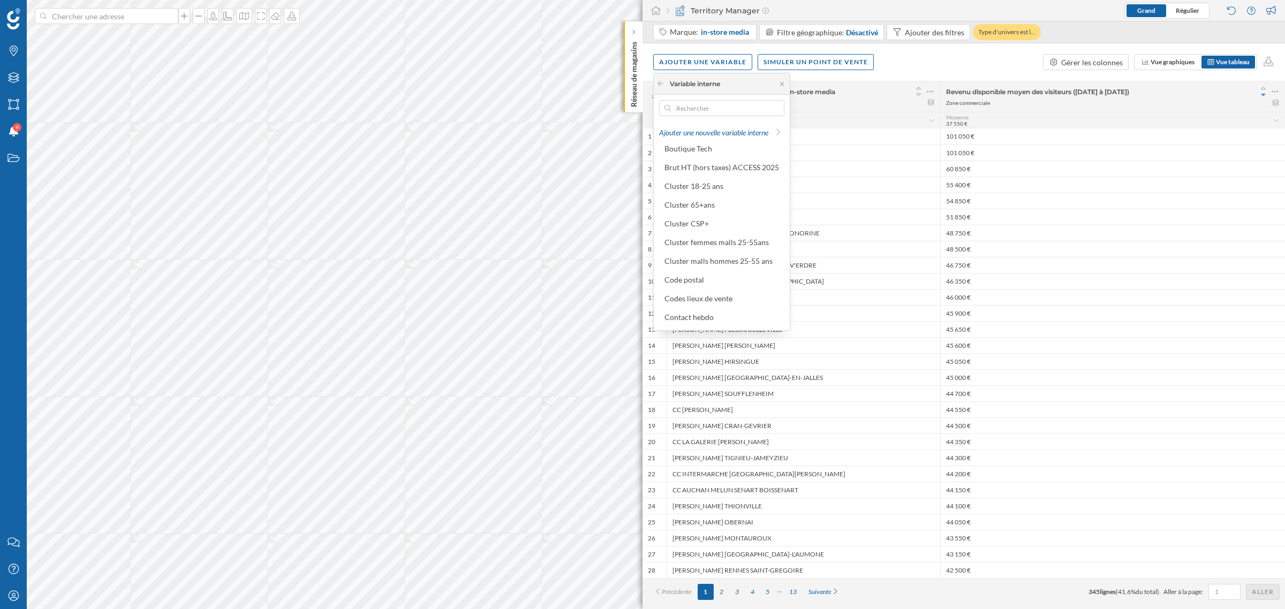
scroll to position [0, 0]
click at [660, 81] on icon at bounding box center [660, 83] width 8 height 6
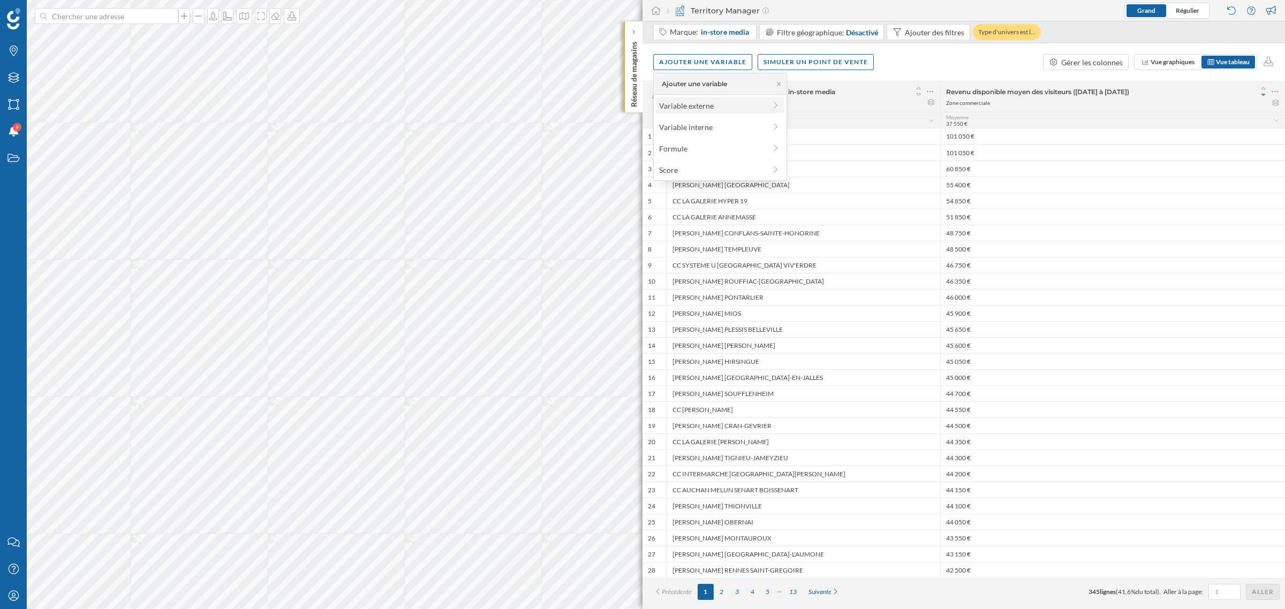
click at [664, 105] on div "Variable externe" at bounding box center [712, 105] width 107 height 11
click at [679, 143] on div "Profil de Zone (24)" at bounding box center [774, 151] width 236 height 16
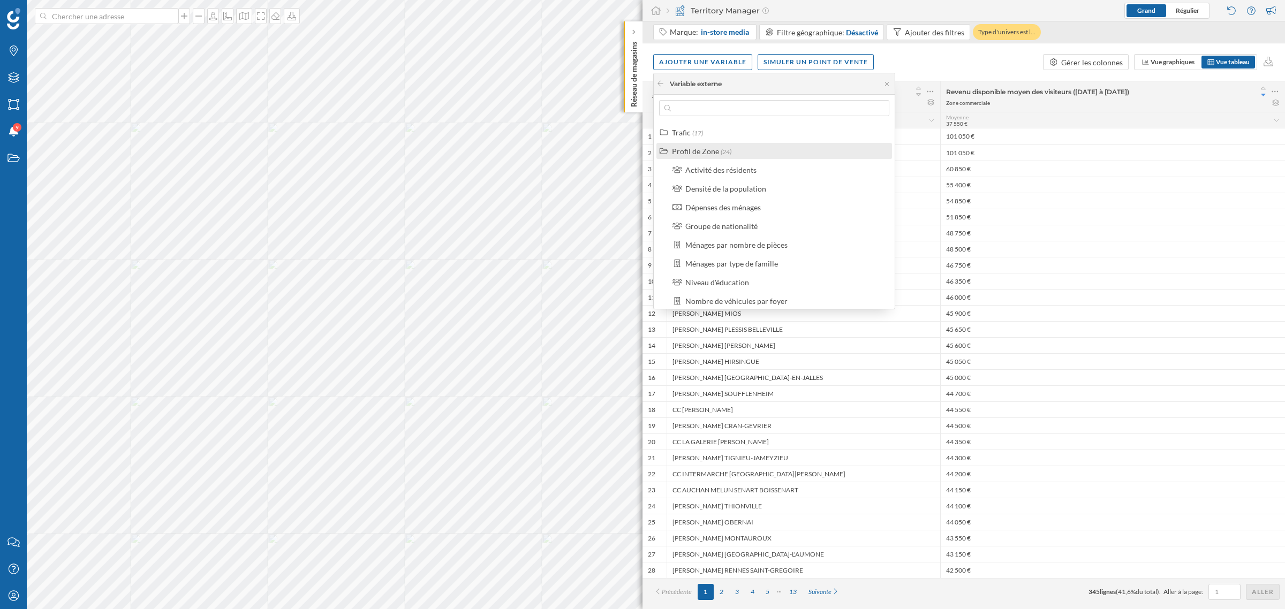
click at [689, 153] on div "Profil de Zone" at bounding box center [695, 151] width 47 height 9
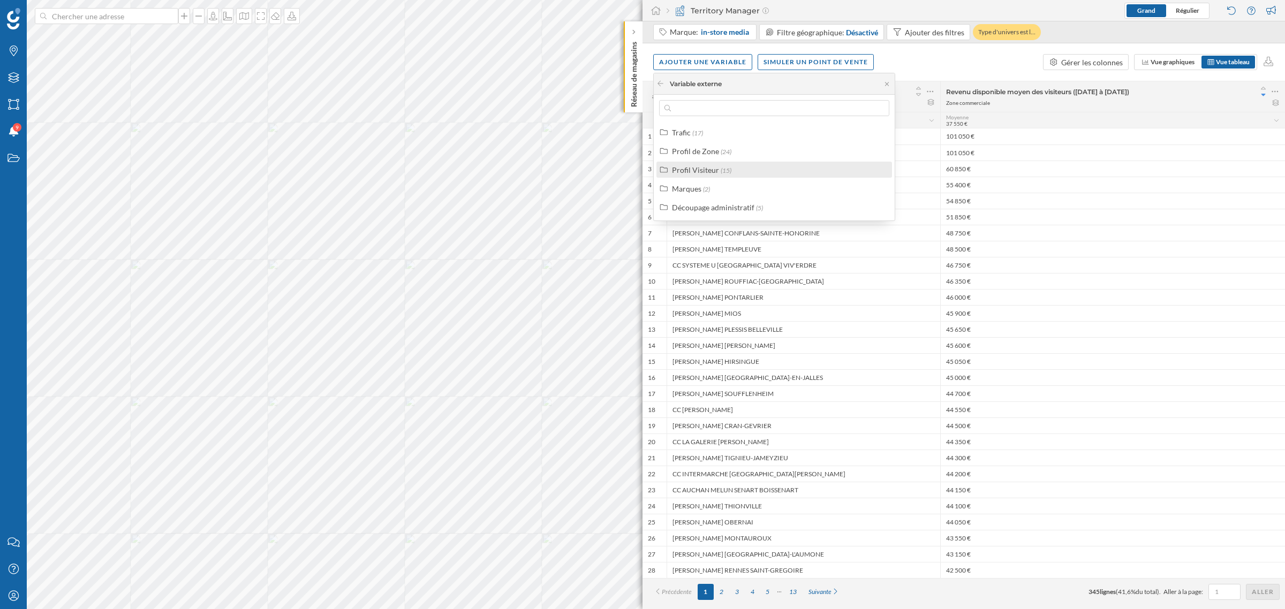
click at [710, 171] on div "Profil Visiteur" at bounding box center [695, 169] width 47 height 9
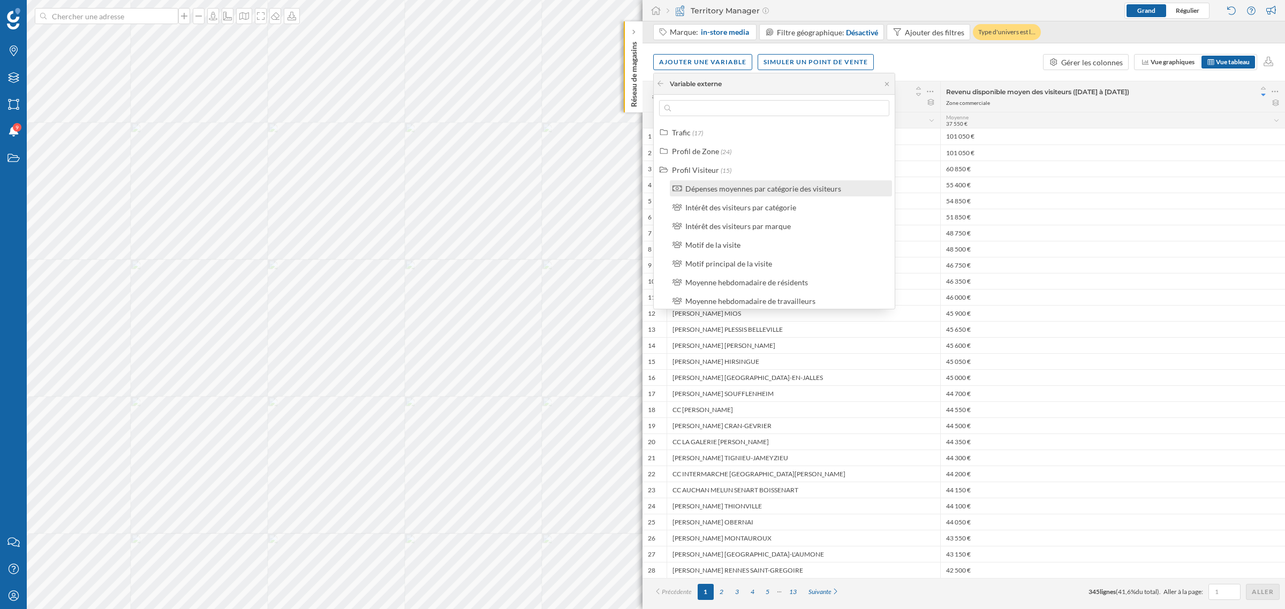
scroll to position [134, 0]
click at [794, 368] on div "13" at bounding box center [792, 592] width 19 height 16
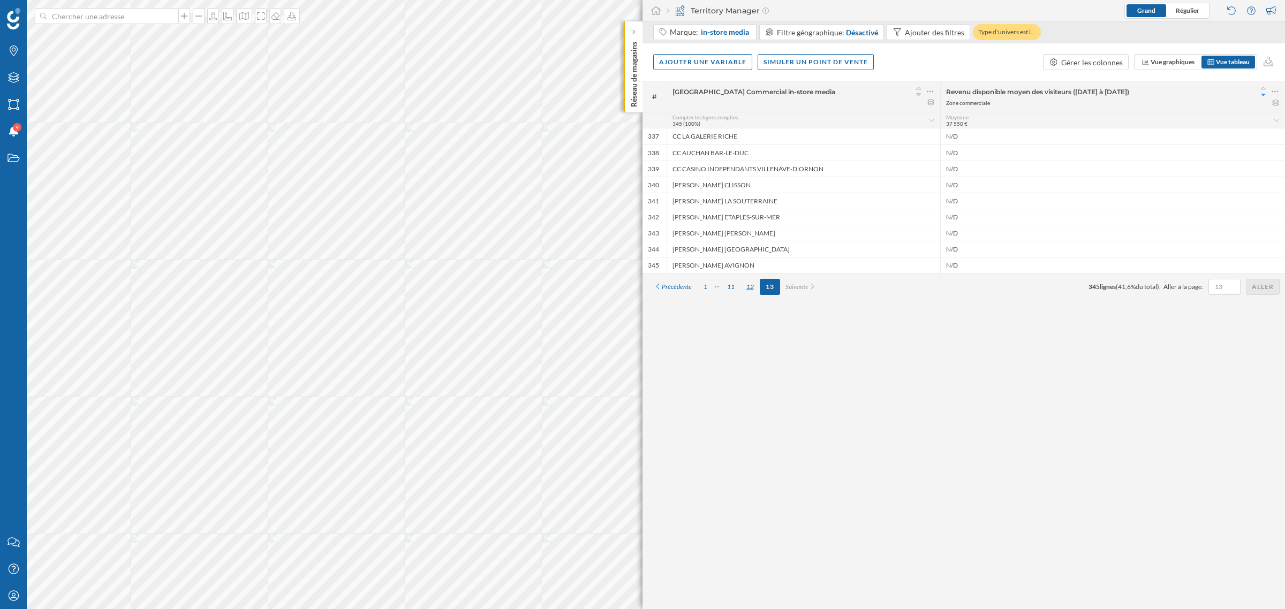
click at [749, 286] on div "12" at bounding box center [749, 287] width 19 height 16
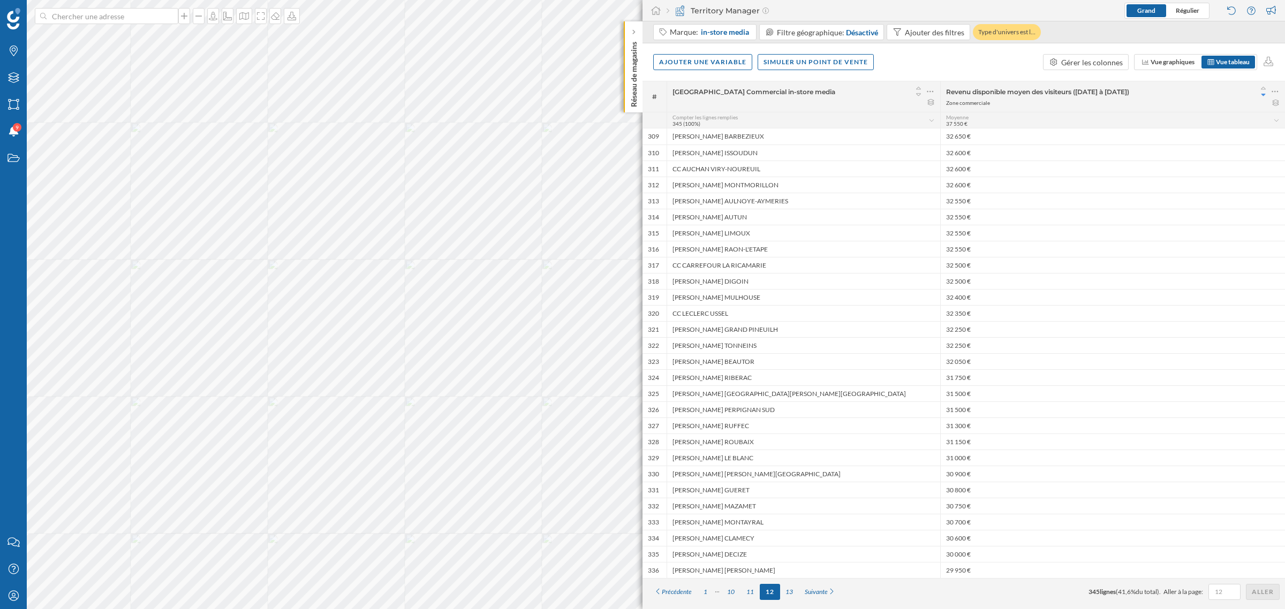
click at [791, 368] on div "13" at bounding box center [789, 592] width 19 height 16
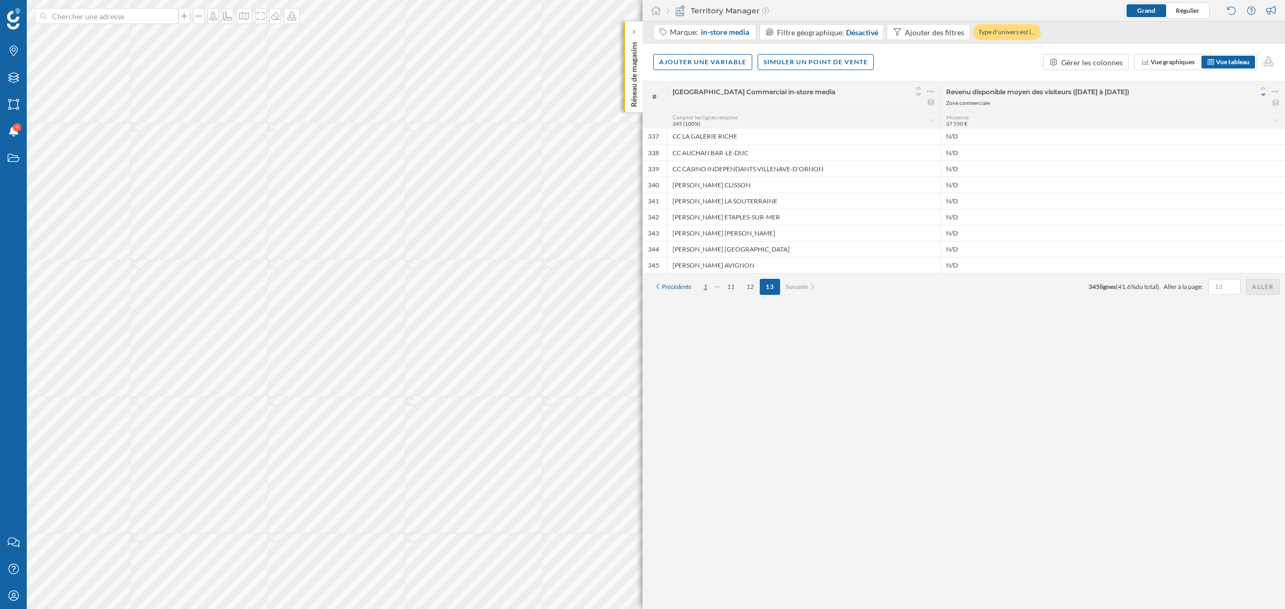
click at [707, 287] on div "1" at bounding box center [705, 287] width 16 height 16
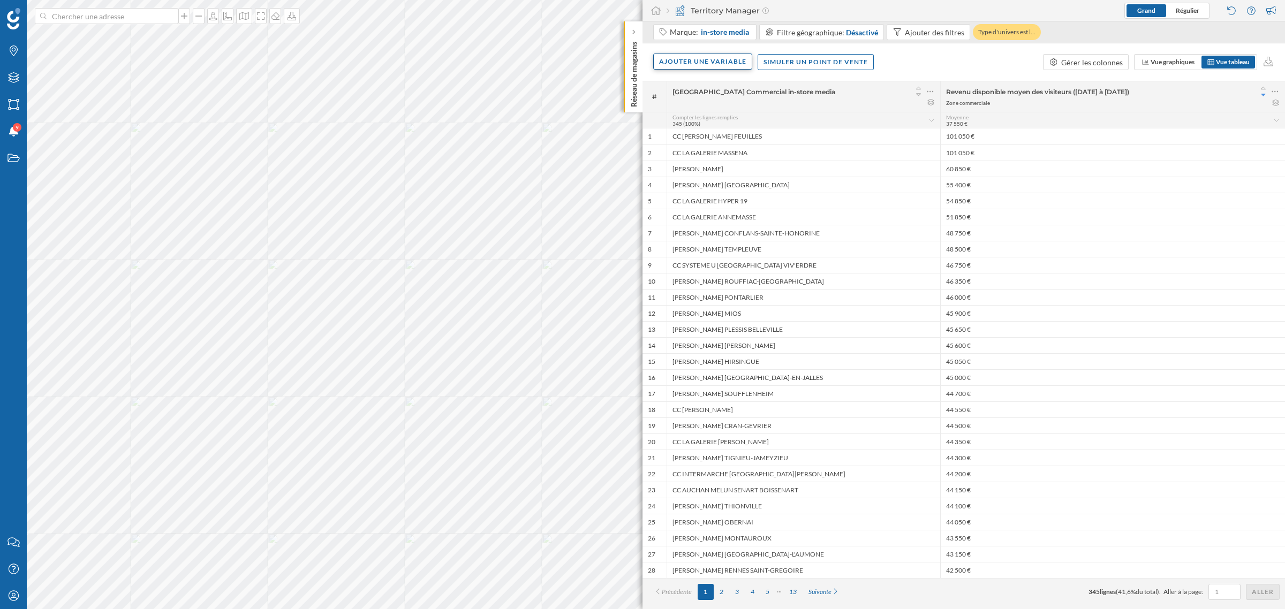
click at [681, 60] on div "Ajouter une variable" at bounding box center [702, 62] width 99 height 16
click at [702, 103] on div "Variable externe" at bounding box center [712, 105] width 107 height 11
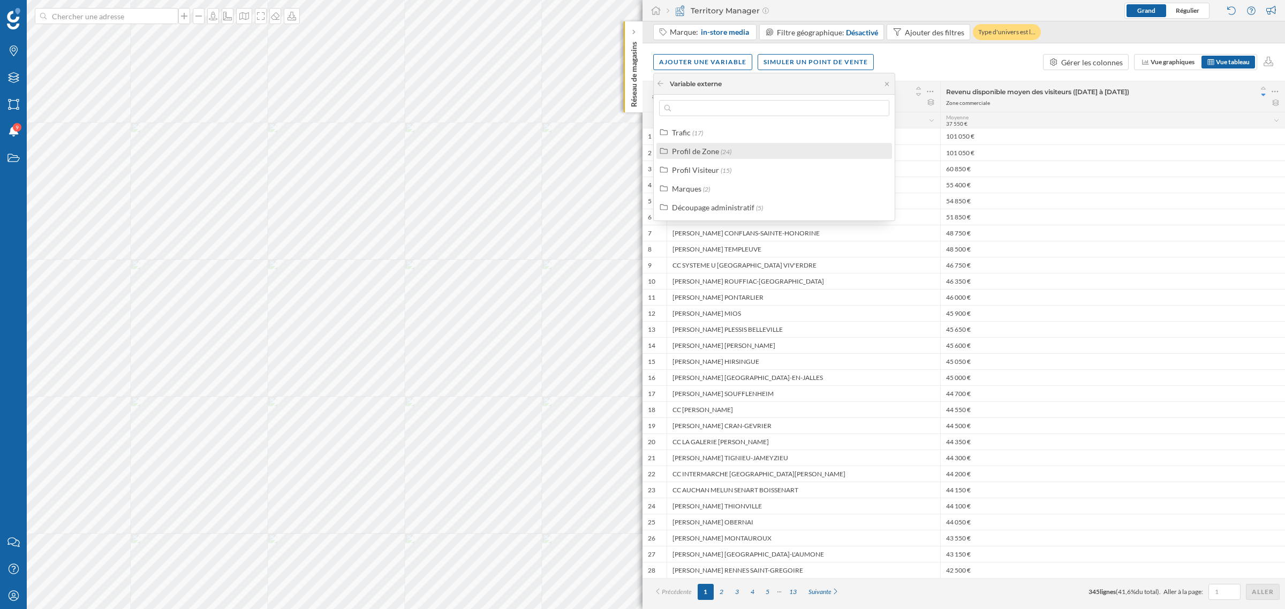
click at [718, 153] on label "Profil de Zone (24)" at bounding box center [701, 151] width 59 height 11
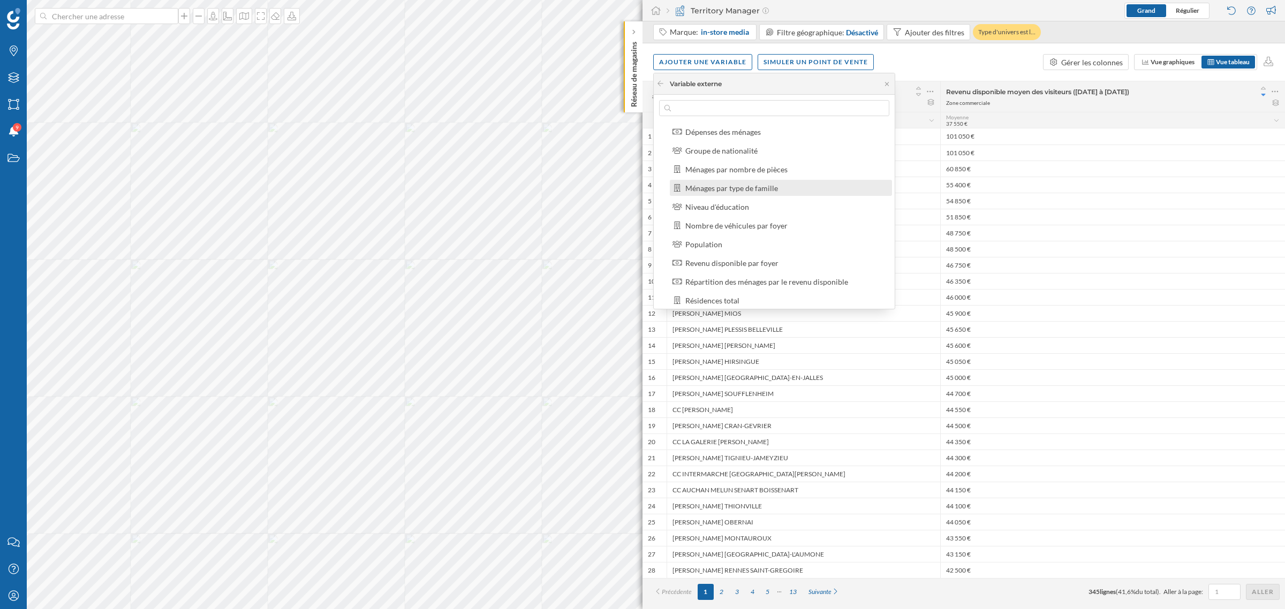
scroll to position [94, 0]
click at [729, 247] on div "Revenu disponible par foyer" at bounding box center [731, 244] width 93 height 9
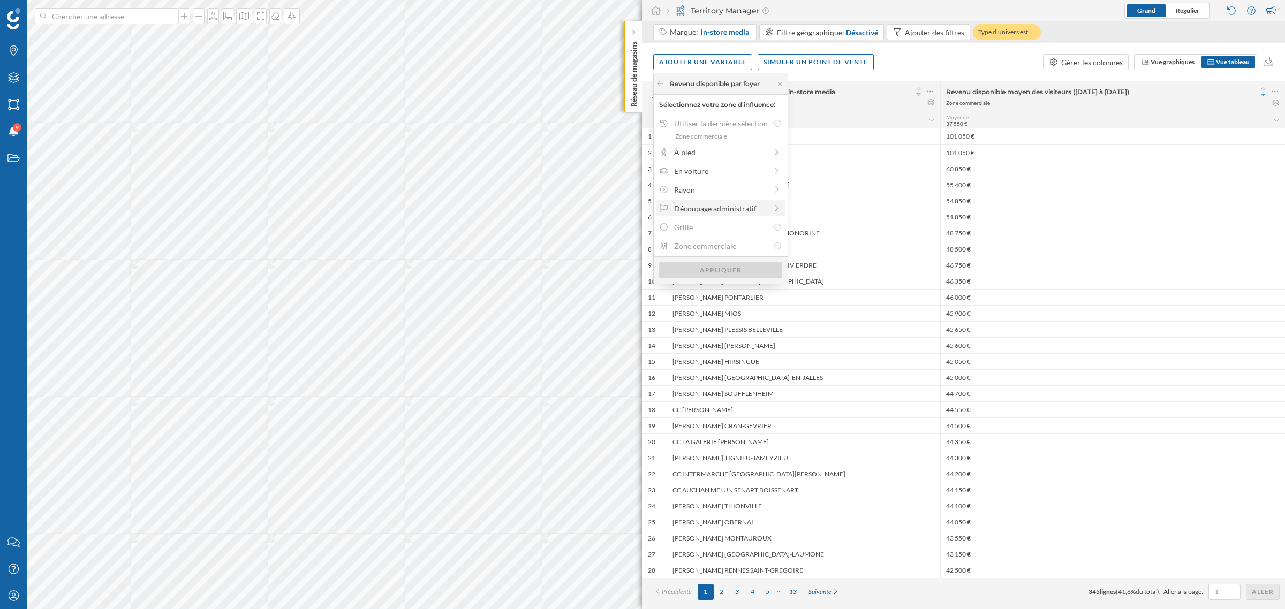
click at [707, 212] on div "Découpage administratif" at bounding box center [720, 208] width 93 height 11
click at [700, 185] on div "Iris" at bounding box center [729, 182] width 111 height 11
click at [791, 185] on input "Iris" at bounding box center [794, 182] width 7 height 7
radio input "true"
click at [709, 226] on div "Appliquer" at bounding box center [729, 225] width 140 height 16
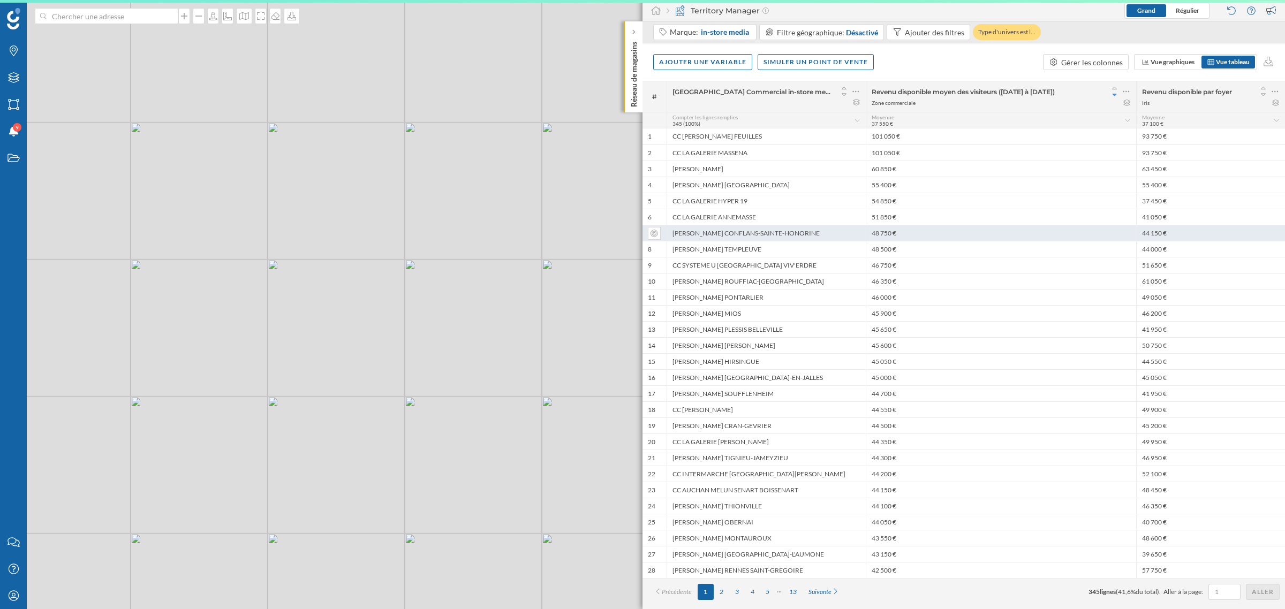
scroll to position [0, 0]
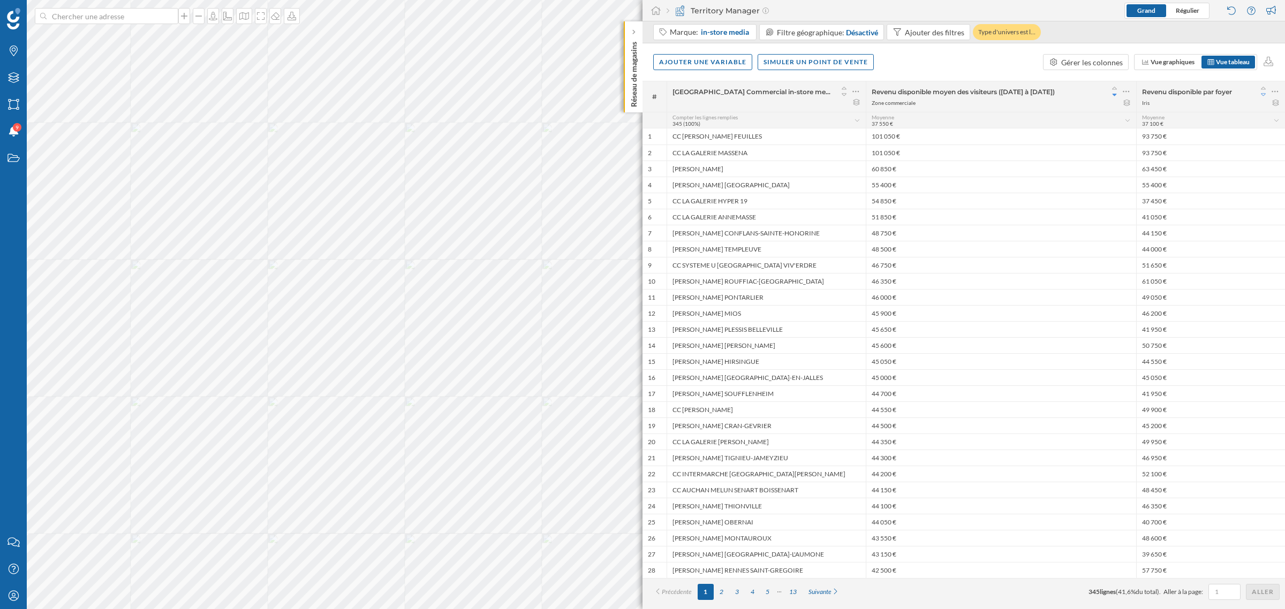
click at [856, 94] on icon at bounding box center [1263, 94] width 10 height 7
click at [794, 368] on div "13" at bounding box center [792, 592] width 19 height 16
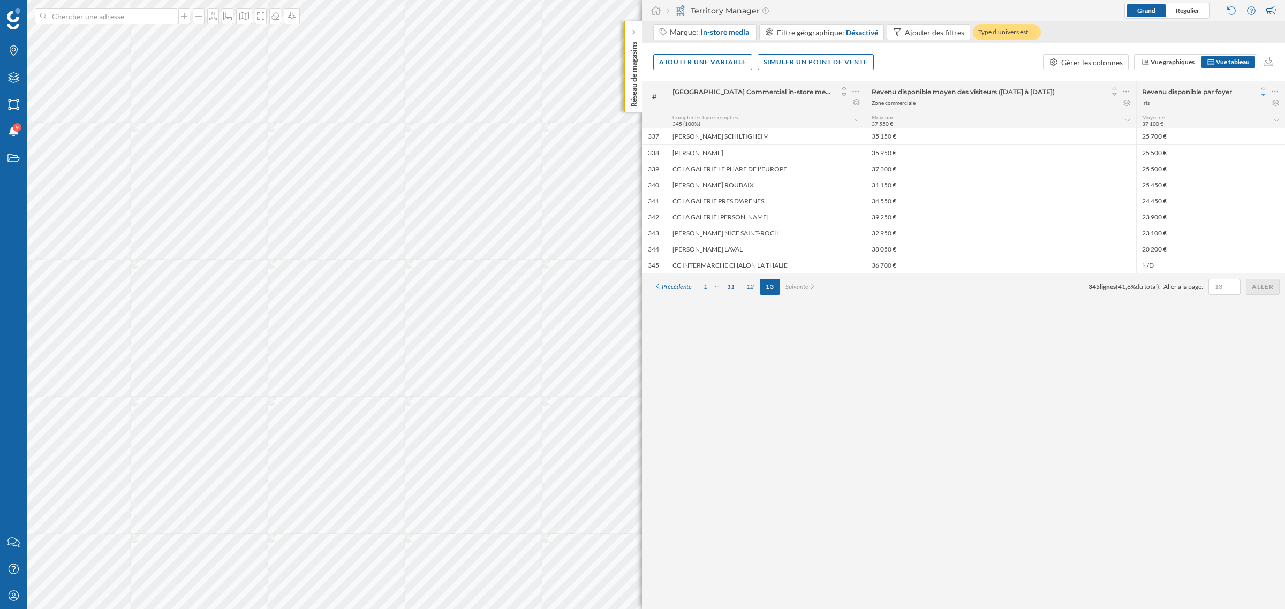
click at [856, 92] on icon at bounding box center [1263, 94] width 10 height 7
click at [856, 87] on icon at bounding box center [1263, 88] width 10 height 7
click at [856, 94] on icon at bounding box center [1263, 94] width 10 height 7
click at [752, 288] on div "12" at bounding box center [749, 287] width 19 height 16
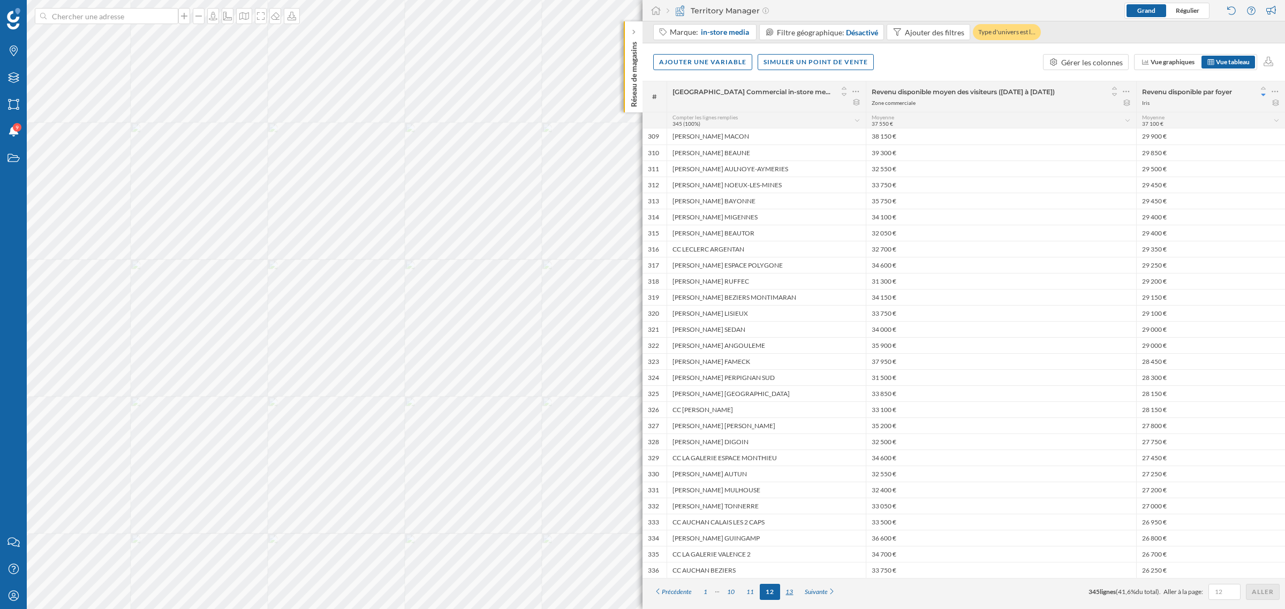
click at [783, 368] on div "13" at bounding box center [789, 592] width 19 height 16
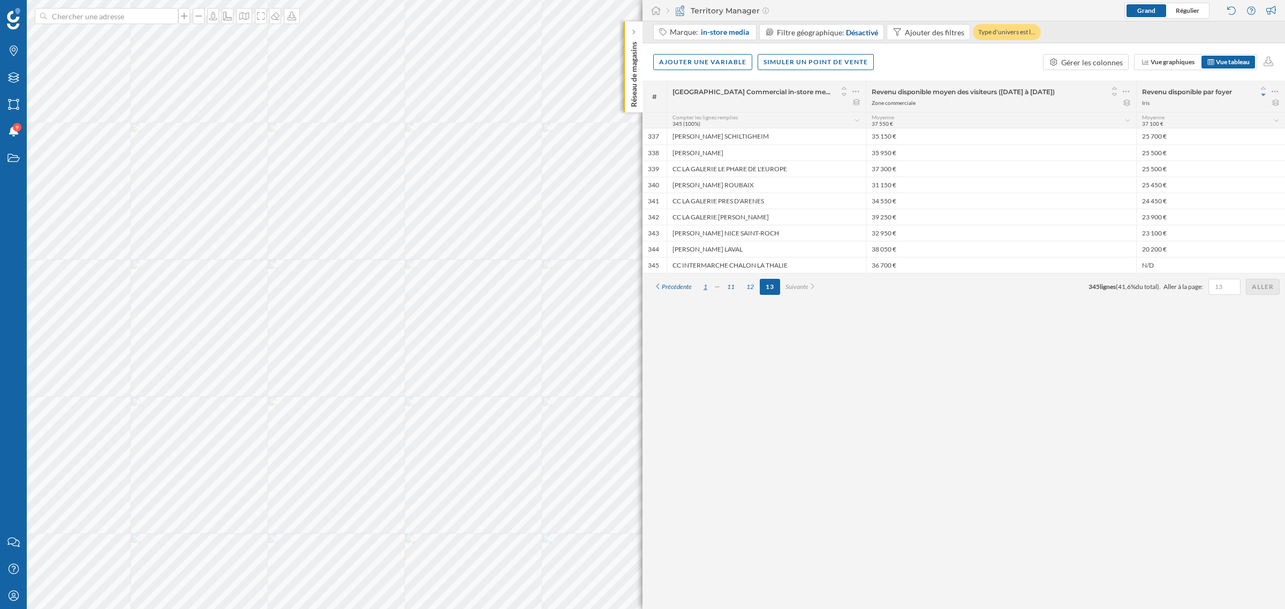
click at [710, 288] on div "1" at bounding box center [705, 287] width 16 height 16
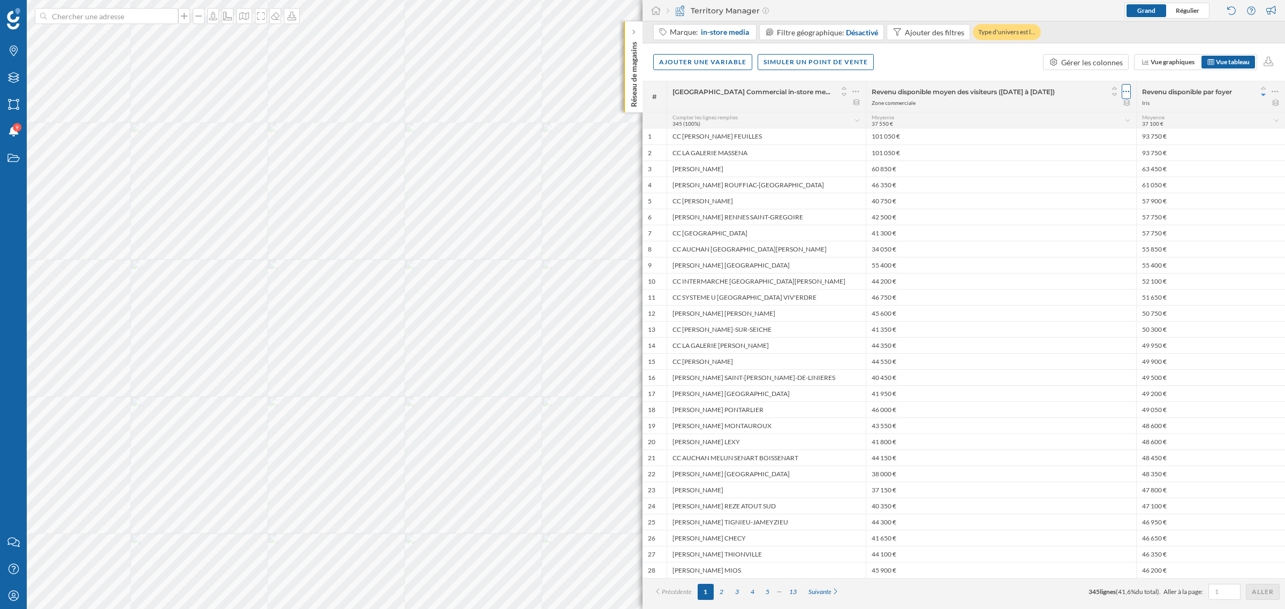
click at [856, 87] on icon at bounding box center [1126, 91] width 7 height 11
click at [856, 157] on div "Retirer la colonne" at bounding box center [1077, 155] width 94 height 11
click at [856, 90] on icon at bounding box center [1274, 91] width 7 height 11
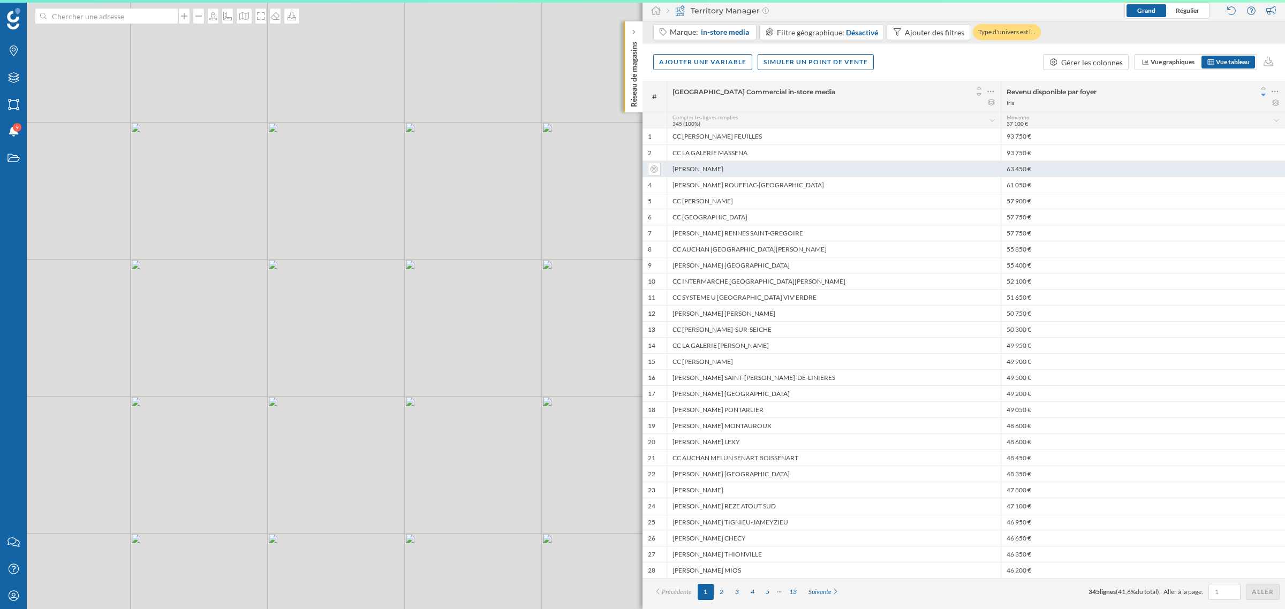
click at [856, 161] on div "63 450 €" at bounding box center [1142, 169] width 284 height 16
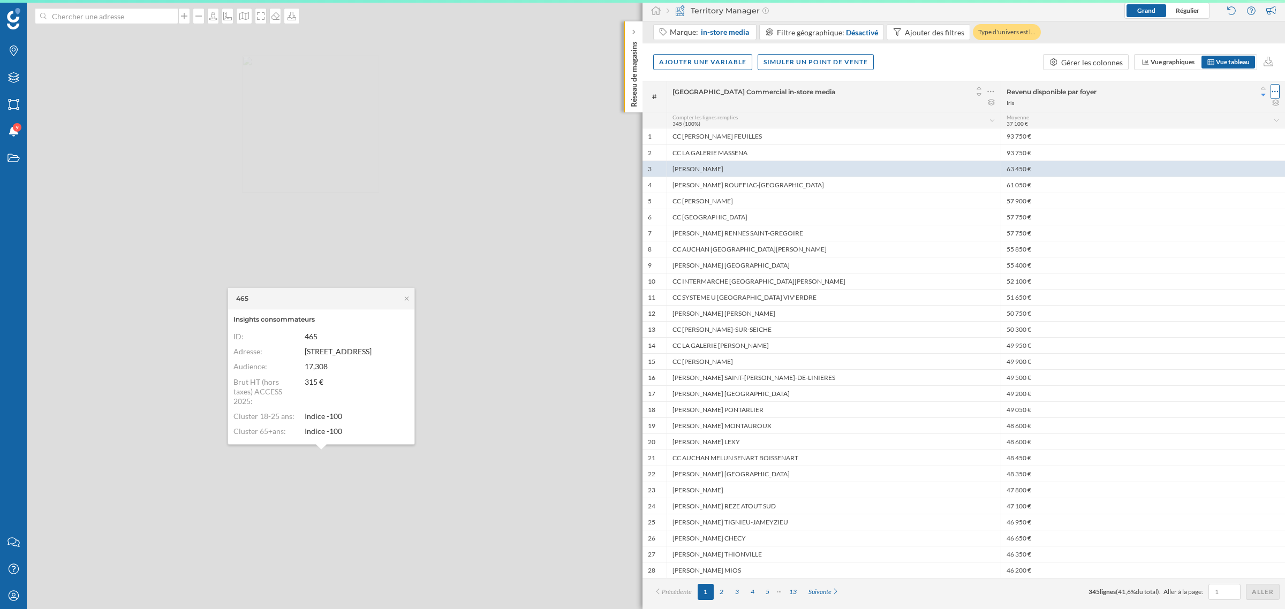
click at [856, 92] on icon at bounding box center [1274, 91] width 7 height 11
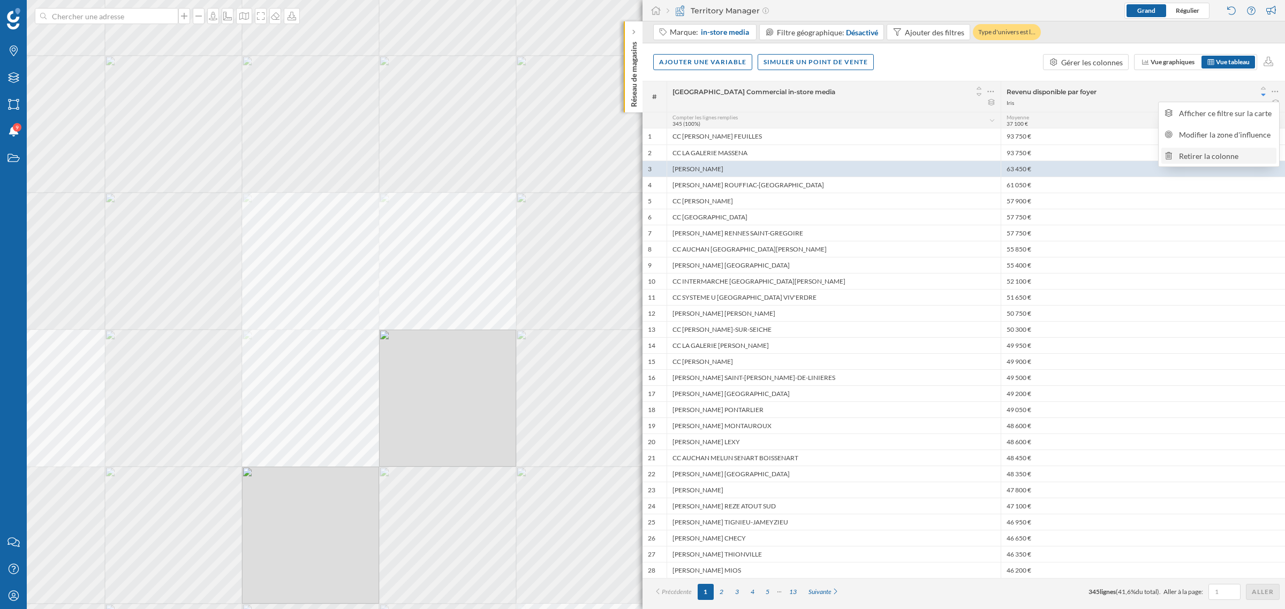
click at [856, 151] on div "Retirer la colonne" at bounding box center [1226, 155] width 94 height 11
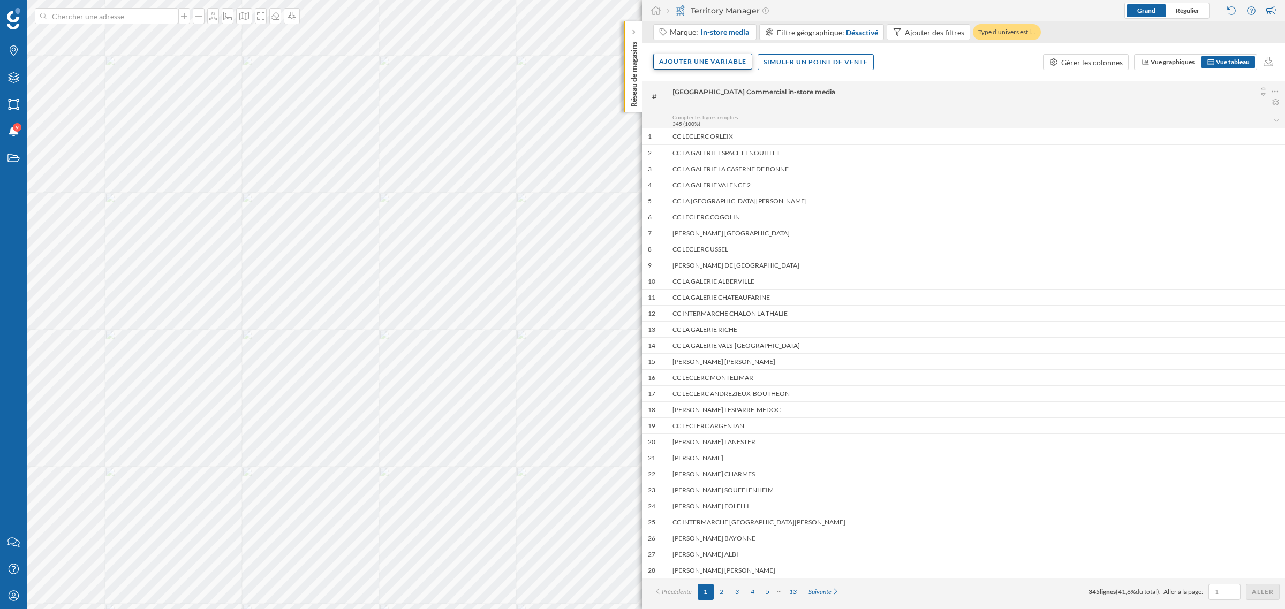
click at [743, 66] on div "Ajouter une variable" at bounding box center [702, 62] width 99 height 16
click at [700, 102] on div "Variable externe" at bounding box center [712, 105] width 107 height 11
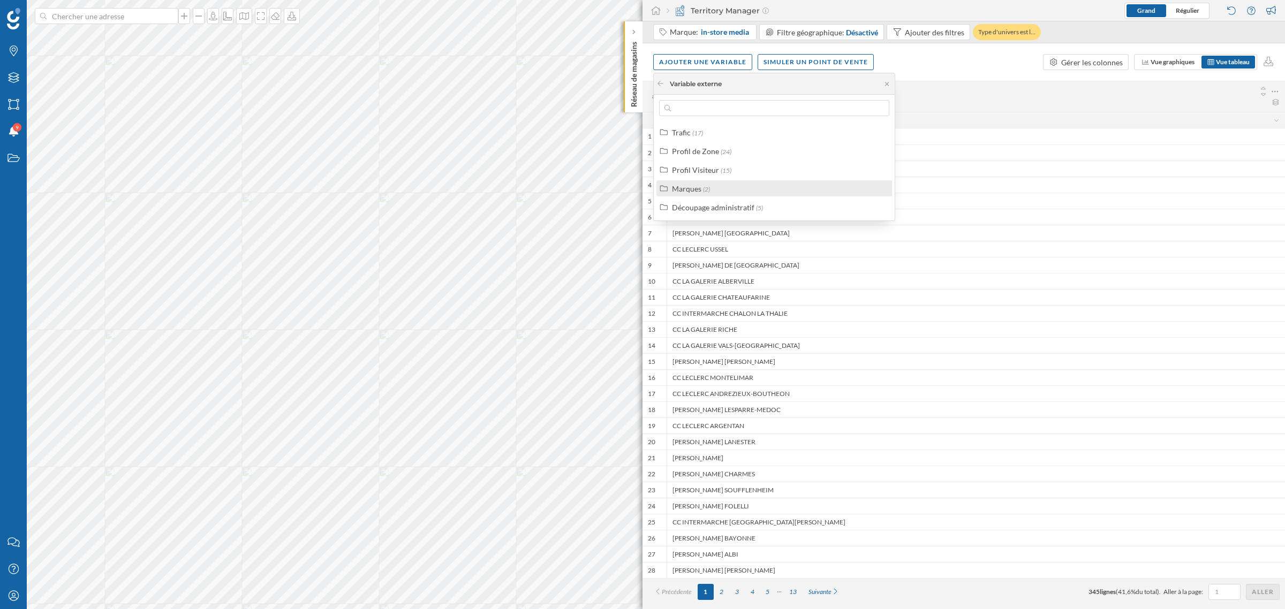
click at [695, 186] on div "Marques" at bounding box center [686, 188] width 29 height 9
click at [702, 225] on div "Points d'intérêt" at bounding box center [710, 226] width 51 height 9
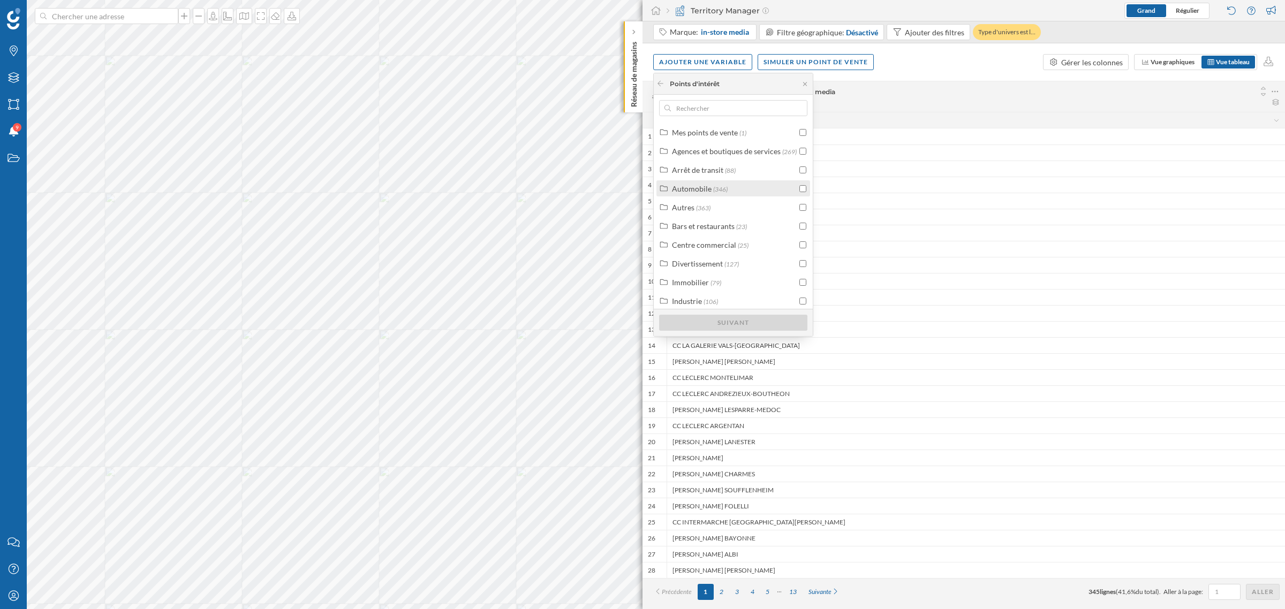
click at [699, 190] on div "Automobile" at bounding box center [692, 188] width 40 height 9
click at [662, 79] on div at bounding box center [660, 84] width 8 height 10
click at [663, 82] on icon at bounding box center [660, 83] width 8 height 6
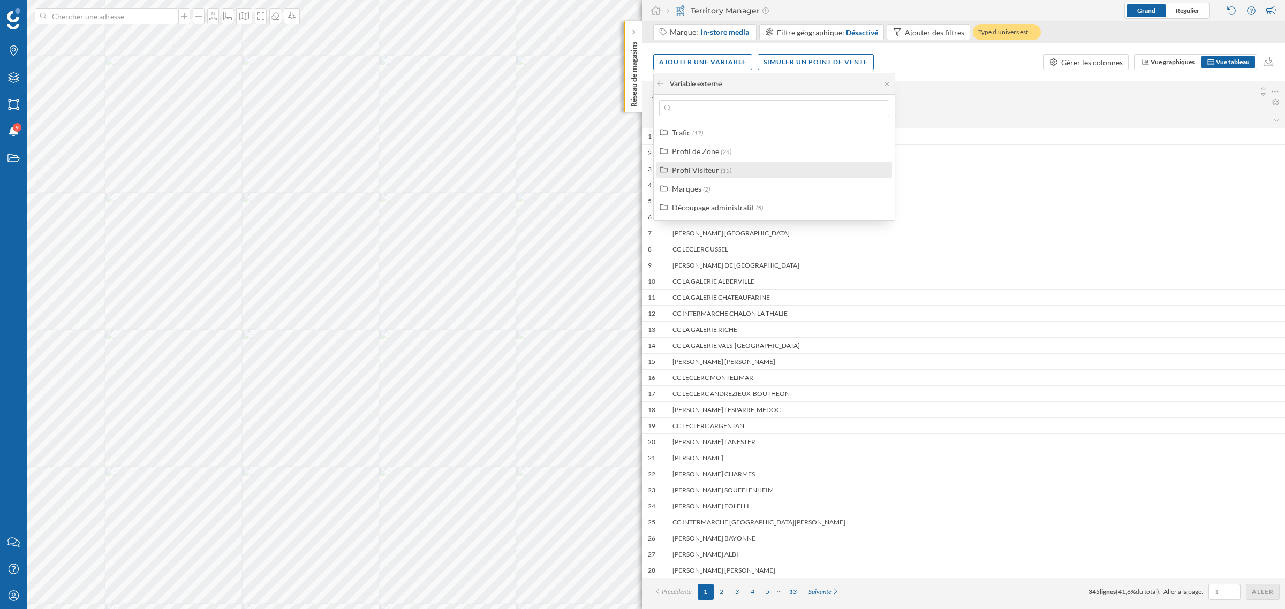
click at [699, 162] on div "Profil Visiteur (15)" at bounding box center [774, 170] width 236 height 16
click at [706, 223] on div "Intérêt des visiteurs par marque" at bounding box center [737, 226] width 105 height 9
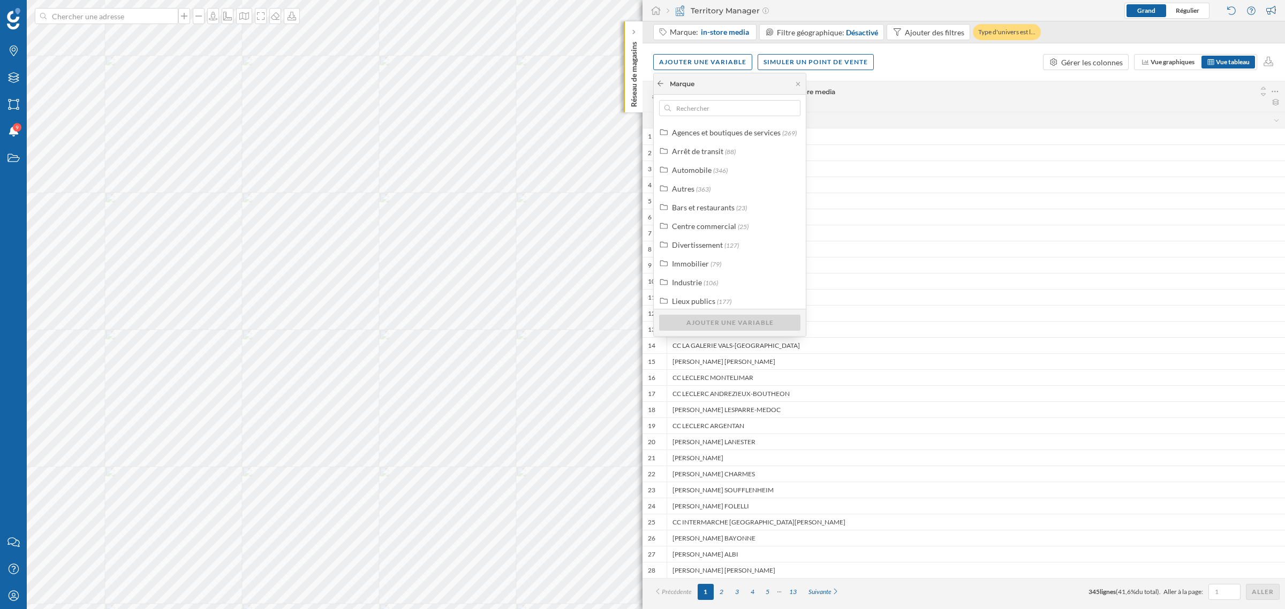
click at [659, 81] on icon at bounding box center [660, 83] width 8 height 6
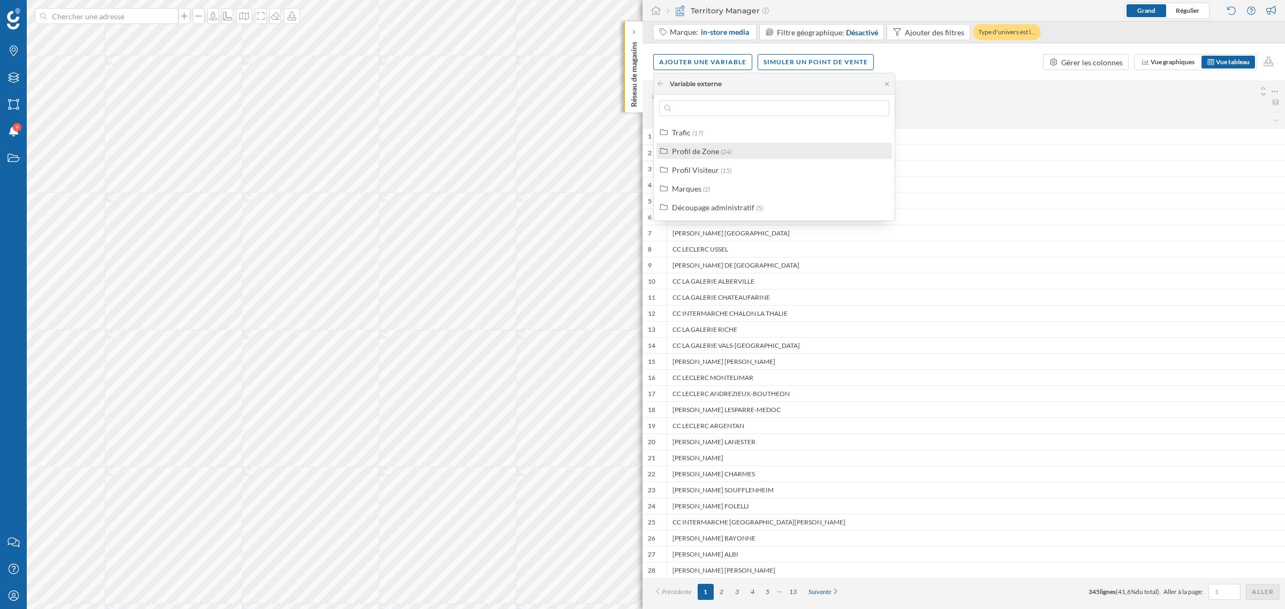
click at [707, 155] on label "Profil de Zone (24)" at bounding box center [701, 151] width 59 height 11
click at [707, 156] on label "Profil de Zone (24)" at bounding box center [701, 151] width 59 height 11
click at [708, 167] on div "Profil Visiteur" at bounding box center [695, 169] width 47 height 9
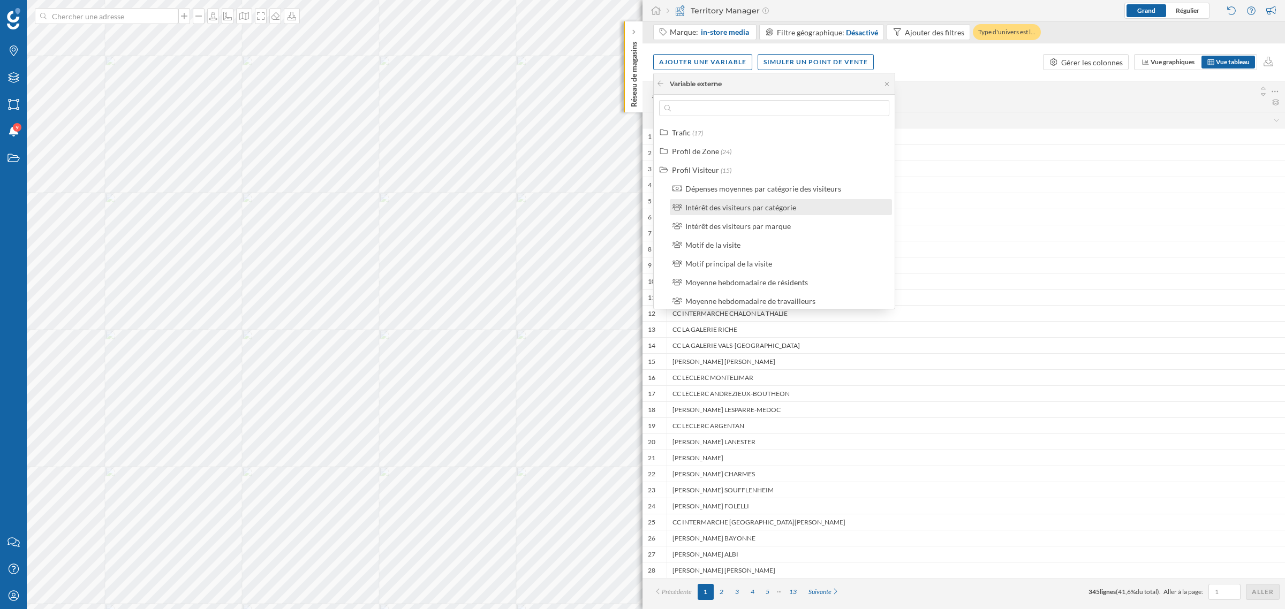
click at [716, 203] on div "Intérêt des visiteurs par catégorie" at bounding box center [740, 207] width 111 height 9
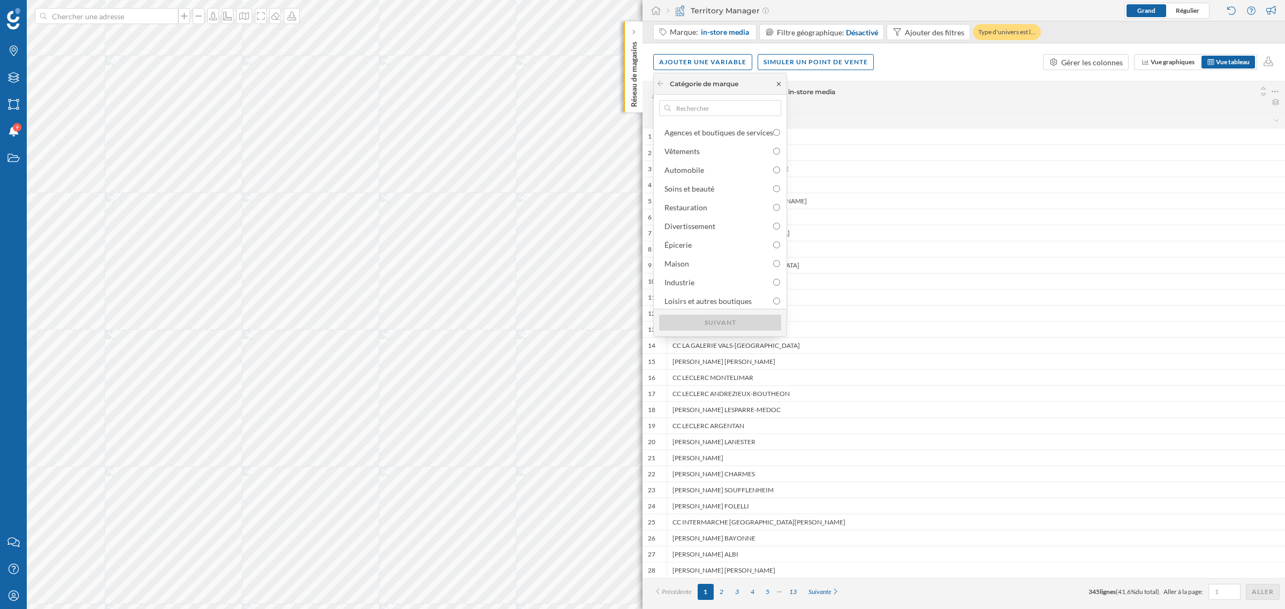
click at [780, 83] on icon at bounding box center [779, 84] width 4 height 4
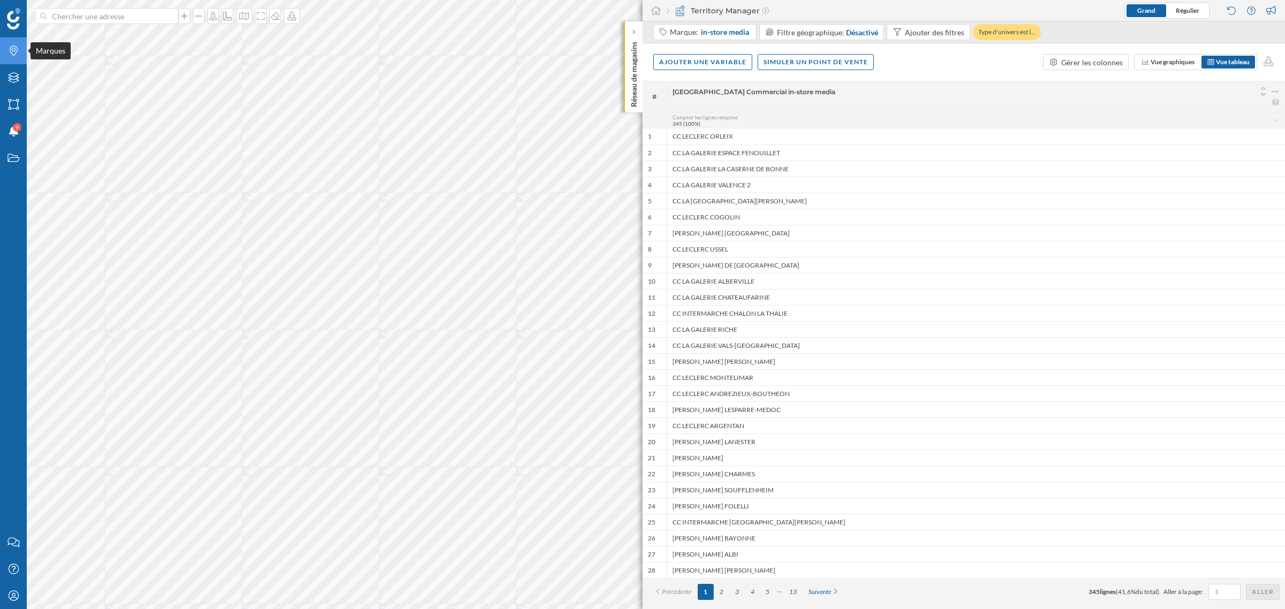
click at [12, 50] on icon "Marques" at bounding box center [13, 51] width 13 height 11
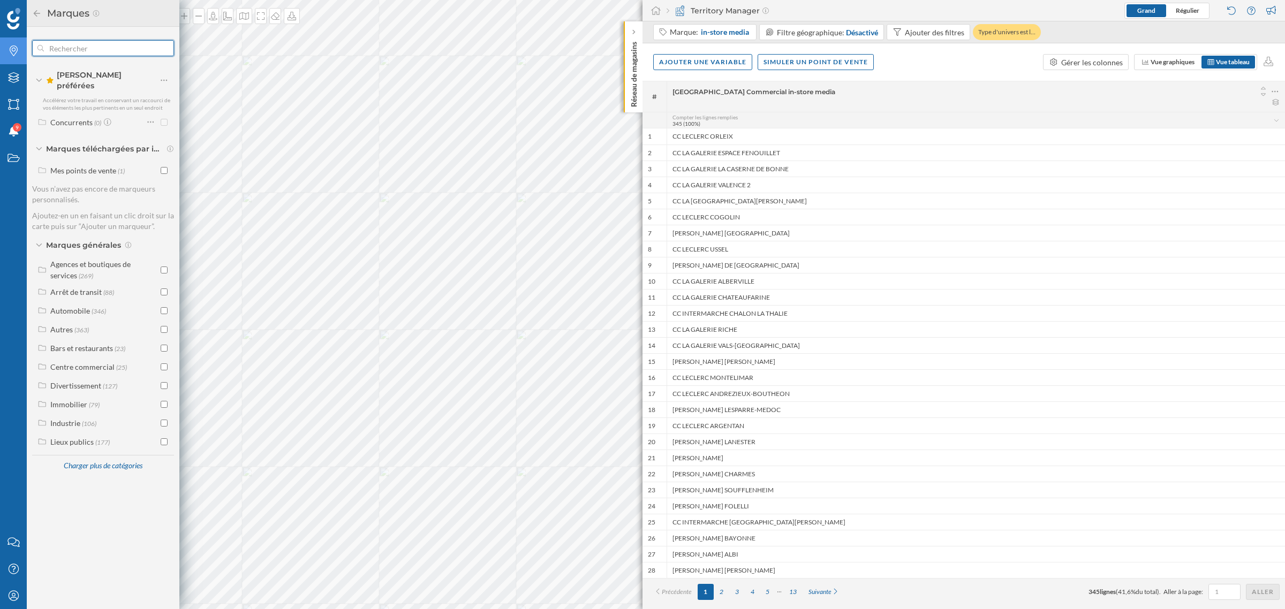
click at [104, 46] on input "text" at bounding box center [103, 47] width 118 height 21
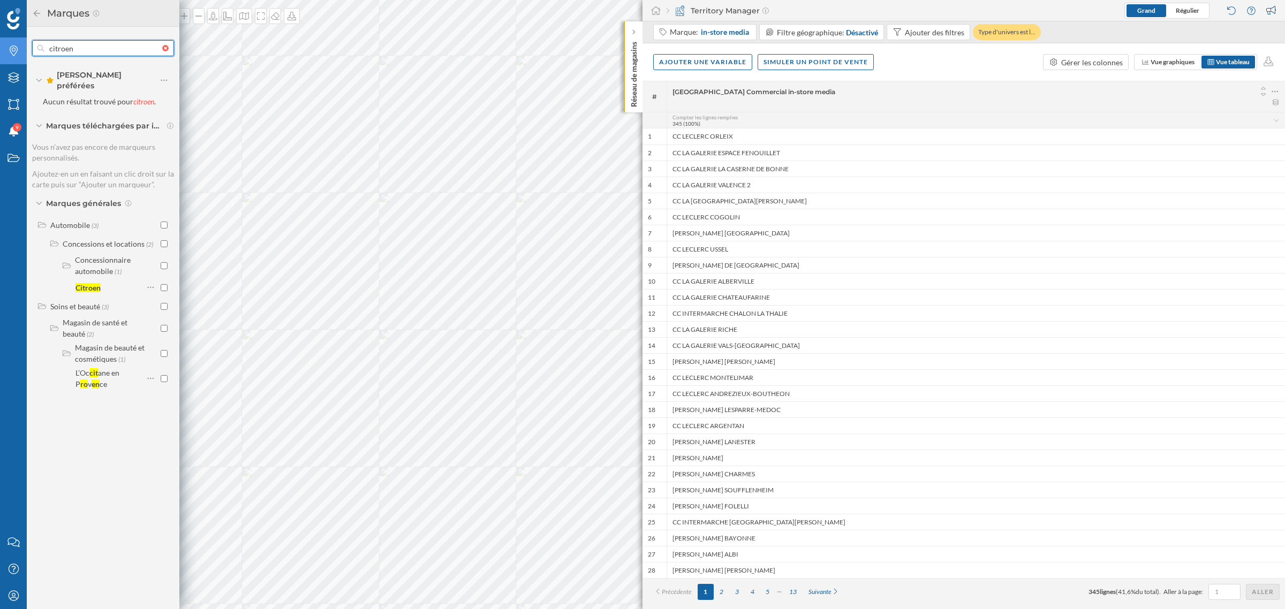
type input "citroen"
